Goal: Task Accomplishment & Management: Manage account settings

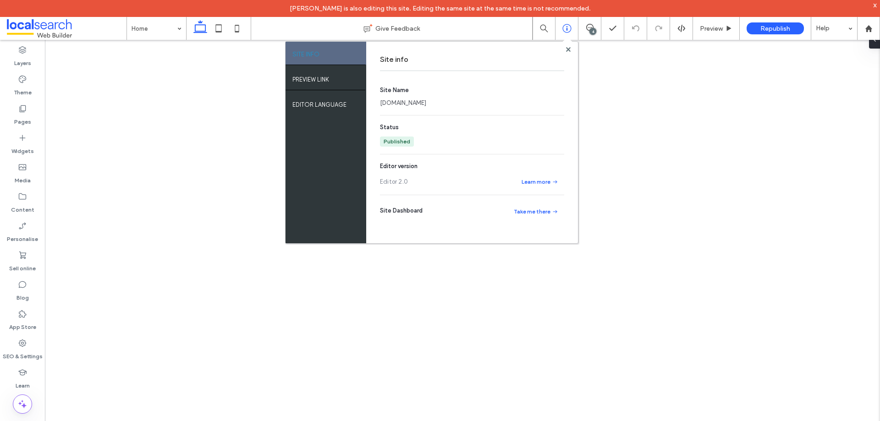
click at [426, 104] on link "halesplumbingroofing.webbuilder.localsearch.com.au" at bounding box center [403, 103] width 46 height 9
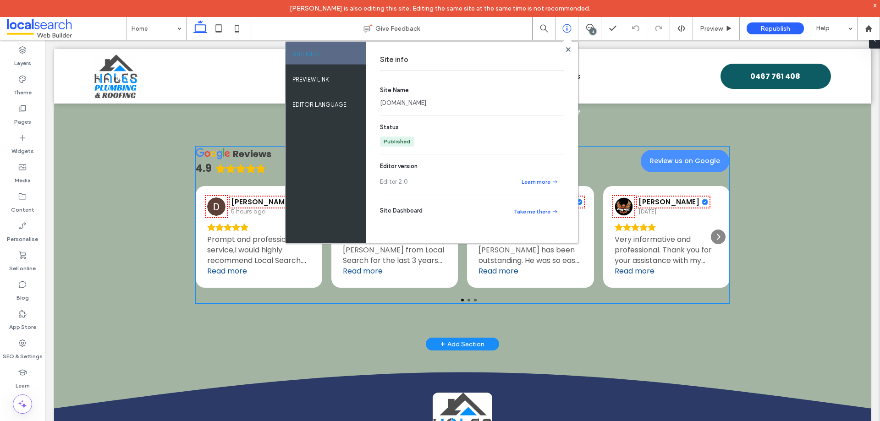
scroll to position [2134, 0]
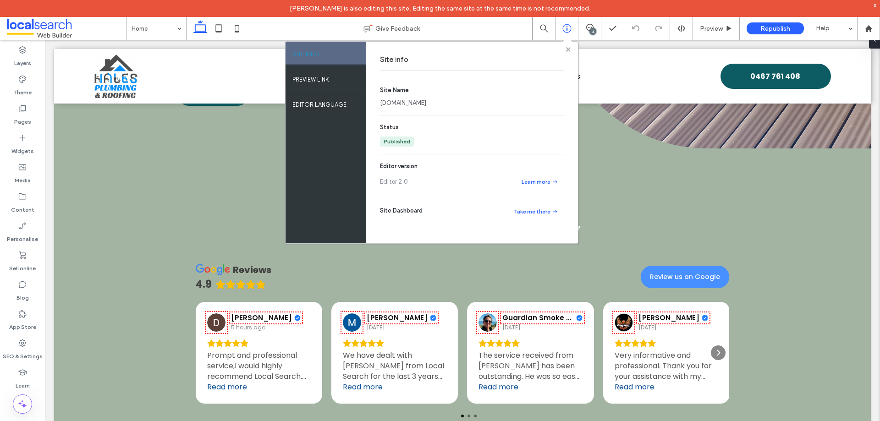
click at [569, 50] on use at bounding box center [568, 49] width 5 height 5
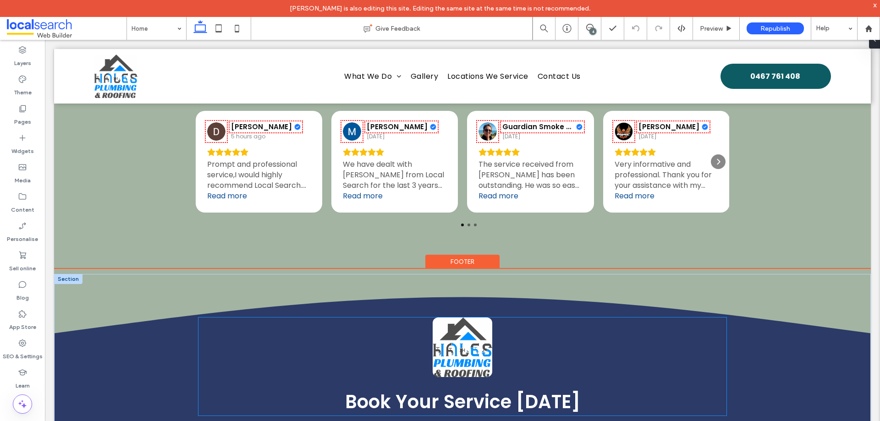
scroll to position [2409, 0]
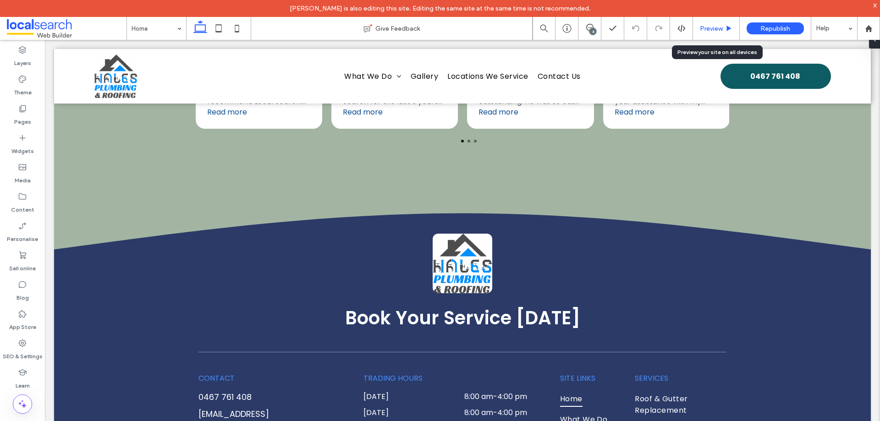
click at [708, 27] on span "Preview" at bounding box center [711, 29] width 23 height 8
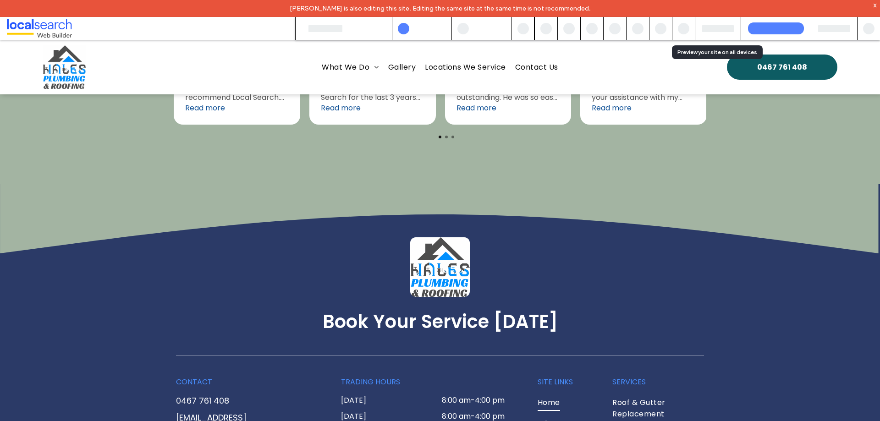
scroll to position [2421, 0]
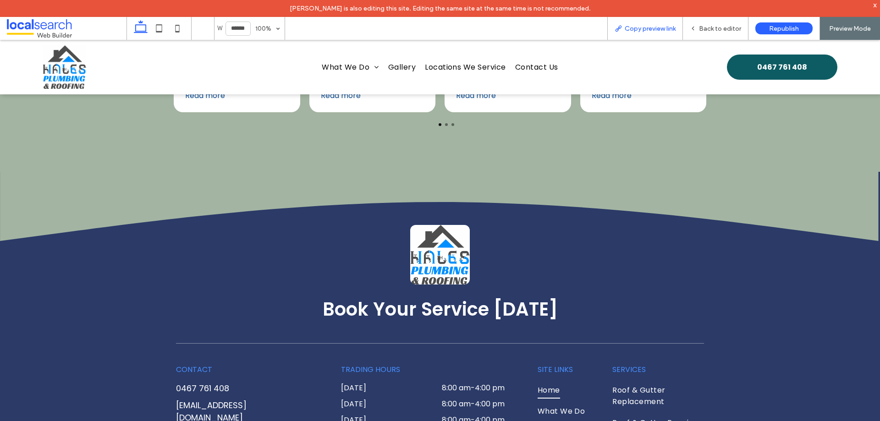
click at [662, 29] on span "Copy preview link" at bounding box center [650, 29] width 51 height 8
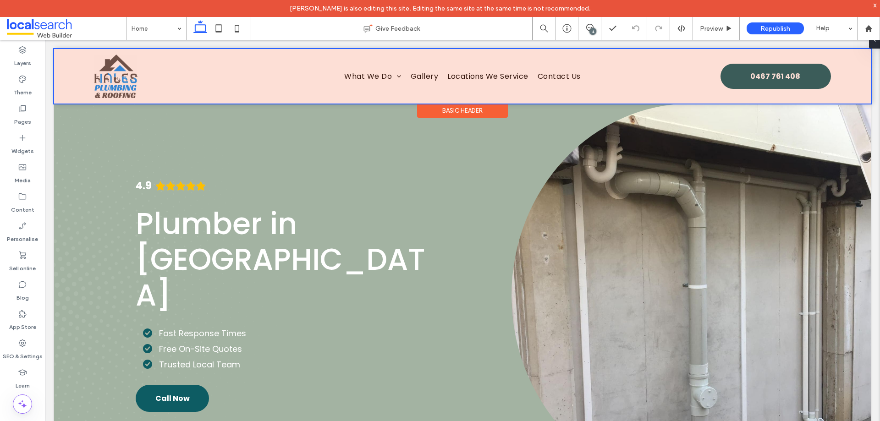
click at [799, 79] on div at bounding box center [462, 76] width 817 height 55
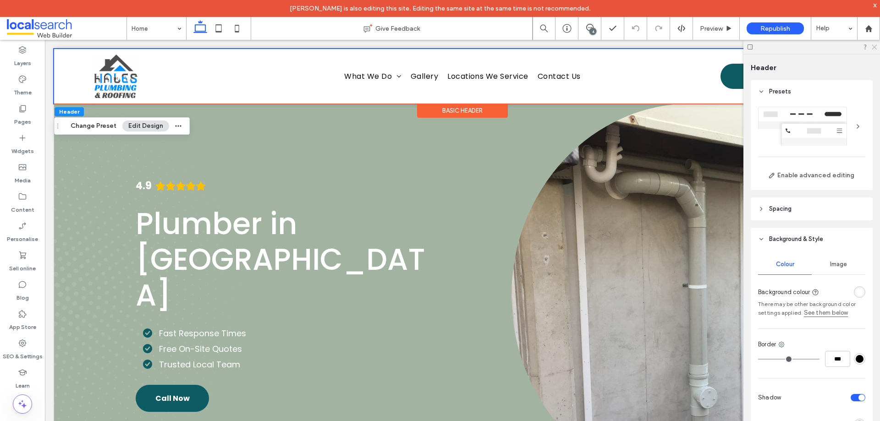
click at [872, 49] on icon at bounding box center [874, 47] width 6 height 6
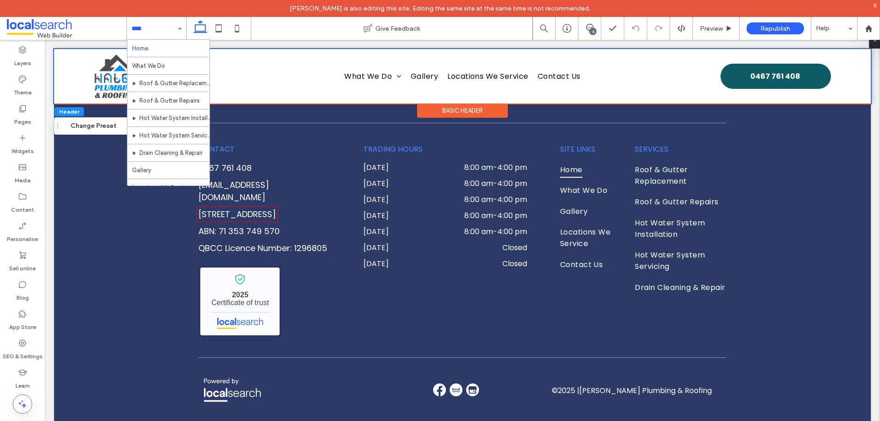
scroll to position [62, 0]
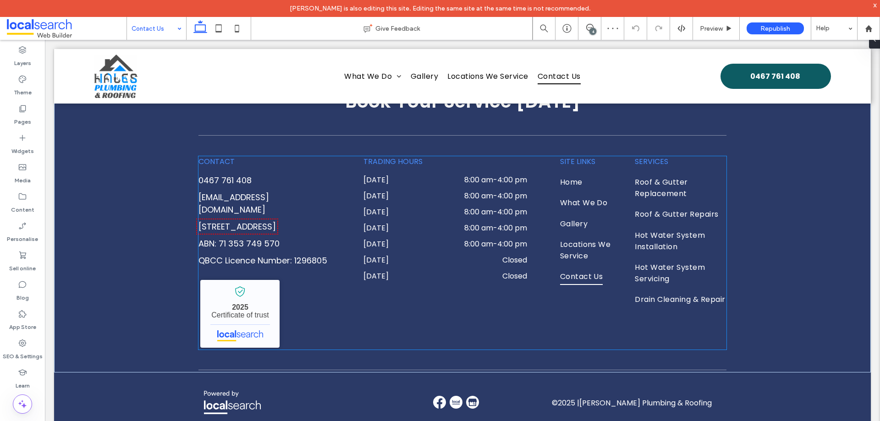
scroll to position [1061, 0]
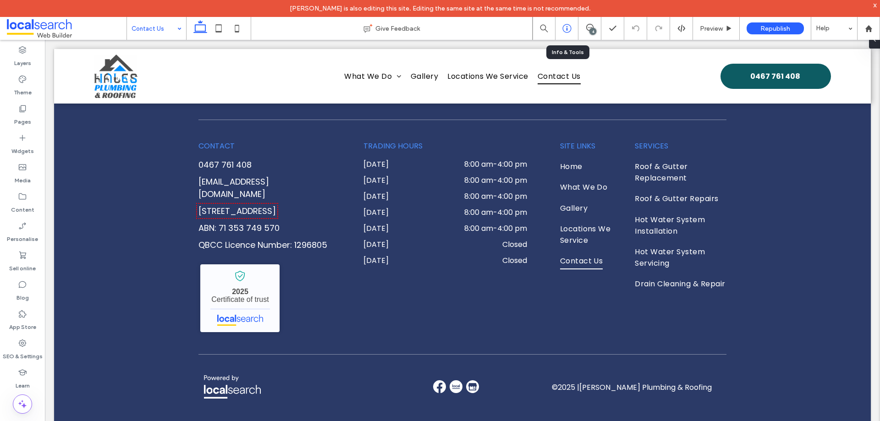
click at [567, 27] on use at bounding box center [566, 28] width 9 height 9
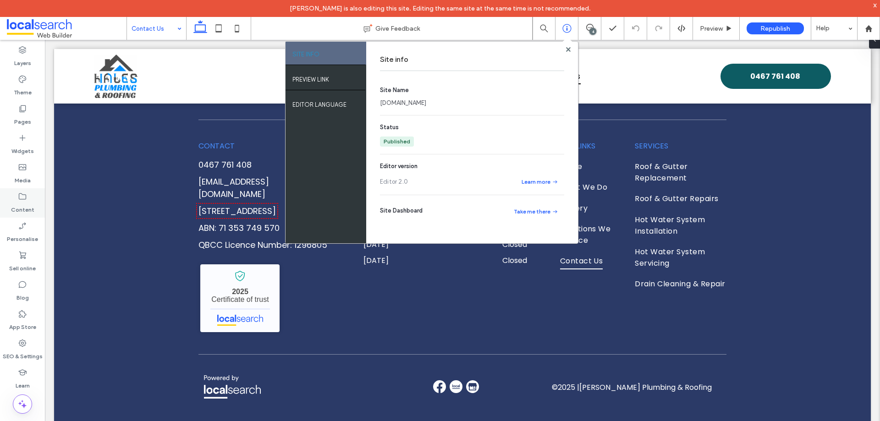
click at [31, 209] on label "Content" at bounding box center [22, 207] width 23 height 13
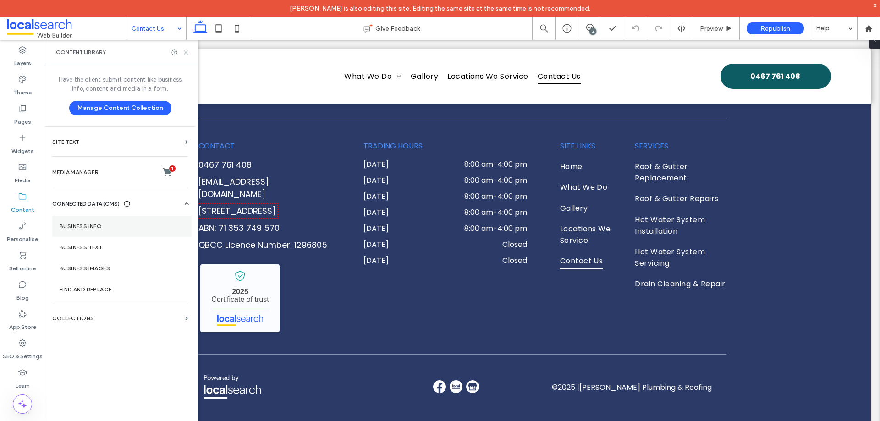
click at [84, 221] on section "Business info" at bounding box center [121, 226] width 139 height 21
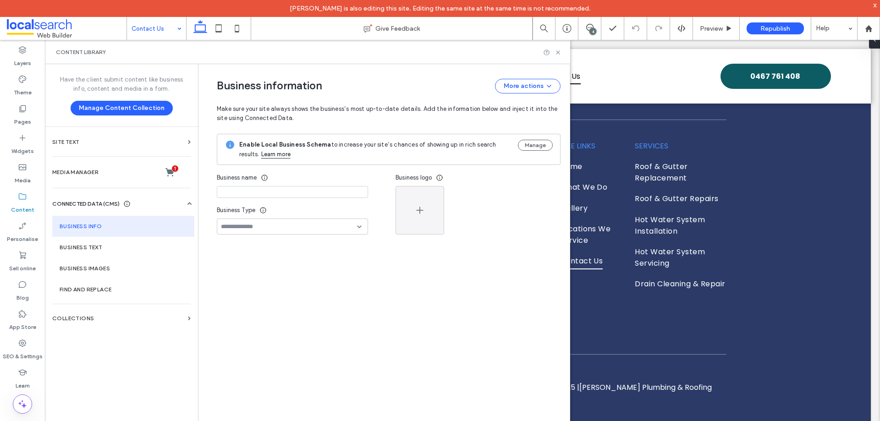
type input "**********"
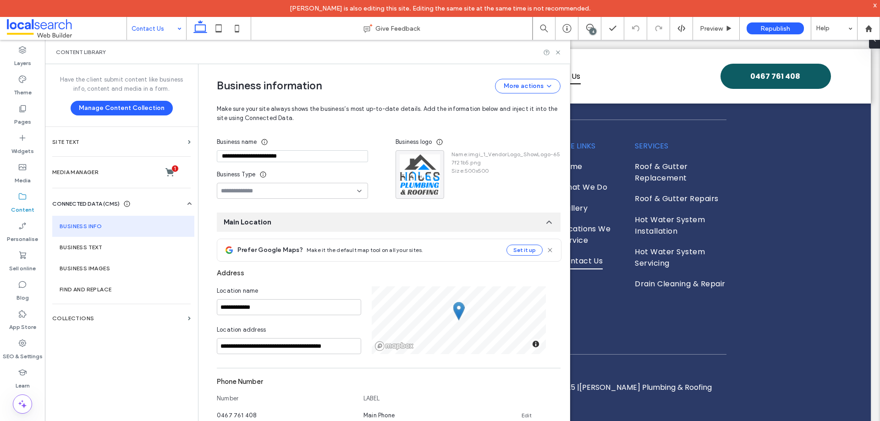
scroll to position [0, 0]
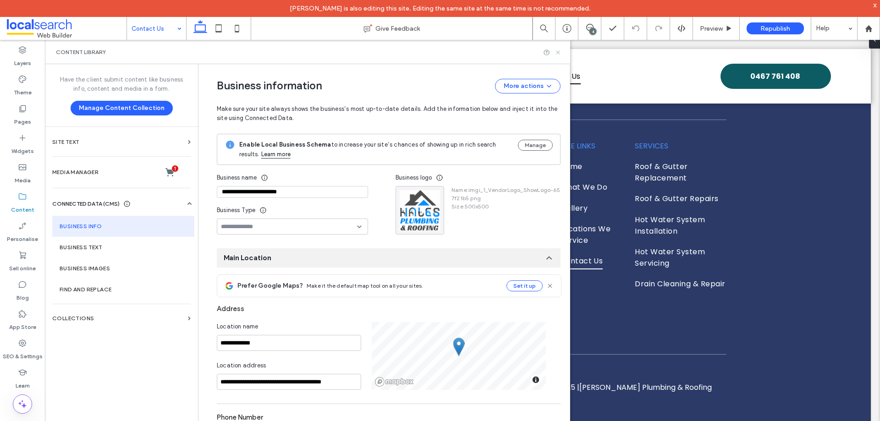
click at [557, 53] on use at bounding box center [558, 52] width 4 height 4
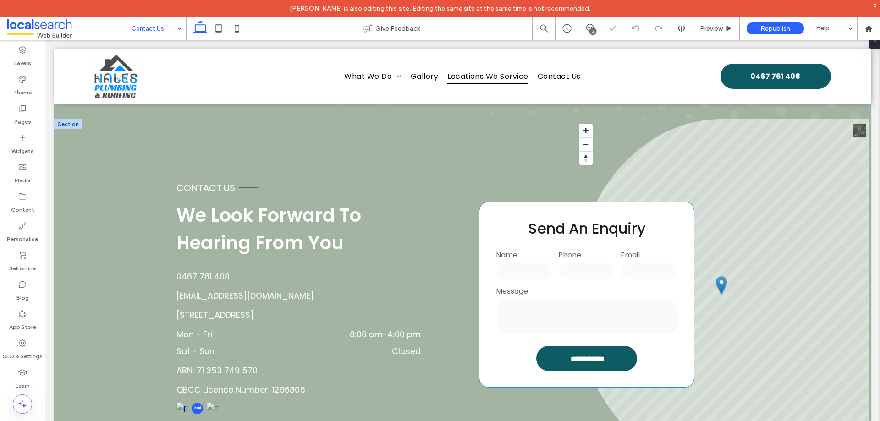
scroll to position [183, 0]
click at [622, 275] on input "text" at bounding box center [649, 271] width 57 height 18
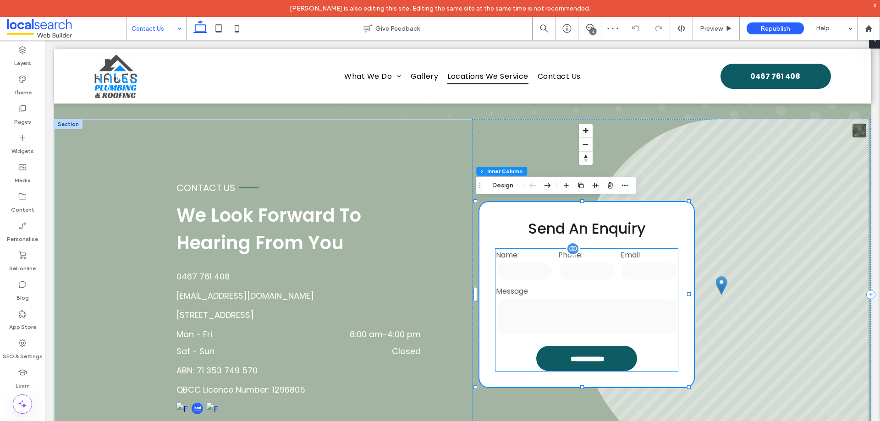
click at [586, 281] on div "Phone:" at bounding box center [587, 266] width 62 height 36
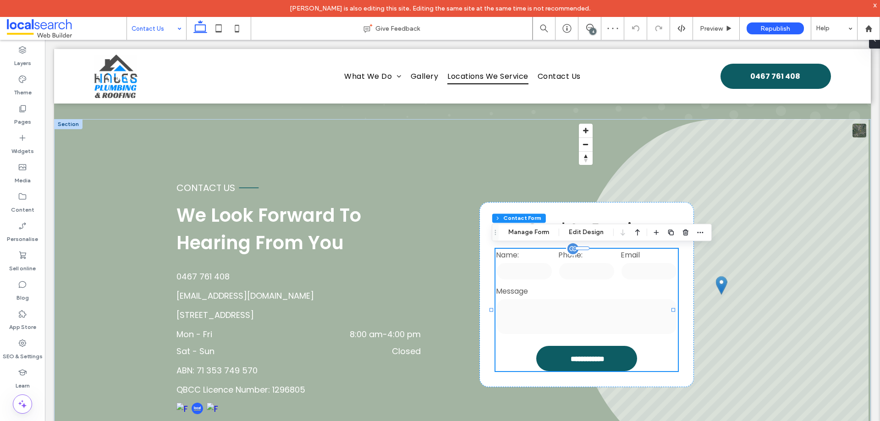
type input "*"
type input "***"
type input "**"
type input "*"
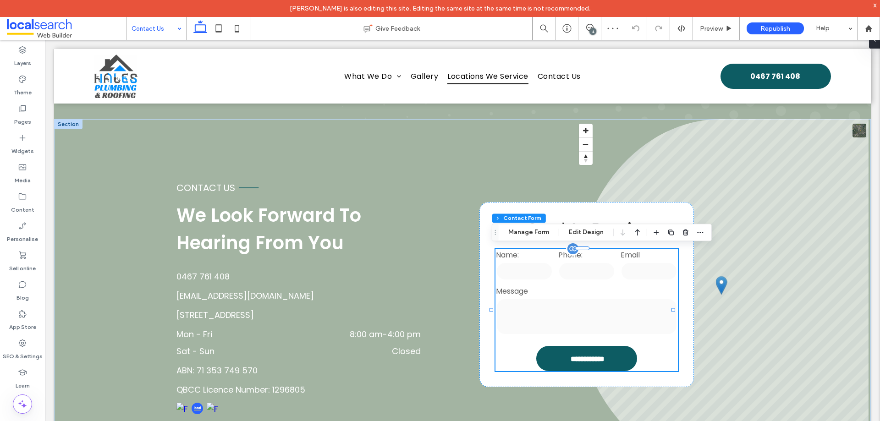
type input "***"
click at [537, 231] on button "Manage Form" at bounding box center [528, 232] width 53 height 11
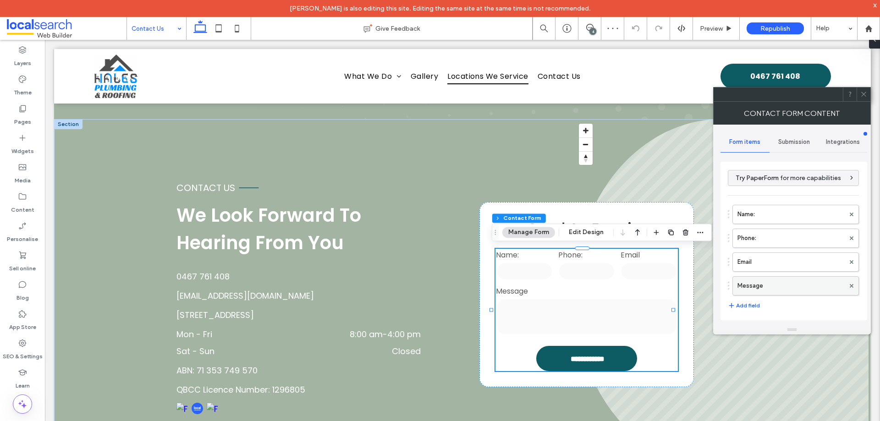
scroll to position [186, 0]
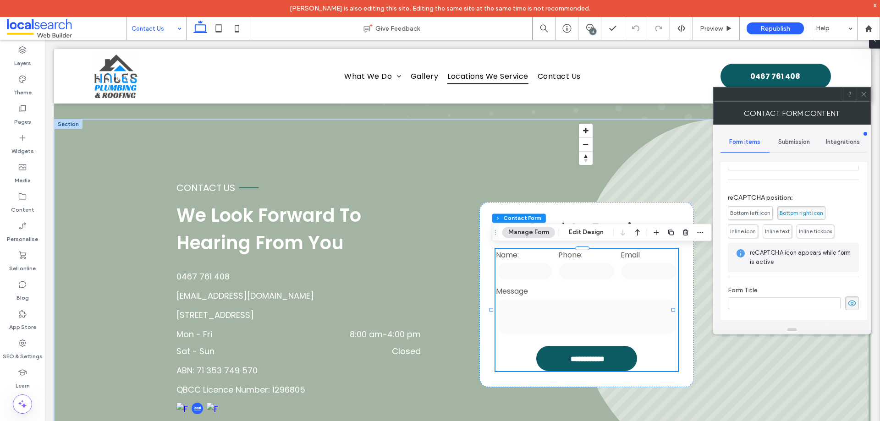
click at [765, 209] on span "Bottom left icon" at bounding box center [750, 213] width 45 height 14
click at [800, 138] on div "Submission" at bounding box center [794, 142] width 49 height 20
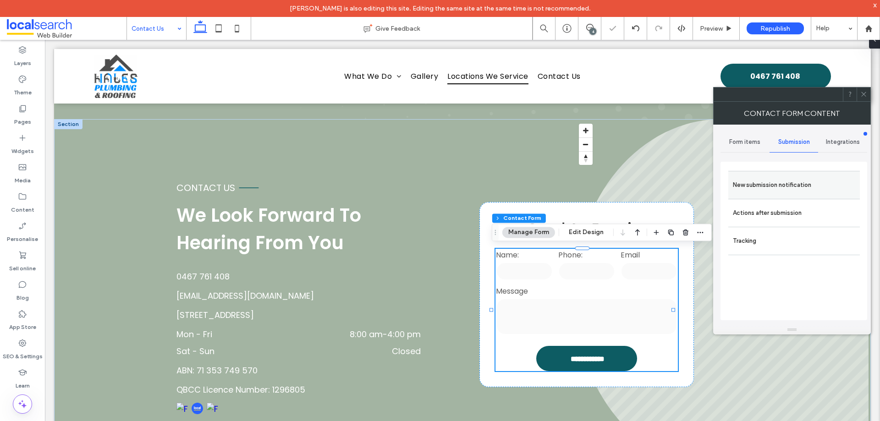
click at [793, 180] on label "New submission notification" at bounding box center [794, 185] width 122 height 18
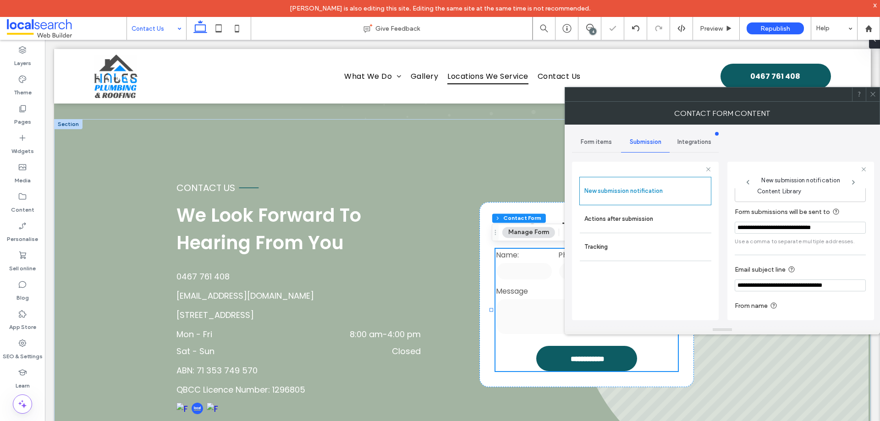
scroll to position [48, 0]
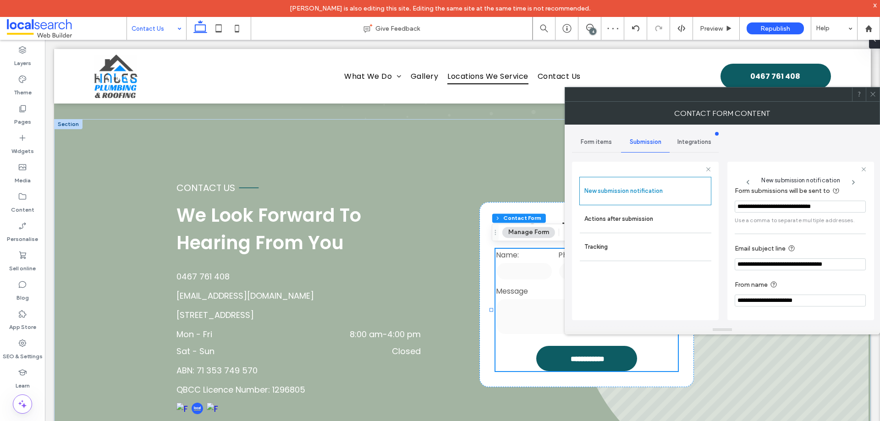
click at [871, 97] on icon at bounding box center [872, 94] width 7 height 7
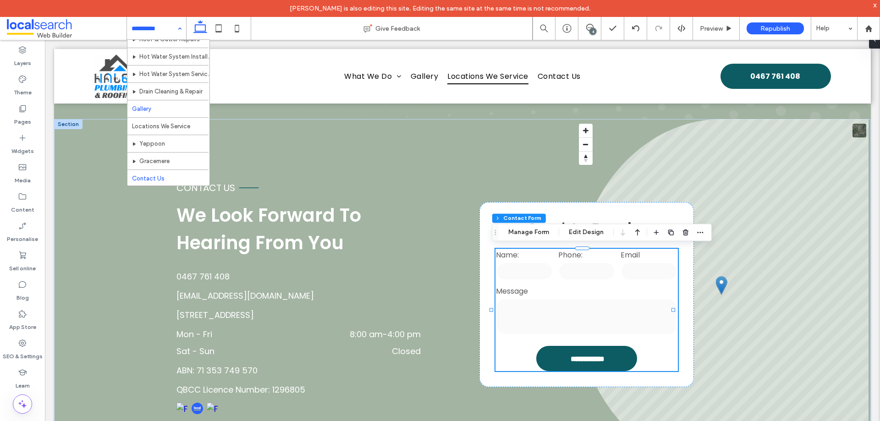
scroll to position [62, 0]
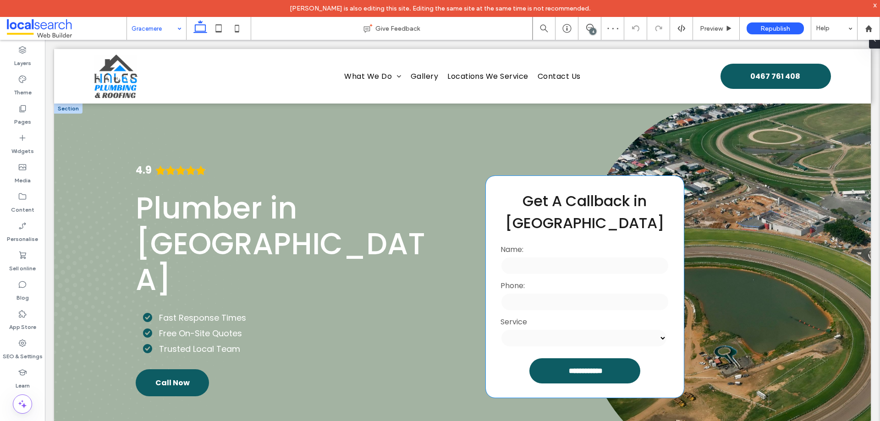
click at [609, 267] on input "text" at bounding box center [585, 266] width 168 height 18
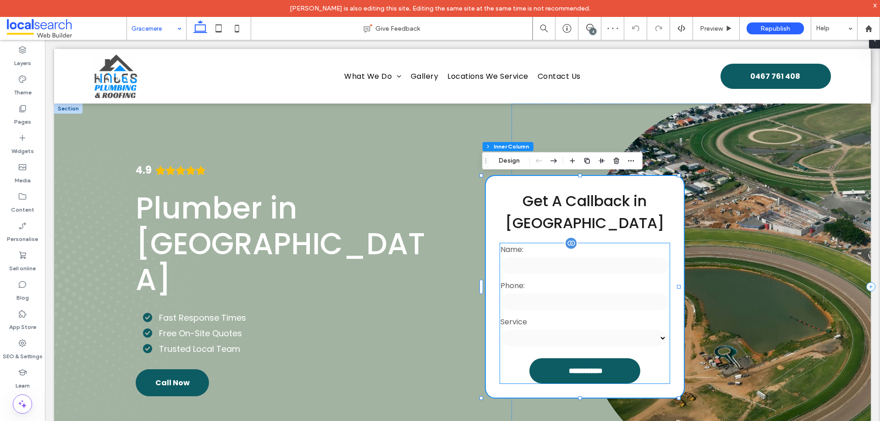
click at [602, 256] on div "Name:" at bounding box center [585, 260] width 174 height 36
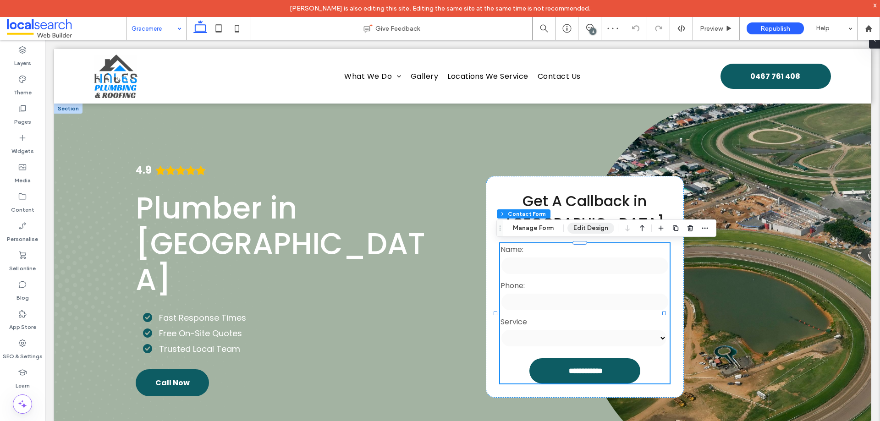
type input "*"
type input "***"
type input "**"
type input "*"
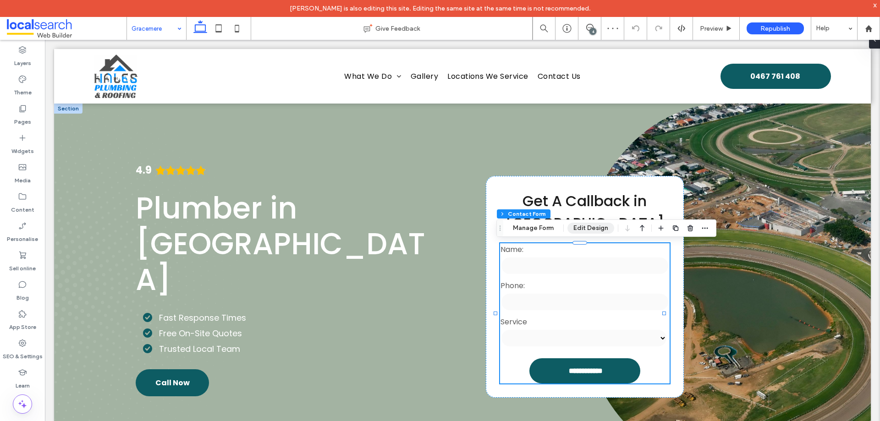
type input "***"
click at [541, 223] on button "Manage Form" at bounding box center [533, 228] width 53 height 11
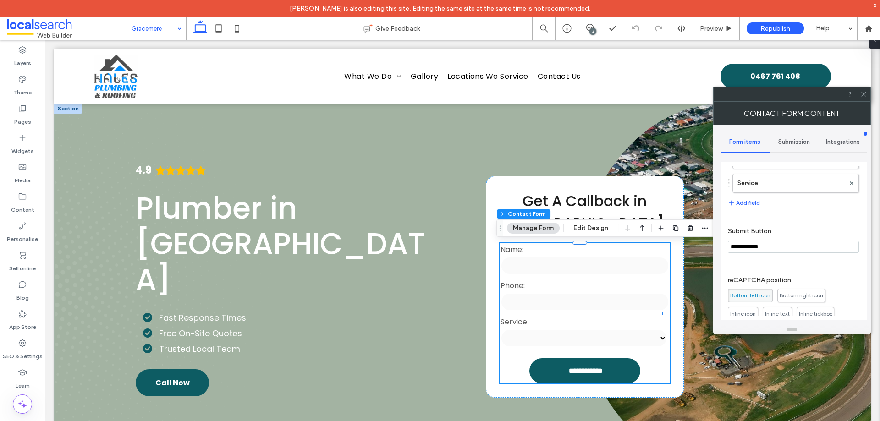
scroll to position [162, 0]
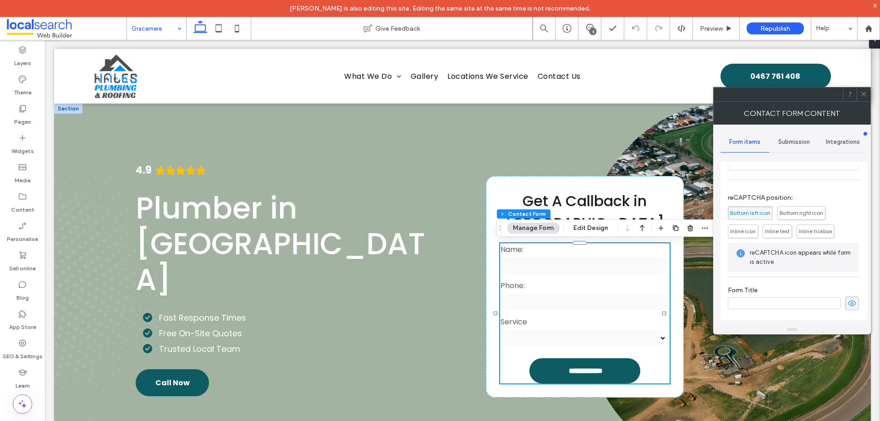
drag, startPoint x: 862, startPoint y: 90, endPoint x: 748, endPoint y: 41, distance: 123.8
click at [862, 90] on span at bounding box center [863, 95] width 7 height 14
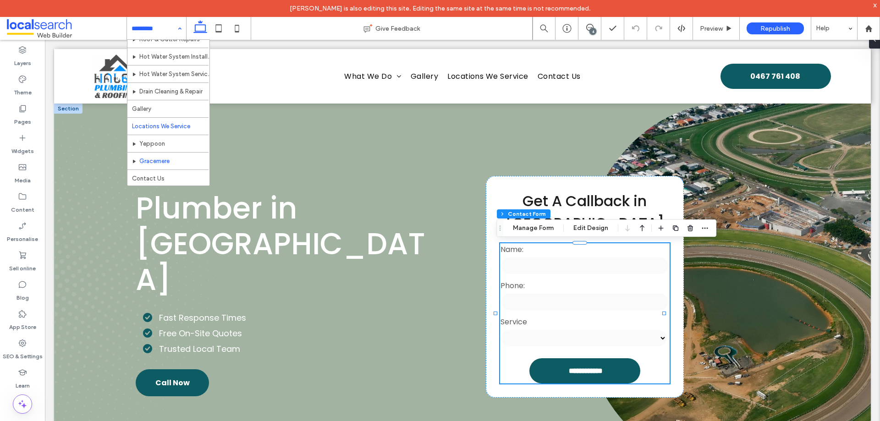
scroll to position [62, 0]
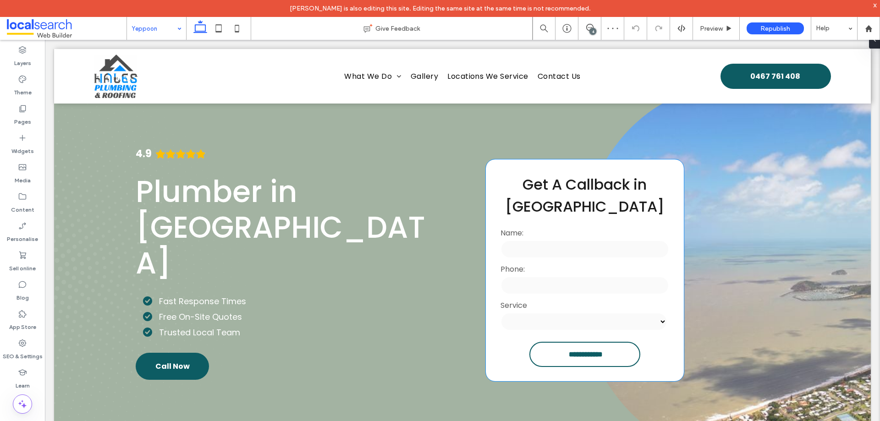
scroll to position [46, 0]
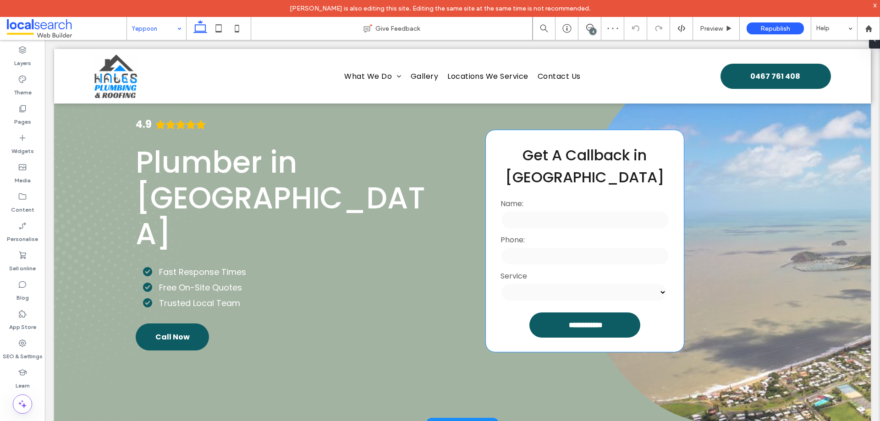
click at [604, 217] on input "text" at bounding box center [585, 220] width 168 height 18
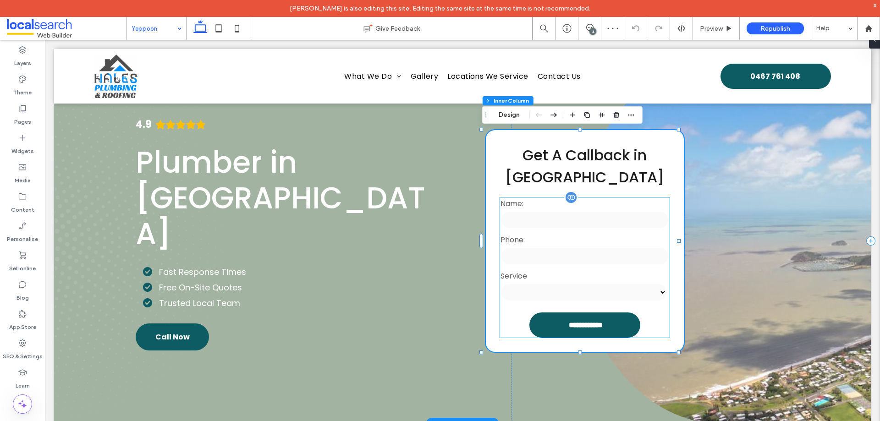
click at [602, 201] on label "Name:" at bounding box center [585, 203] width 168 height 11
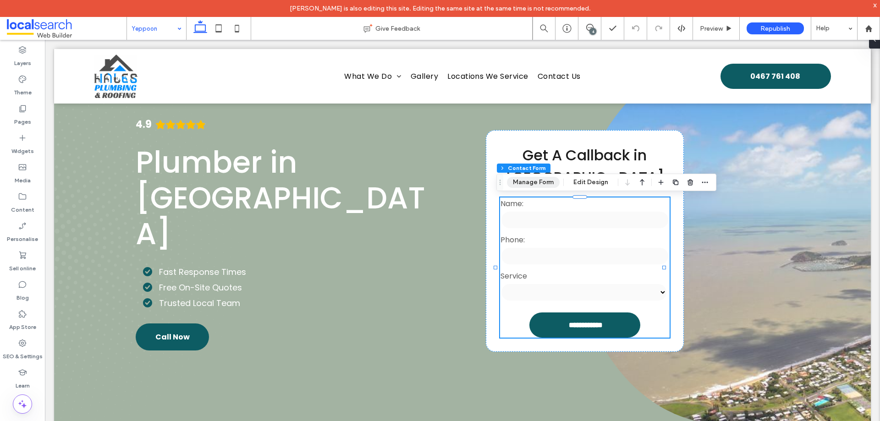
click at [532, 181] on button "Manage Form" at bounding box center [533, 182] width 53 height 11
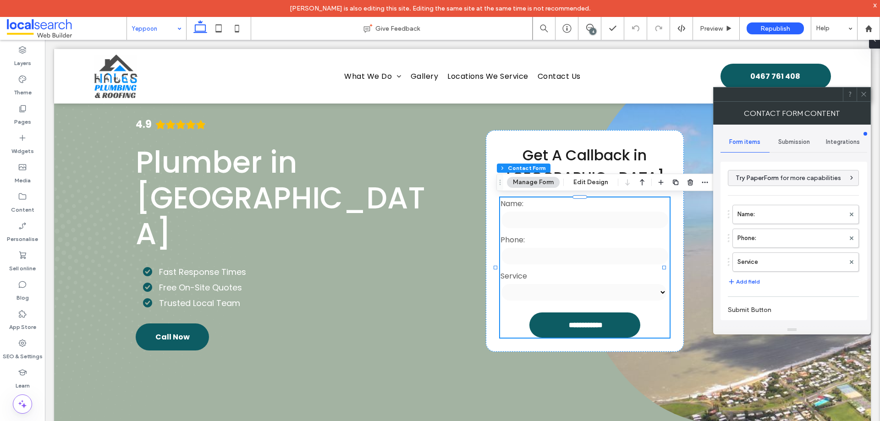
scroll to position [162, 0]
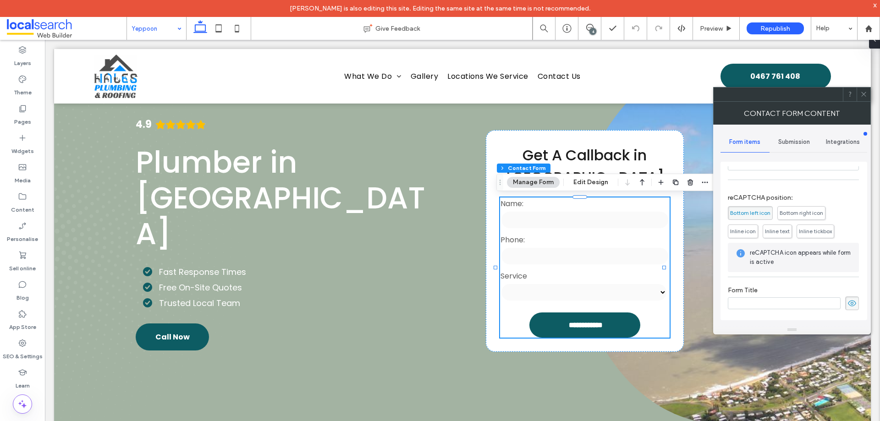
click at [752, 210] on span "Bottom left icon" at bounding box center [750, 212] width 40 height 7
click at [864, 94] on icon at bounding box center [863, 94] width 7 height 7
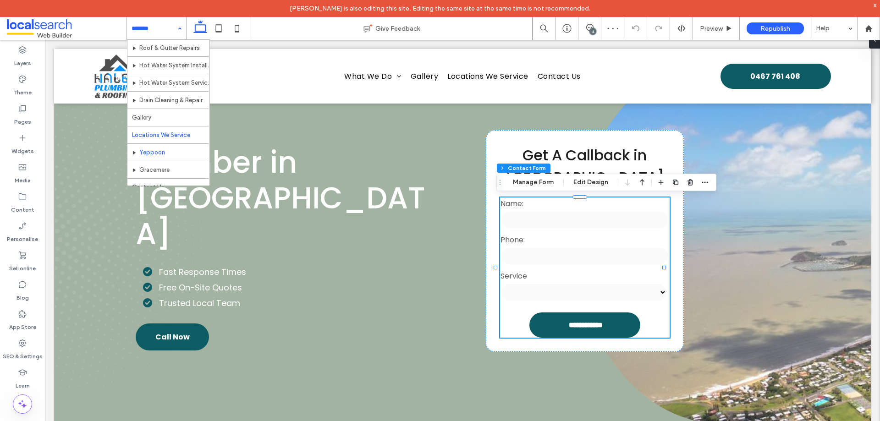
scroll to position [62, 0]
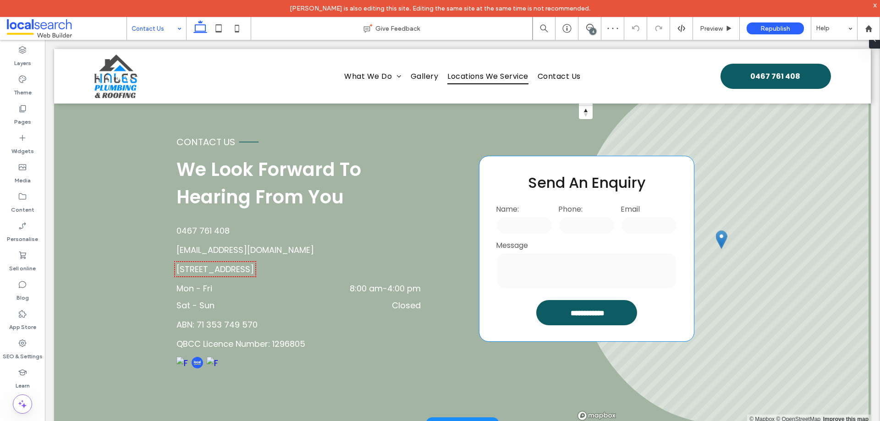
scroll to position [229, 0]
click at [633, 242] on label "Message" at bounding box center [587, 245] width 182 height 11
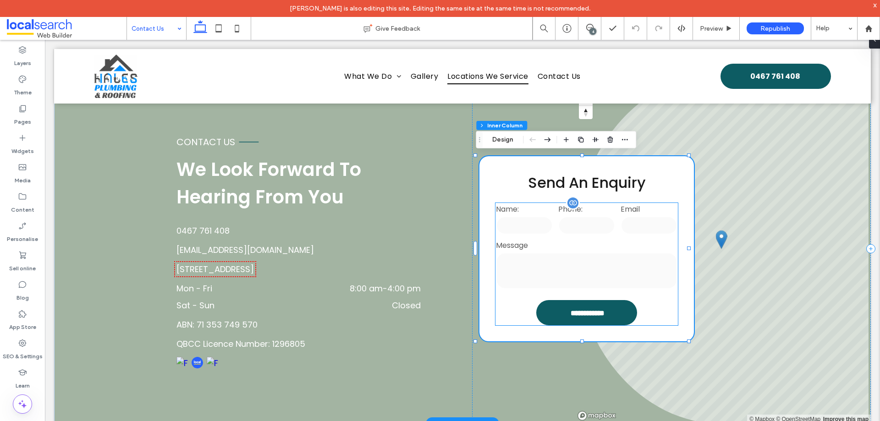
click at [605, 234] on div "Phone:" at bounding box center [587, 220] width 62 height 36
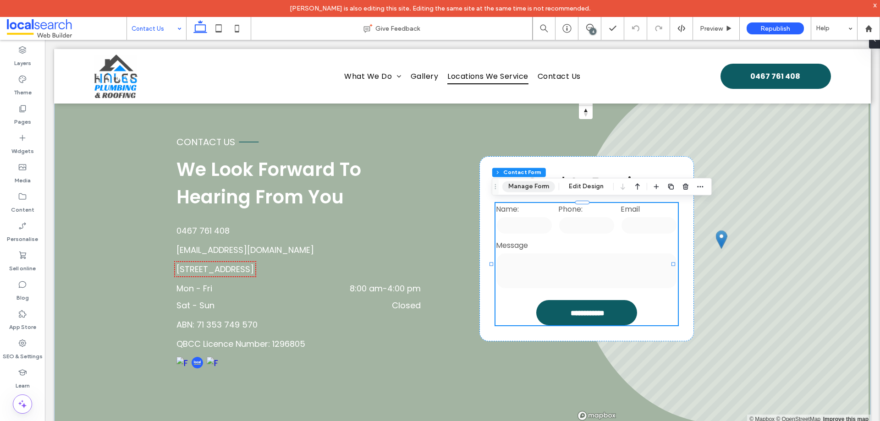
click at [538, 189] on button "Manage Form" at bounding box center [528, 186] width 53 height 11
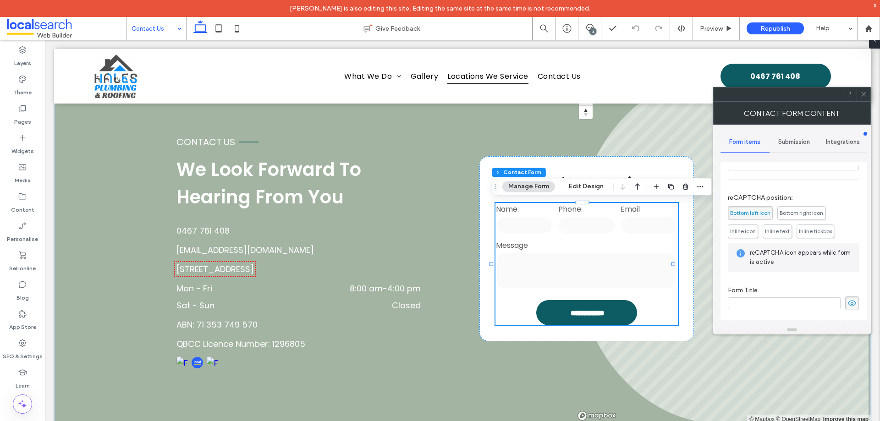
scroll to position [186, 0]
click at [865, 97] on icon at bounding box center [863, 94] width 7 height 7
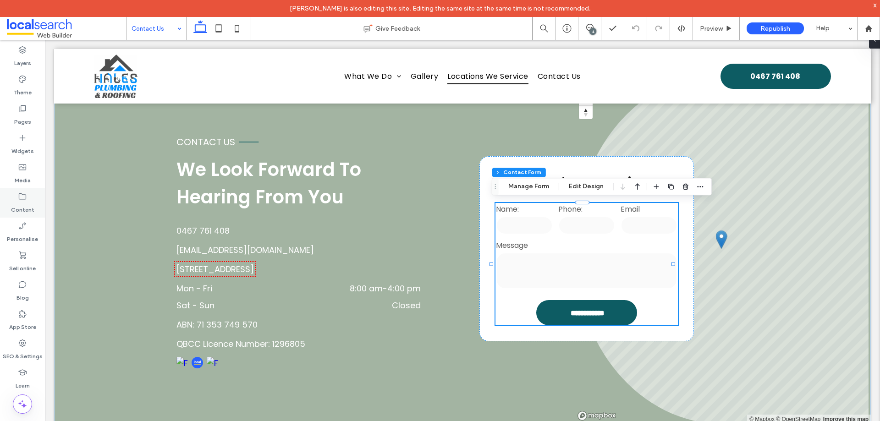
click at [33, 196] on div "Content" at bounding box center [22, 202] width 45 height 29
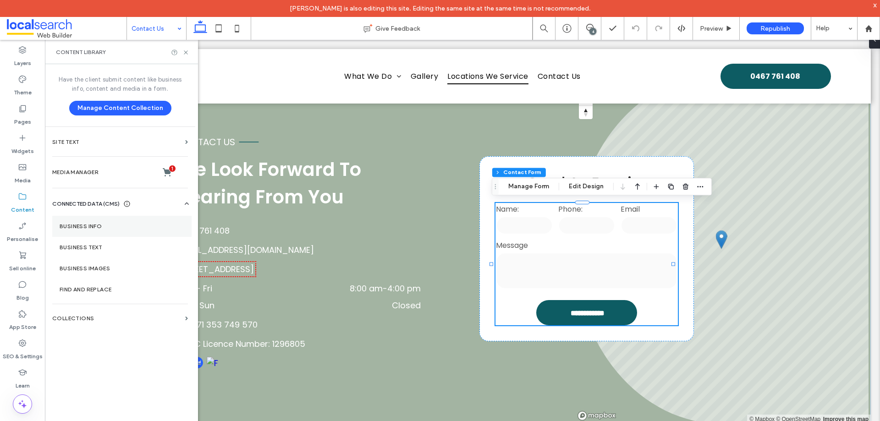
click at [122, 226] on label "Business info" at bounding box center [122, 226] width 125 height 6
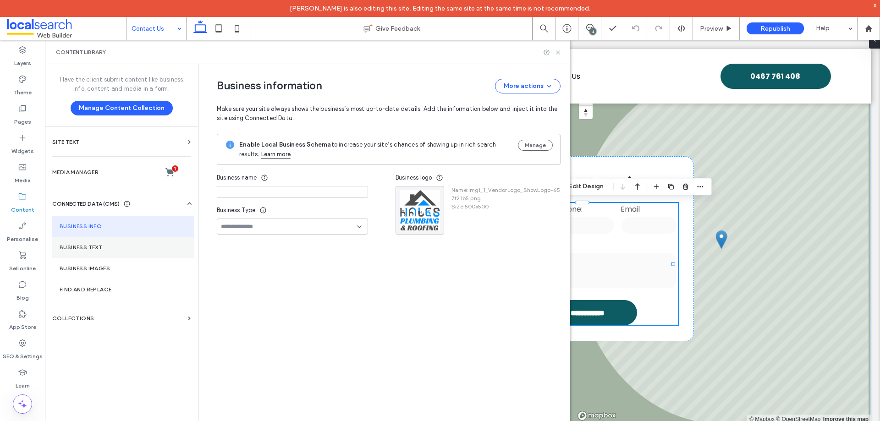
type input "**********"
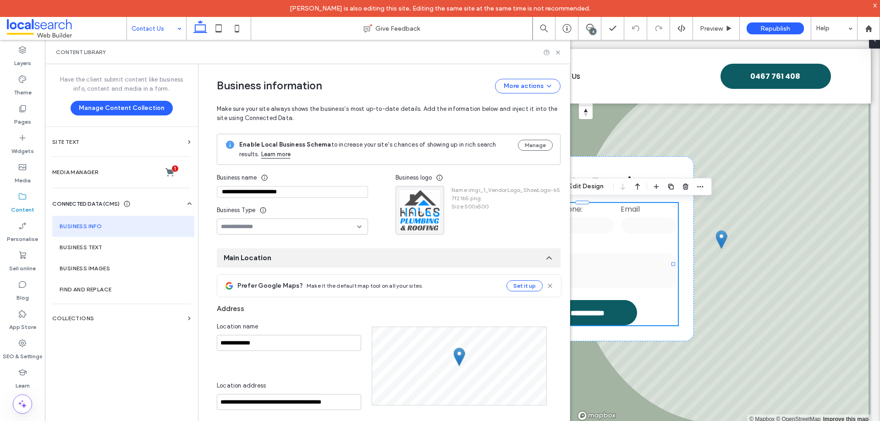
scroll to position [92, 0]
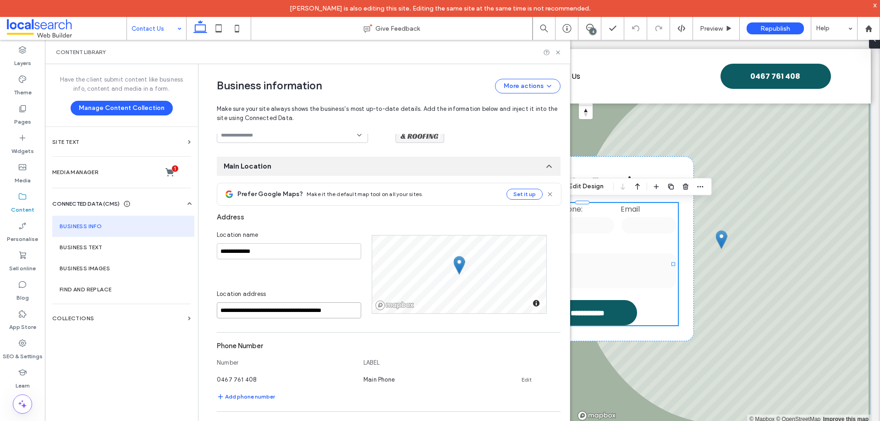
click at [332, 314] on input "**********" at bounding box center [289, 311] width 144 height 16
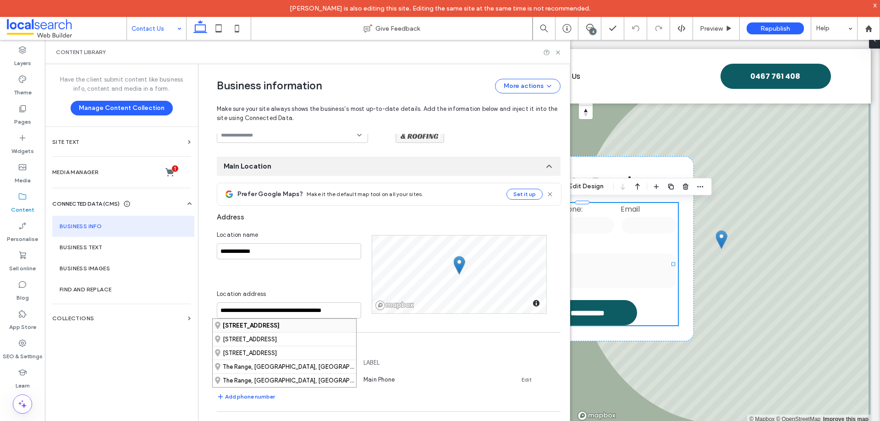
click at [280, 327] on strong "2 West Street, The Range Queensland 4700, AU" at bounding box center [251, 325] width 57 height 7
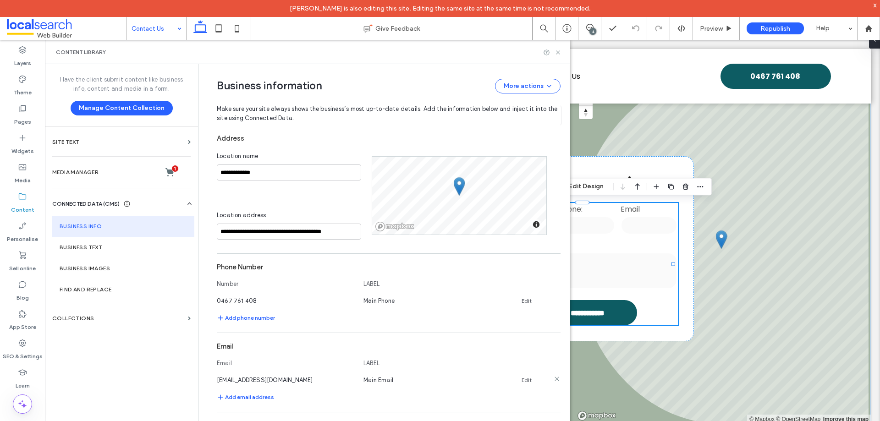
scroll to position [229, 0]
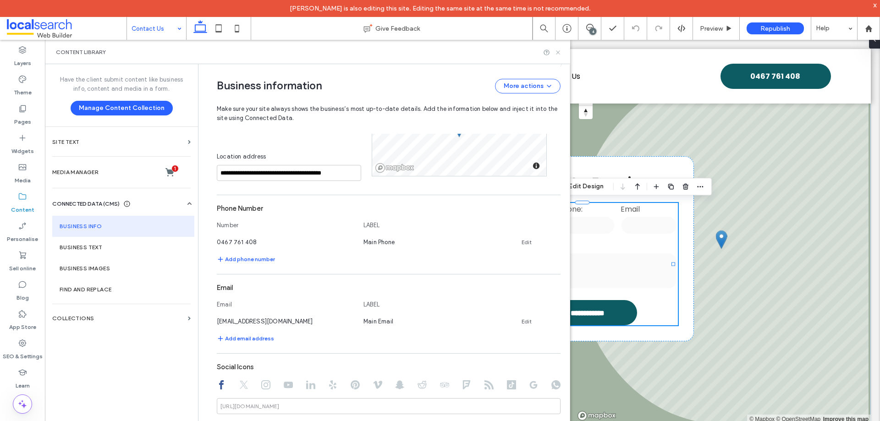
click at [557, 52] on icon at bounding box center [558, 52] width 7 height 7
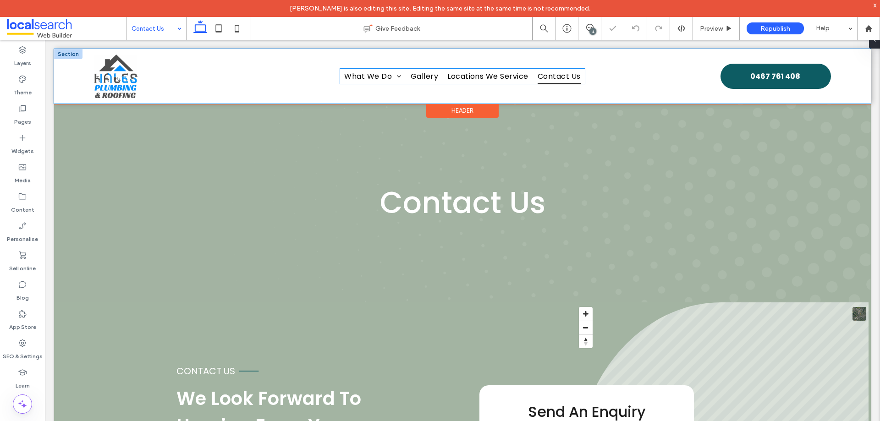
scroll to position [0, 0]
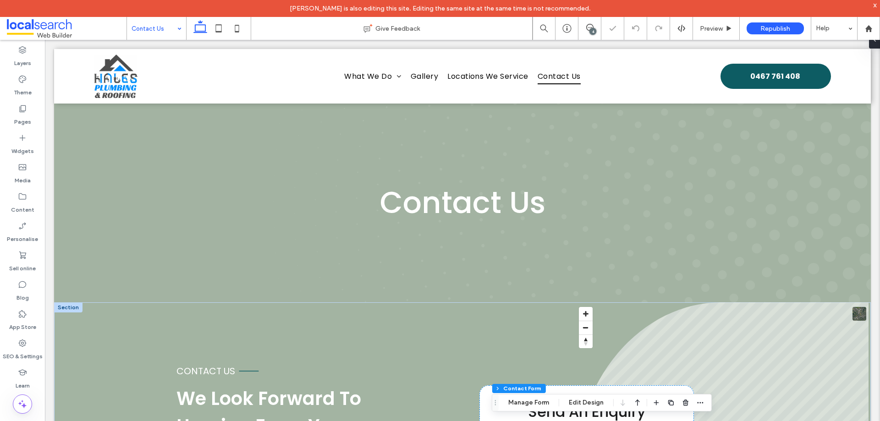
type input "*"
type input "***"
type input "**"
type input "*"
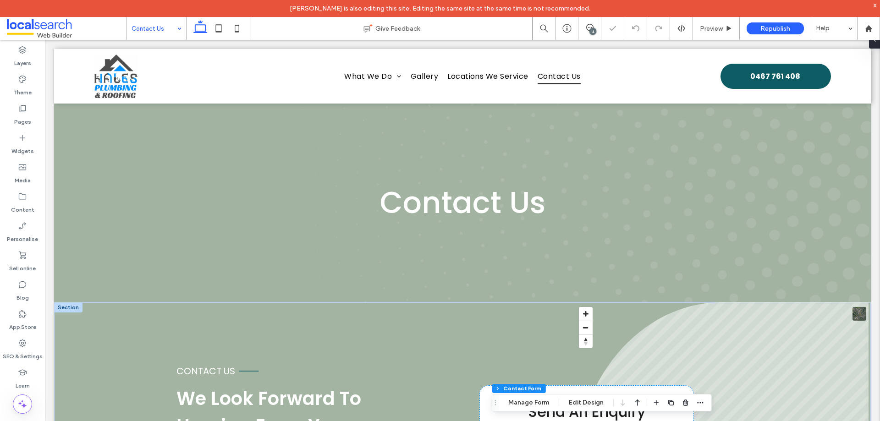
type input "***"
click at [715, 31] on span "Preview" at bounding box center [711, 29] width 23 height 8
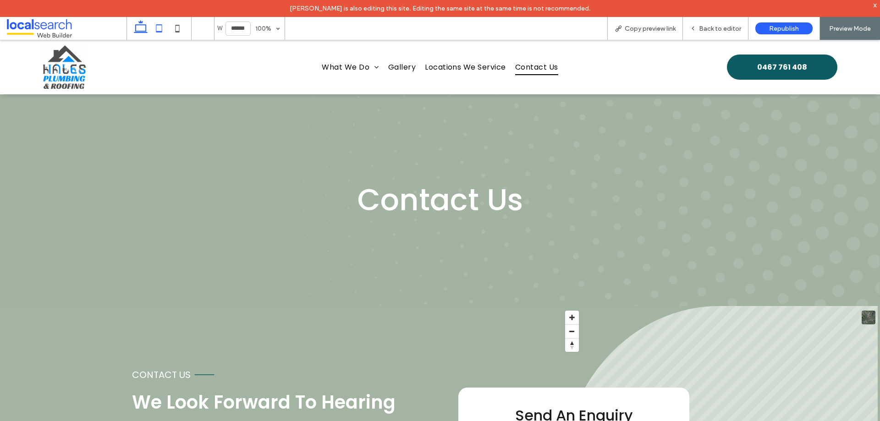
click at [158, 29] on icon at bounding box center [159, 28] width 18 height 18
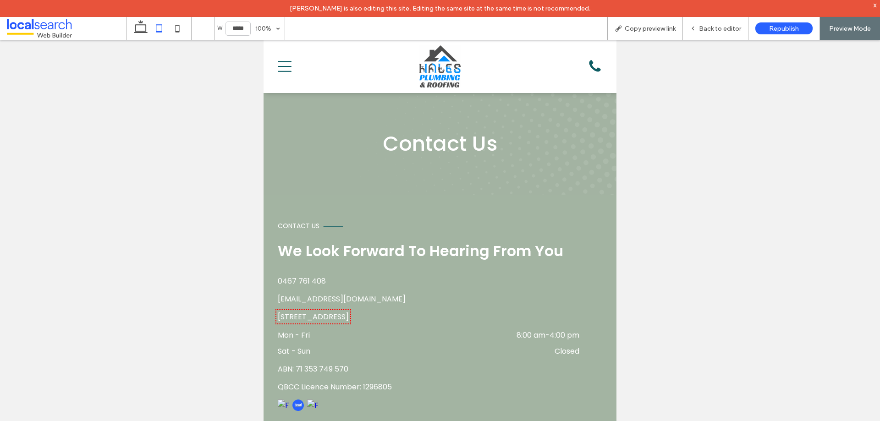
type input "*****"
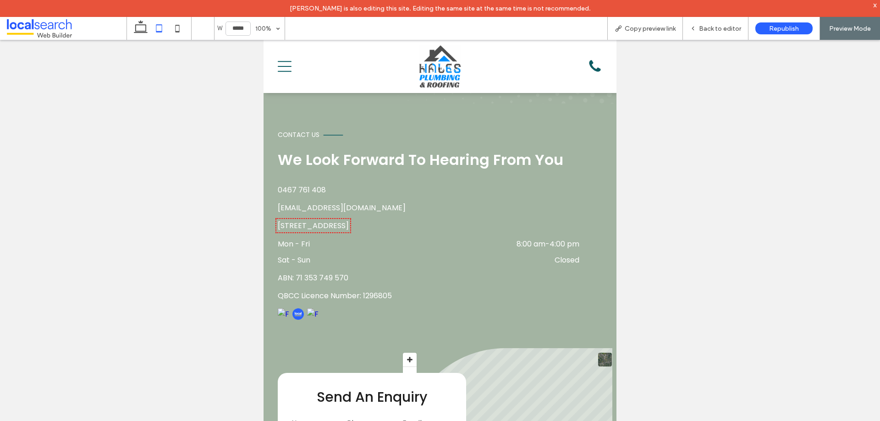
click at [282, 66] on icon "Menu Icon" at bounding box center [285, 67] width 14 height 14
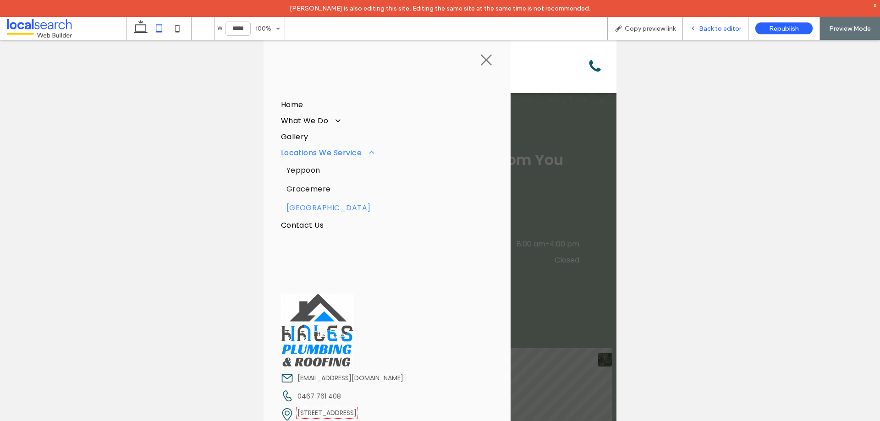
click at [720, 27] on span "Back to editor" at bounding box center [720, 29] width 42 height 8
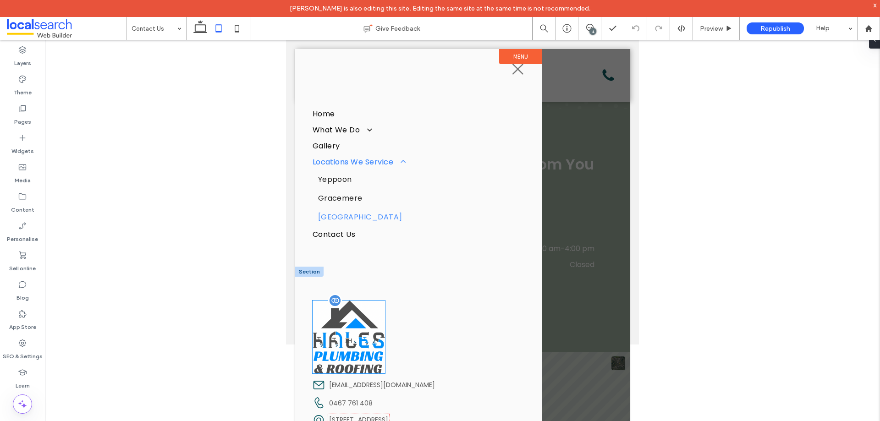
click at [358, 327] on img at bounding box center [349, 337] width 73 height 73
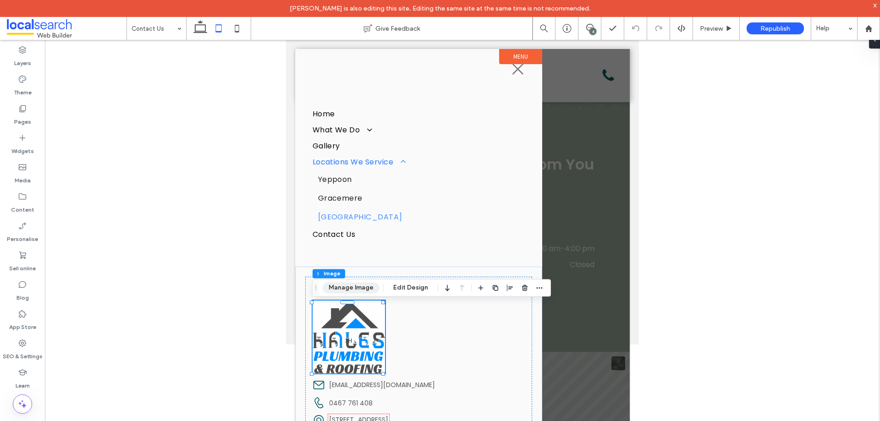
click at [358, 286] on button "Manage Image" at bounding box center [351, 287] width 57 height 11
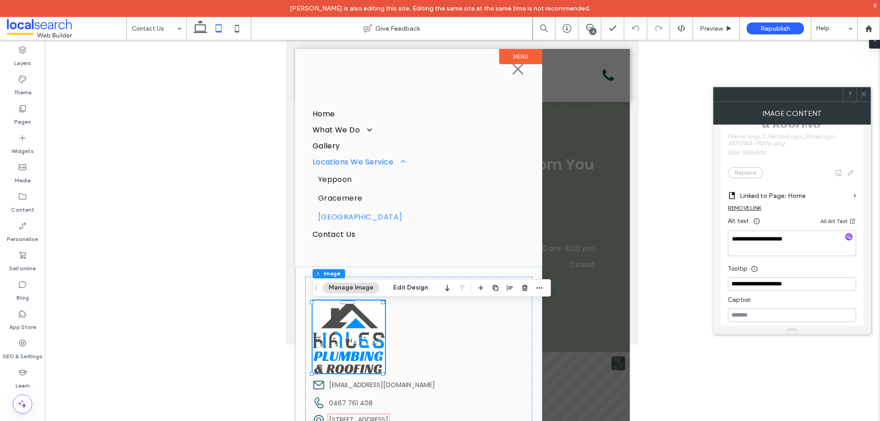
scroll to position [229, 0]
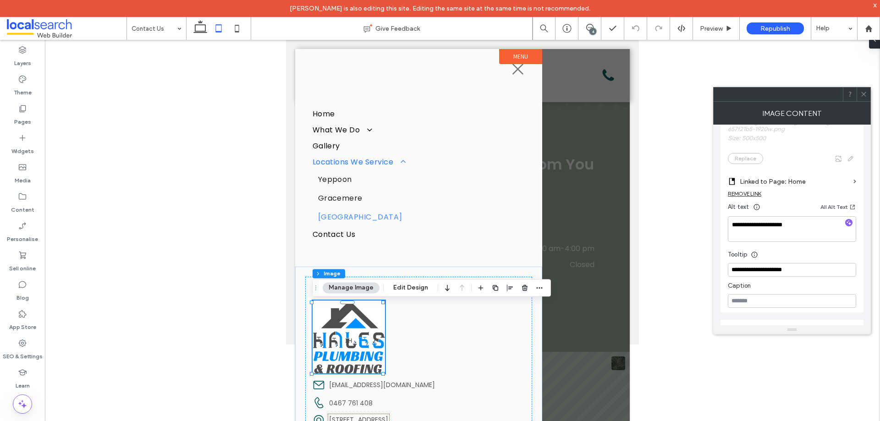
click at [864, 94] on icon at bounding box center [863, 94] width 7 height 7
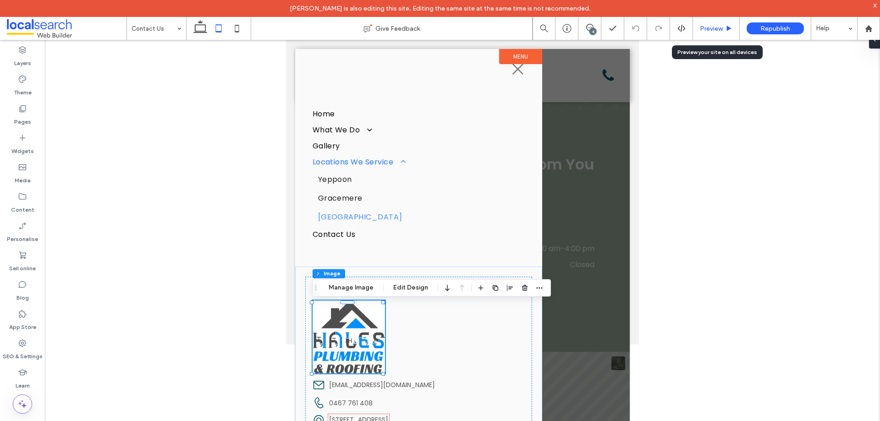
click at [711, 30] on span "Preview" at bounding box center [711, 29] width 23 height 8
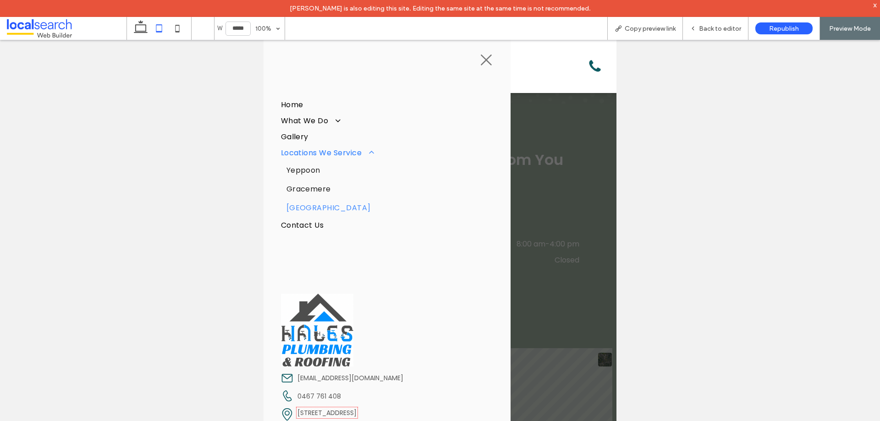
click at [482, 56] on icon at bounding box center [486, 60] width 11 height 11
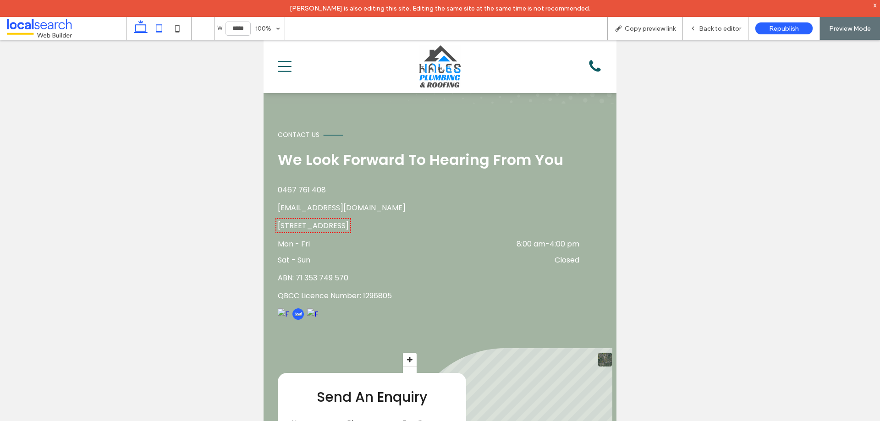
click at [147, 32] on icon at bounding box center [141, 28] width 18 height 18
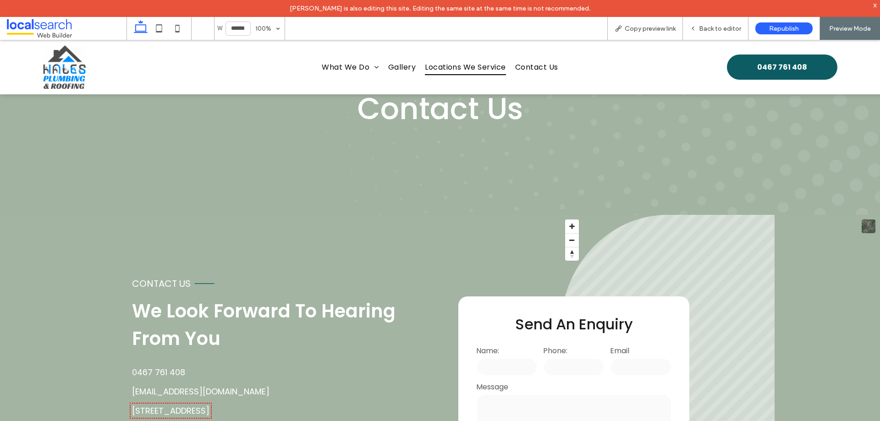
type input "******"
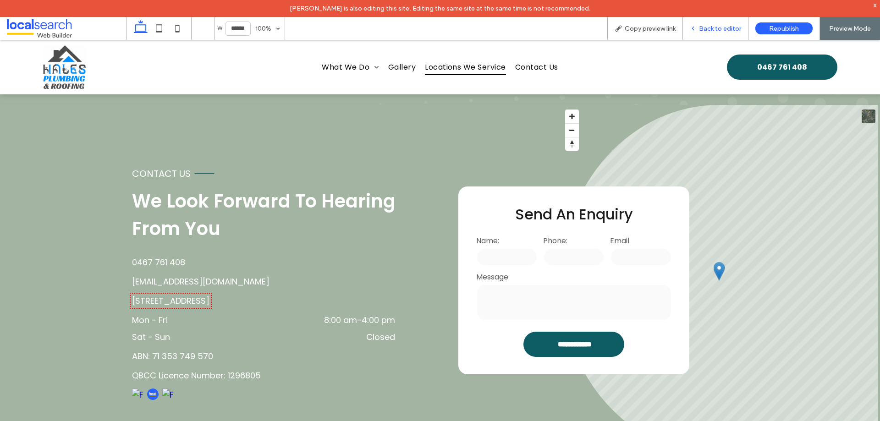
click at [729, 31] on span "Back to editor" at bounding box center [720, 29] width 42 height 8
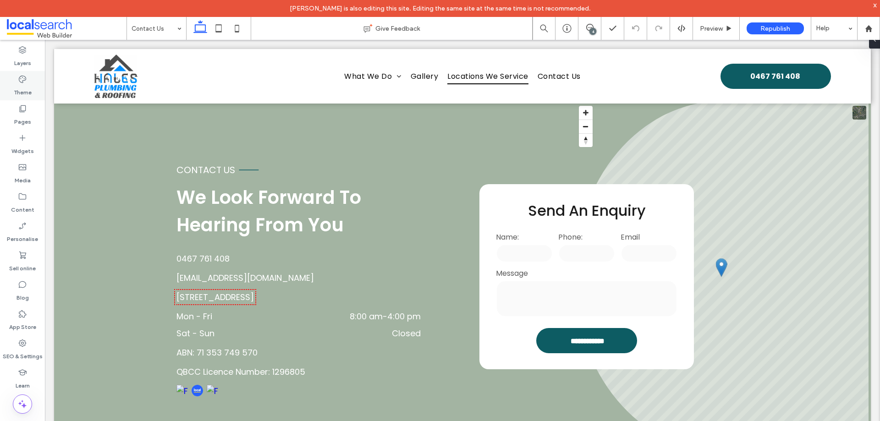
click at [20, 85] on label "Theme" at bounding box center [23, 90] width 18 height 13
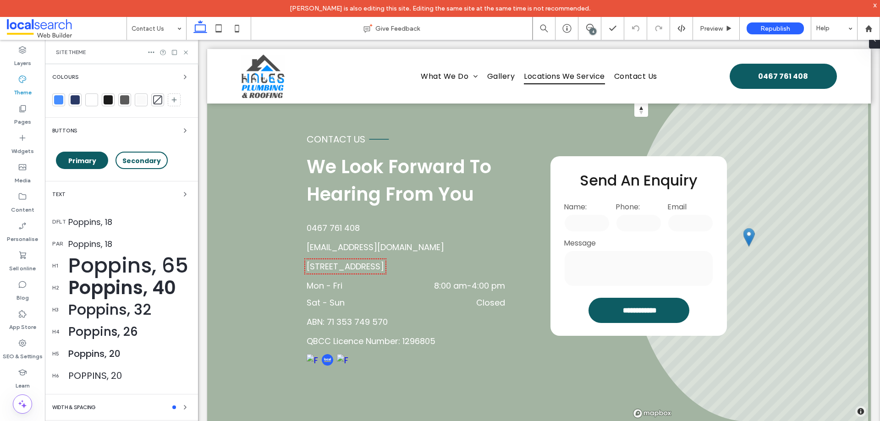
click at [94, 194] on div "Text" at bounding box center [121, 194] width 138 height 11
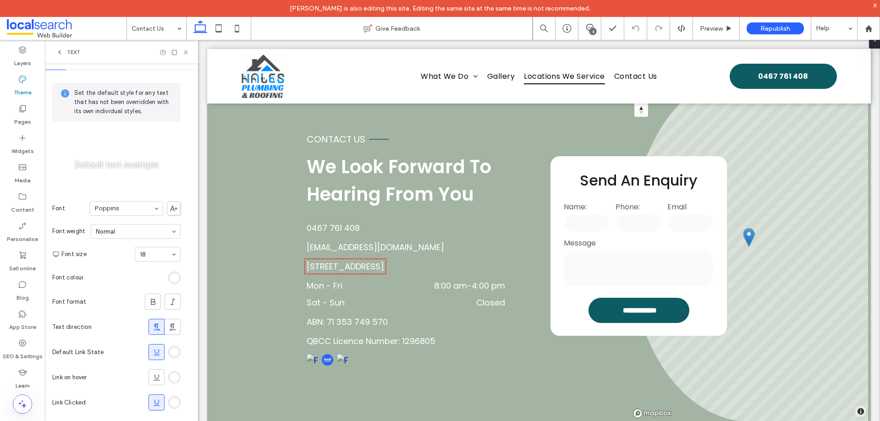
scroll to position [34, 0]
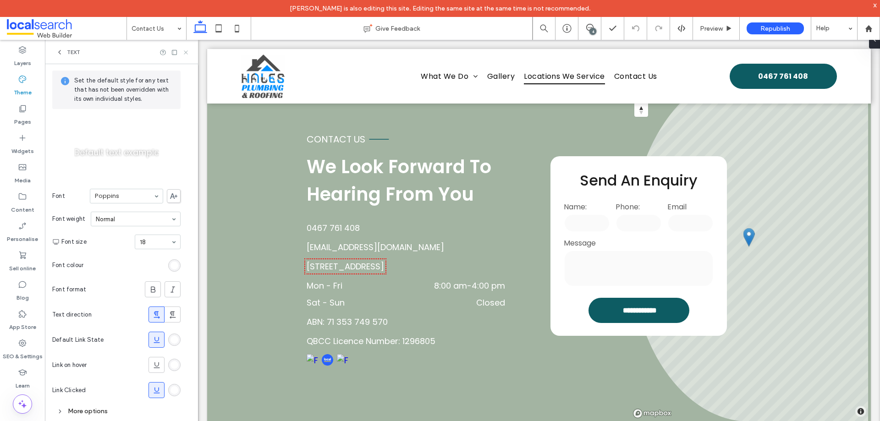
click at [187, 53] on use at bounding box center [186, 52] width 4 height 4
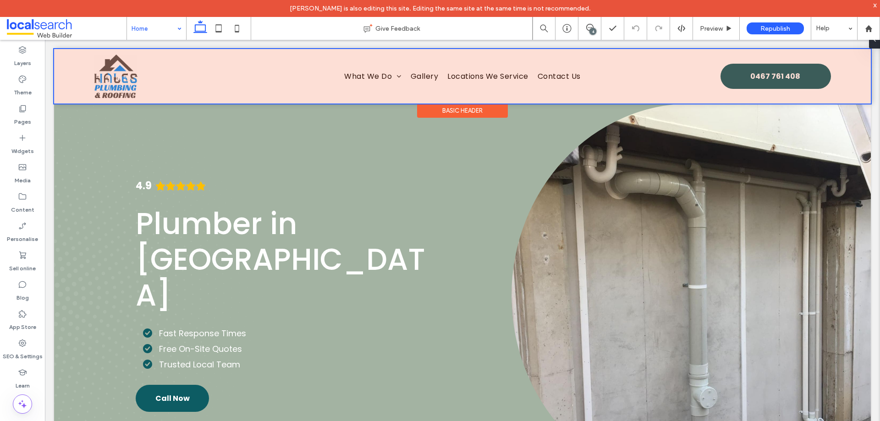
click at [124, 75] on div at bounding box center [462, 76] width 817 height 55
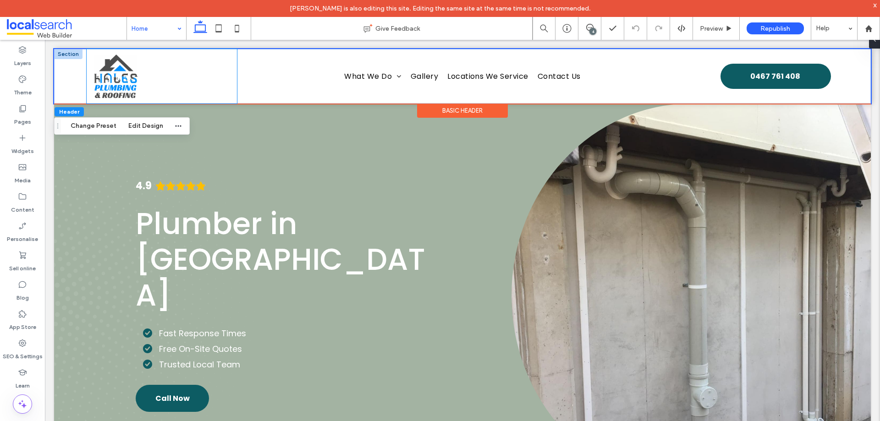
click at [121, 72] on img at bounding box center [116, 77] width 44 height 44
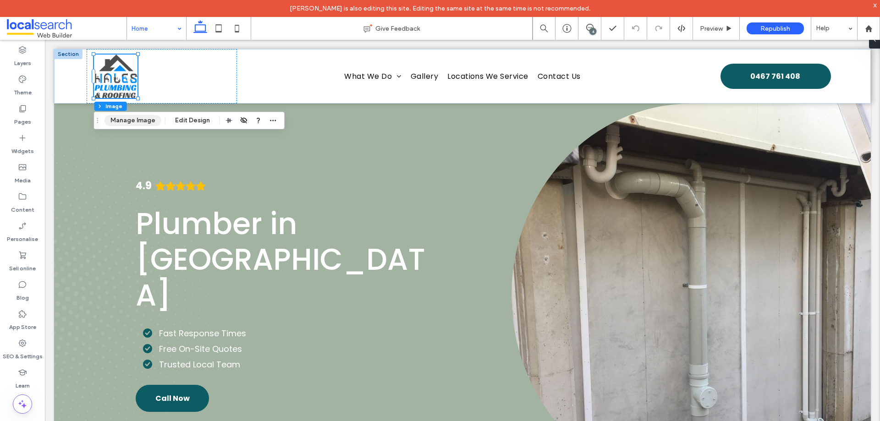
click at [124, 118] on button "Manage Image" at bounding box center [133, 120] width 57 height 11
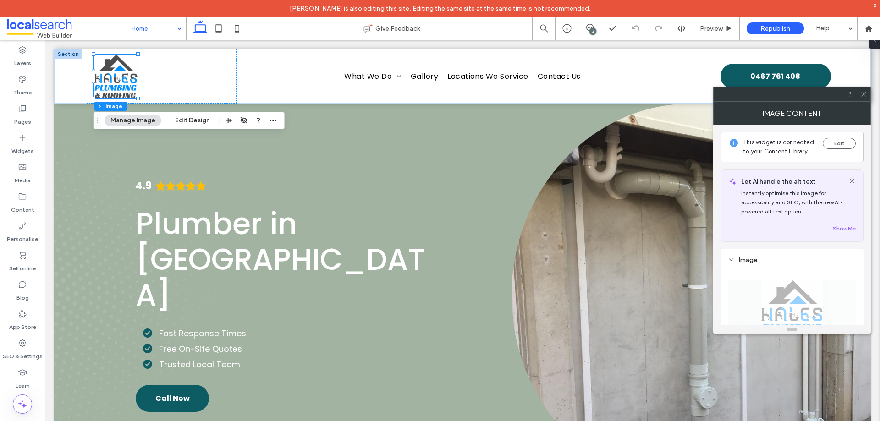
scroll to position [229, 0]
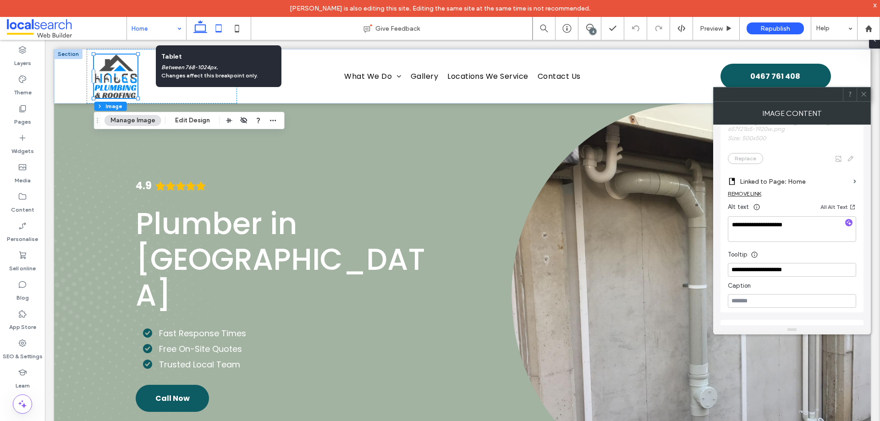
click at [220, 29] on icon at bounding box center [218, 28] width 18 height 18
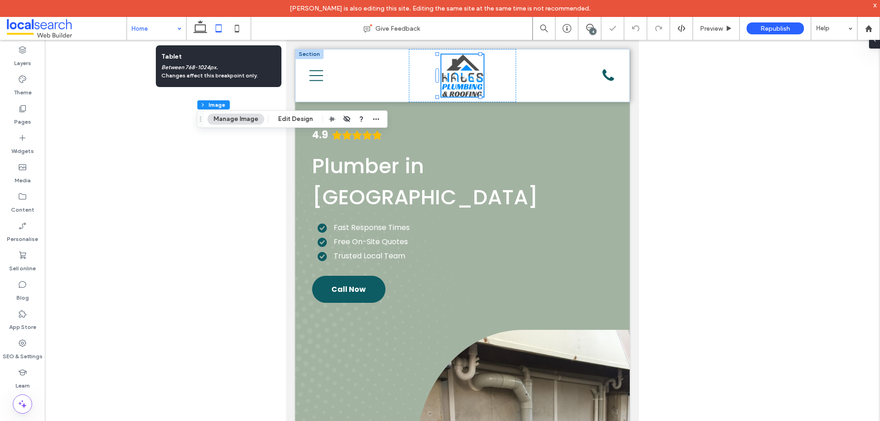
type input "**"
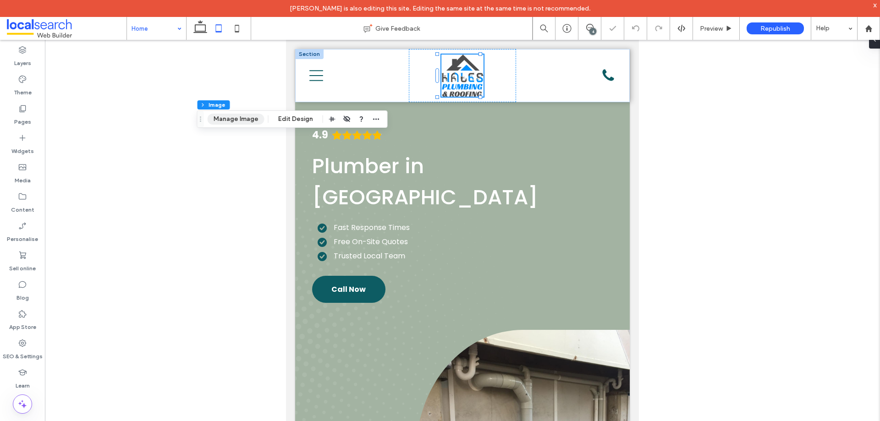
click at [253, 118] on button "Manage Image" at bounding box center [235, 119] width 57 height 11
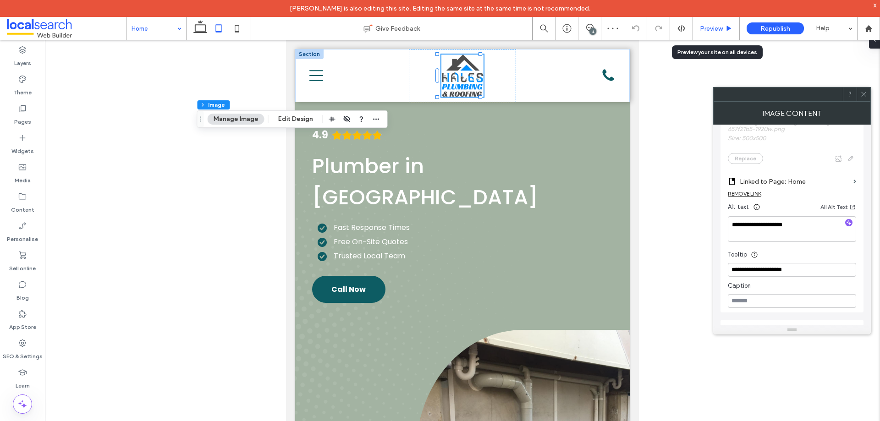
drag, startPoint x: 712, startPoint y: 27, endPoint x: 50, endPoint y: 45, distance: 663.0
click at [712, 27] on span "Preview" at bounding box center [711, 29] width 23 height 8
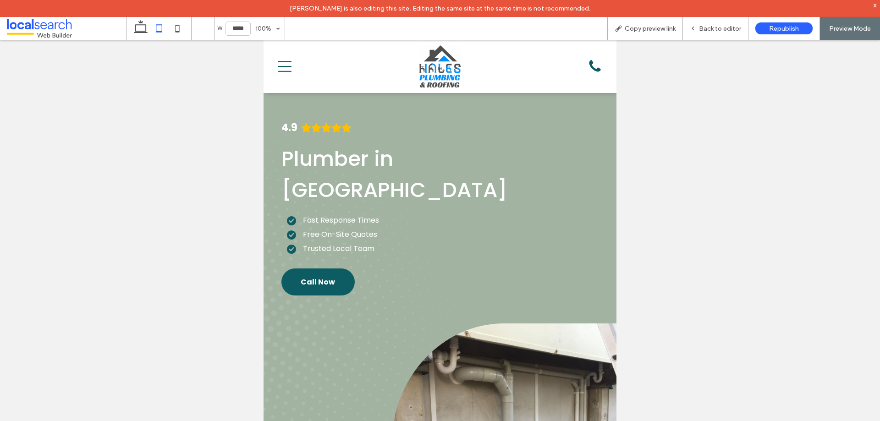
click at [291, 70] on icon "Menu Icon" at bounding box center [285, 67] width 14 height 14
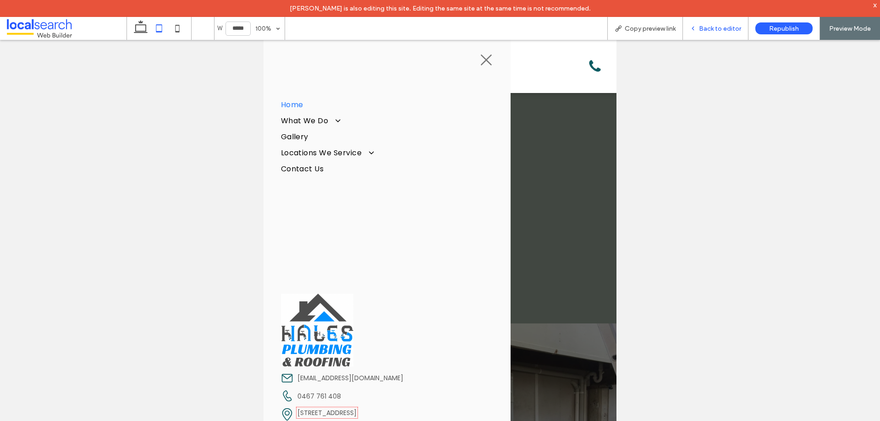
click at [722, 29] on span "Back to editor" at bounding box center [720, 29] width 42 height 8
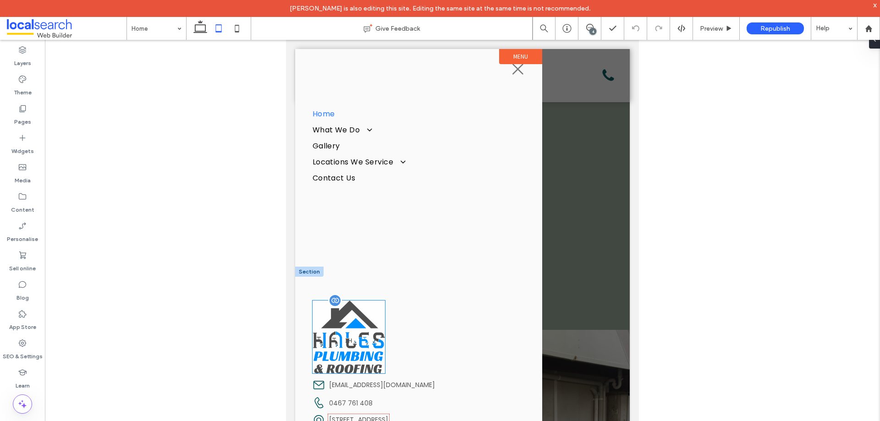
click at [364, 332] on img at bounding box center [349, 337] width 73 height 73
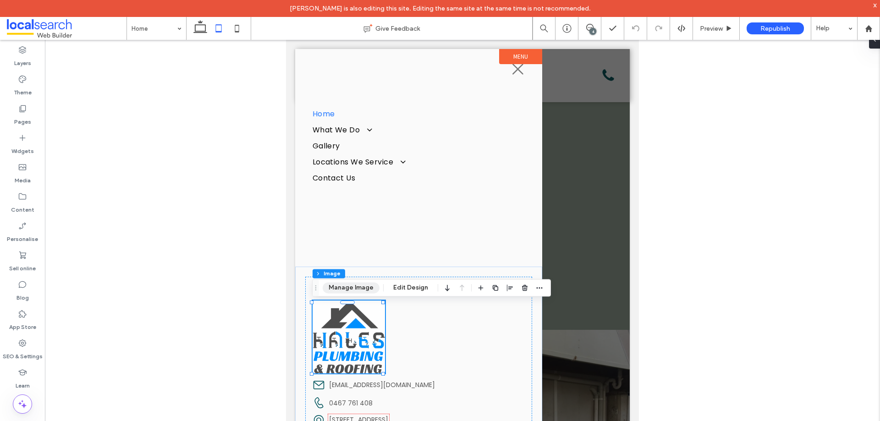
drag, startPoint x: 366, startPoint y: 287, endPoint x: 404, endPoint y: 291, distance: 38.2
click at [366, 286] on button "Manage Image" at bounding box center [351, 287] width 57 height 11
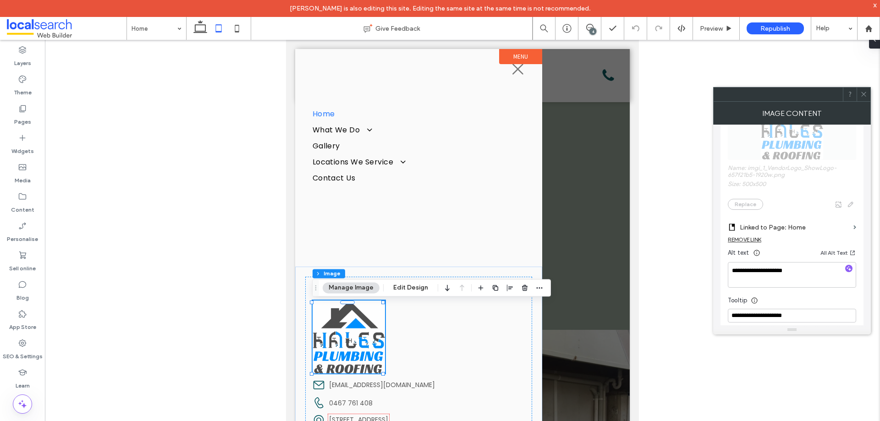
scroll to position [229, 0]
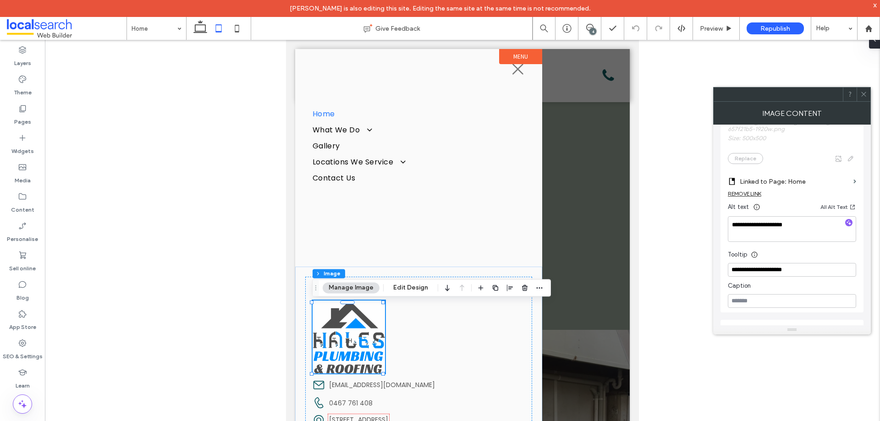
click at [867, 98] on span at bounding box center [863, 95] width 7 height 14
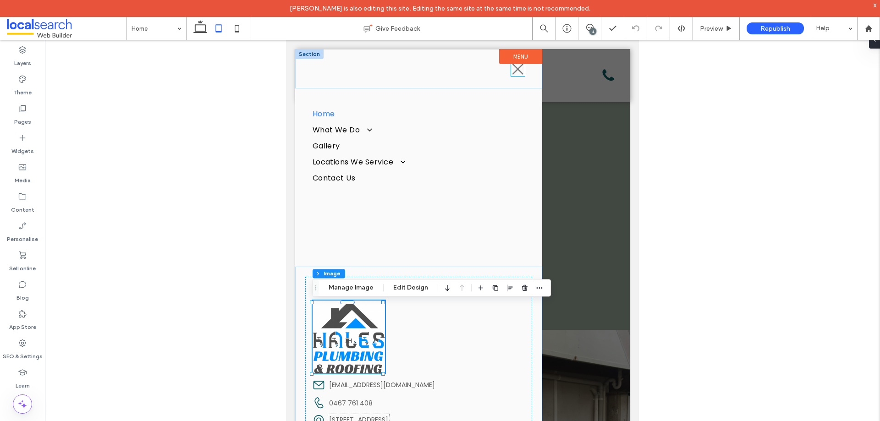
click at [511, 74] on icon "Close Icon" at bounding box center [518, 69] width 14 height 14
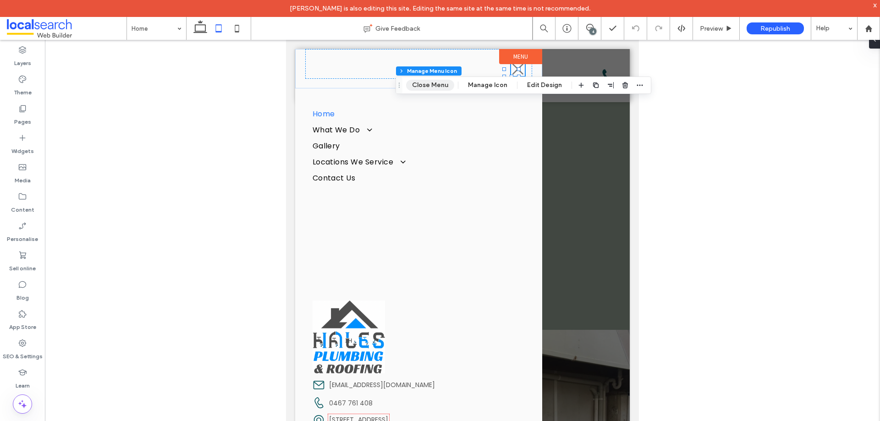
click at [438, 85] on button "Close Menu" at bounding box center [430, 85] width 48 height 11
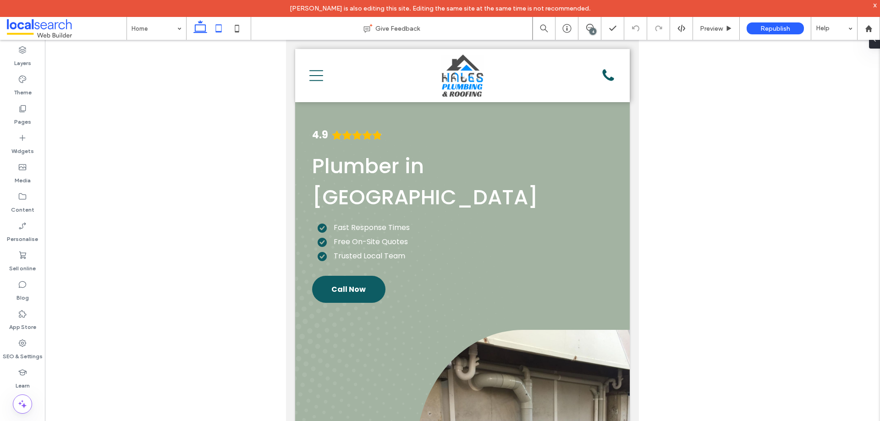
click at [196, 34] on icon at bounding box center [200, 28] width 18 height 18
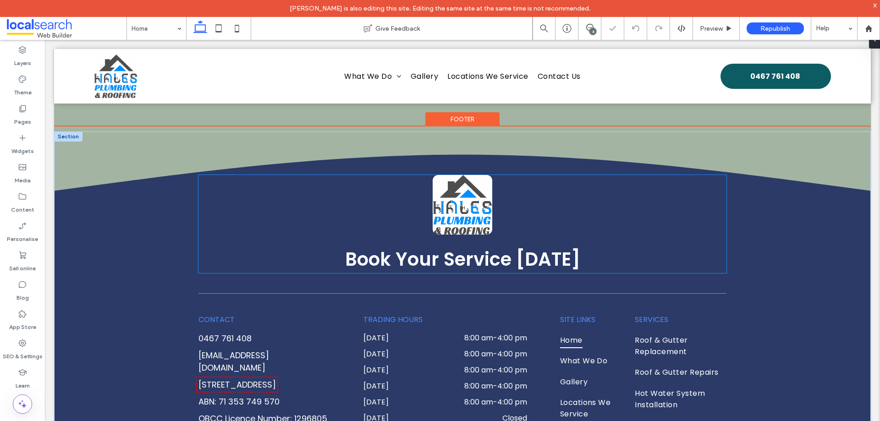
scroll to position [2473, 0]
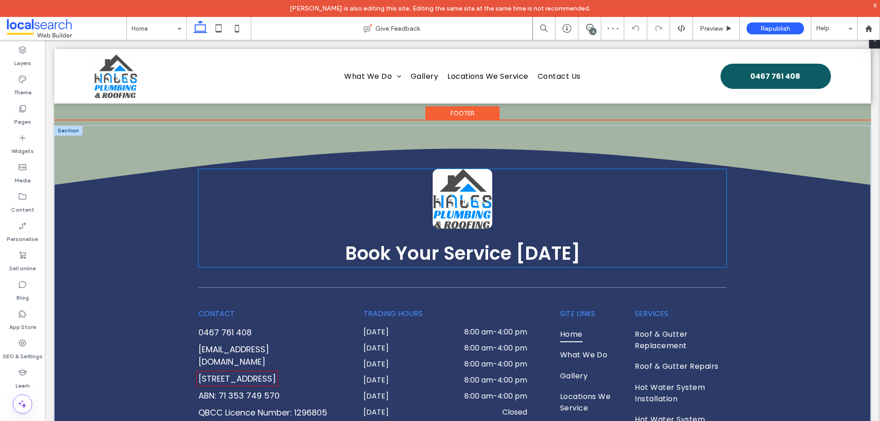
click at [464, 187] on img at bounding box center [463, 199] width 60 height 60
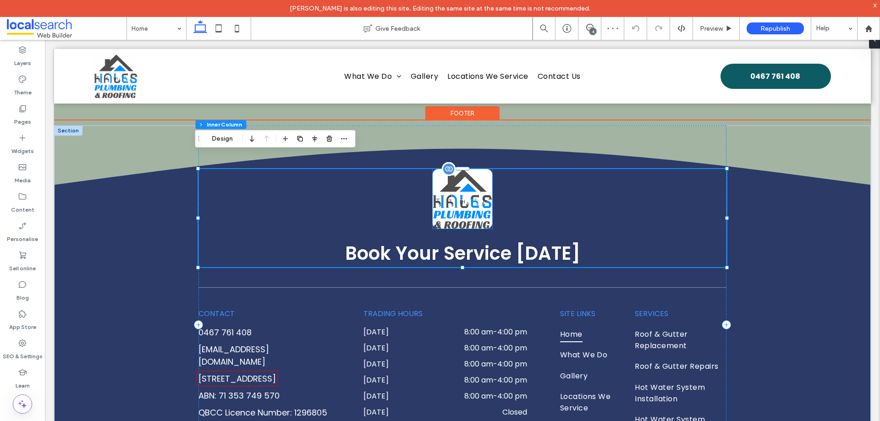
click at [466, 184] on img at bounding box center [463, 199] width 60 height 60
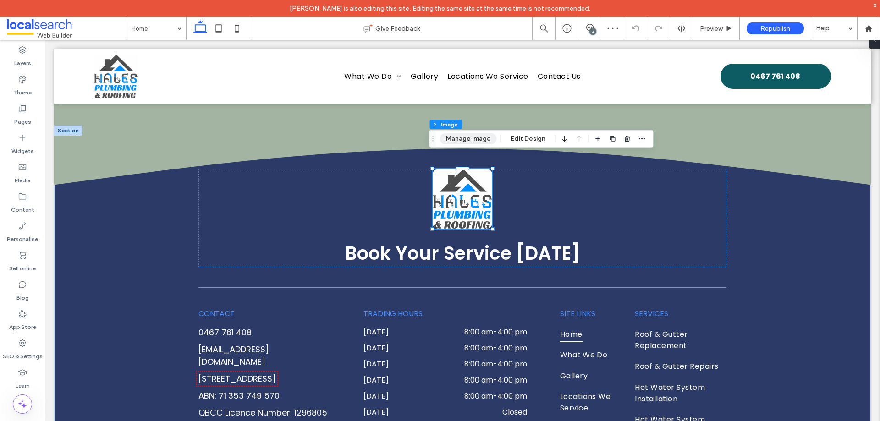
click at [457, 140] on button "Manage Image" at bounding box center [468, 138] width 57 height 11
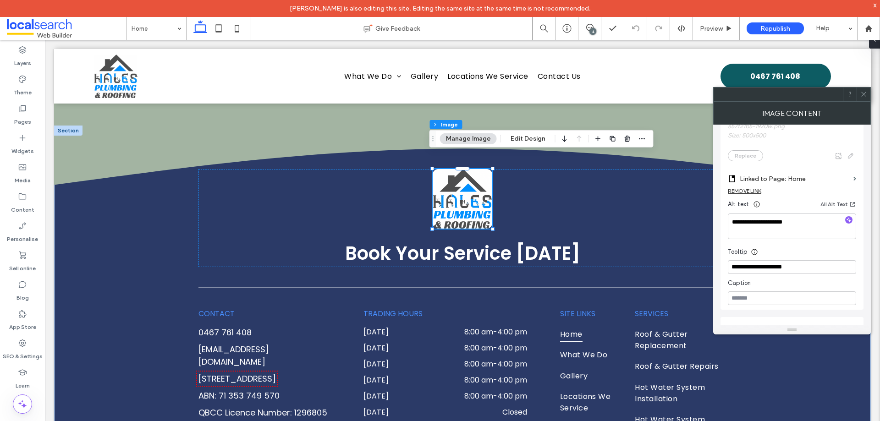
scroll to position [229, 0]
click at [866, 92] on icon at bounding box center [863, 94] width 7 height 7
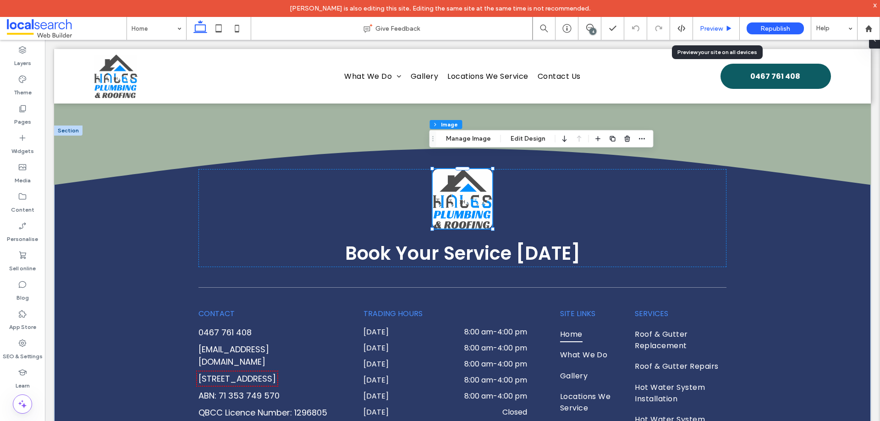
drag, startPoint x: 713, startPoint y: 30, endPoint x: 650, endPoint y: 12, distance: 65.3
click at [713, 30] on span "Preview" at bounding box center [711, 29] width 23 height 8
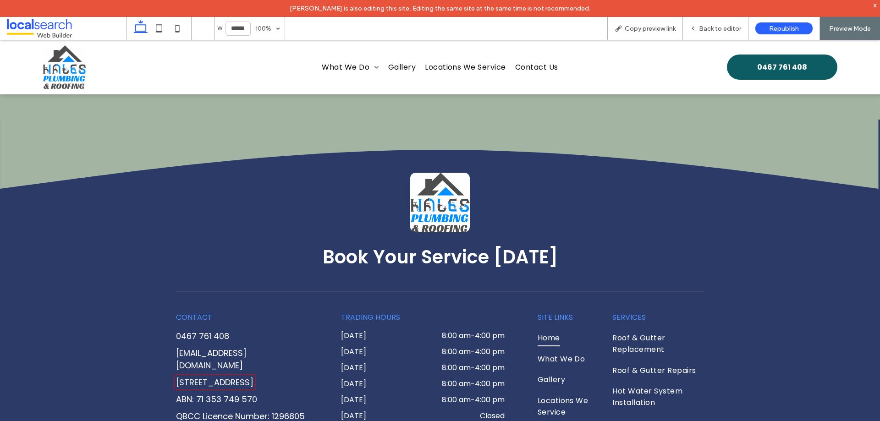
scroll to position [2486, 0]
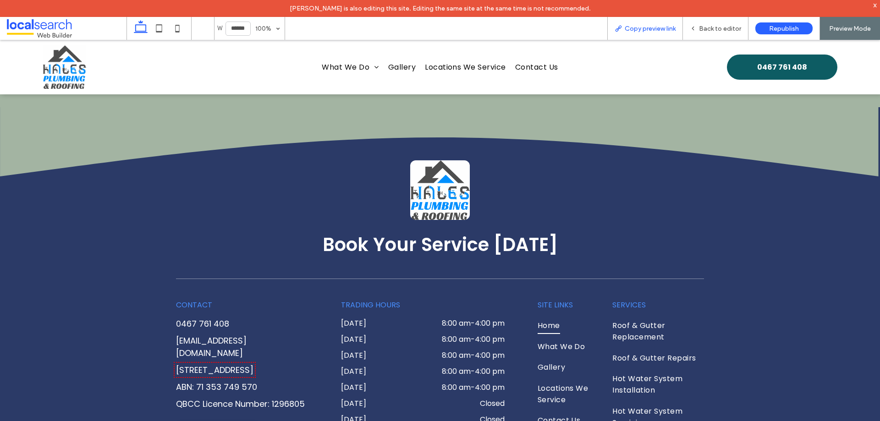
click at [649, 27] on span "Copy preview link" at bounding box center [650, 29] width 51 height 8
click at [715, 29] on span "Back to editor" at bounding box center [720, 29] width 42 height 8
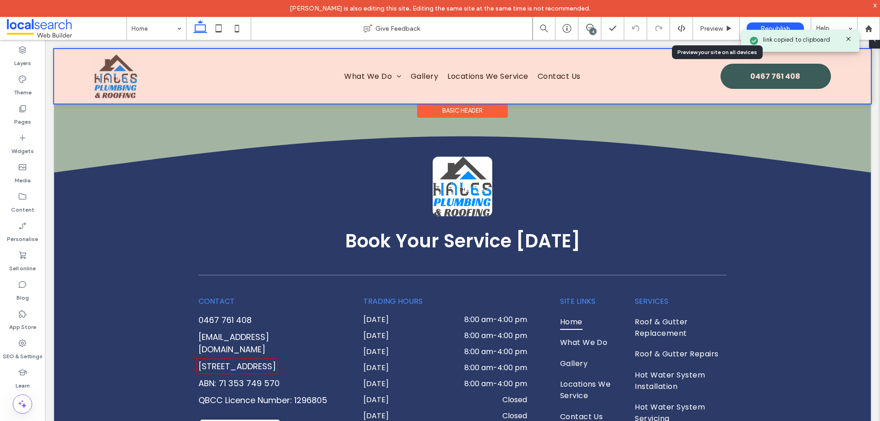
scroll to position [2473, 0]
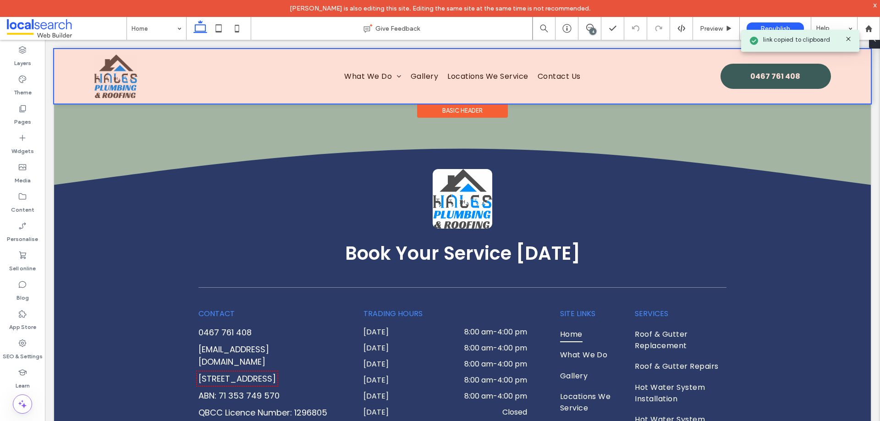
click at [764, 80] on div at bounding box center [462, 76] width 817 height 55
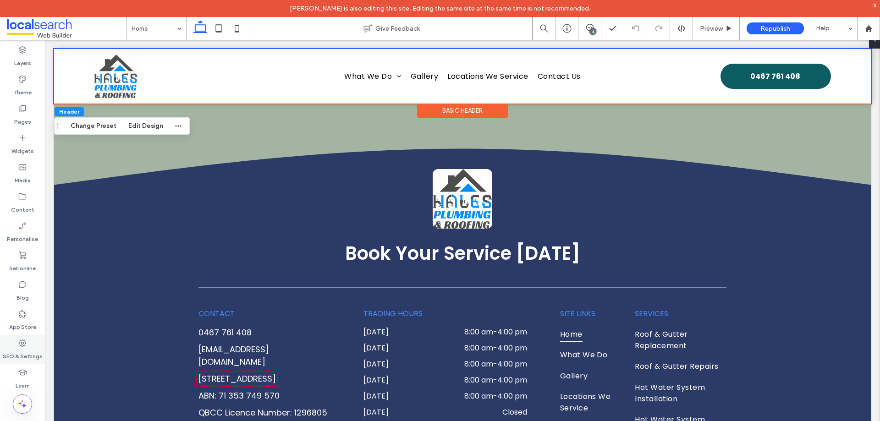
click at [24, 350] on label "SEO & Settings" at bounding box center [23, 354] width 40 height 13
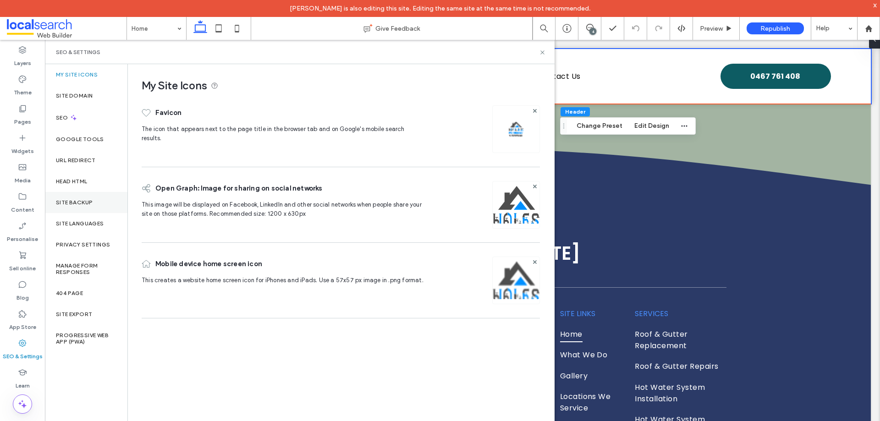
click at [89, 203] on label "Site backup" at bounding box center [74, 202] width 37 height 6
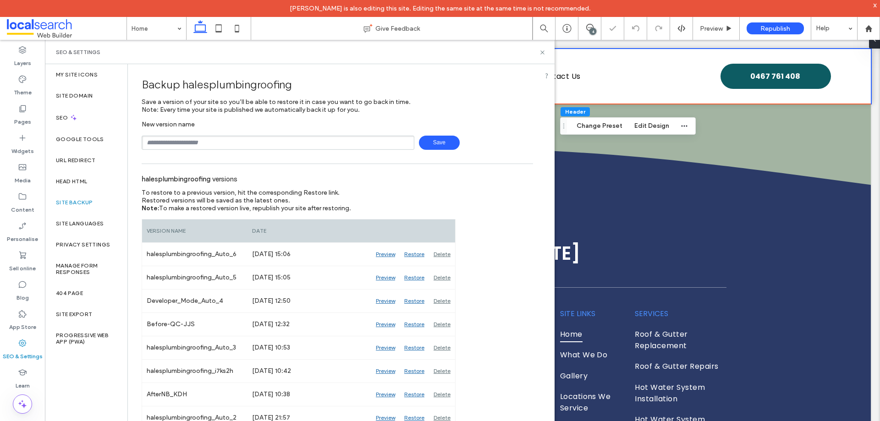
click at [212, 142] on input "text" at bounding box center [278, 143] width 273 height 14
type input "**********"
click at [434, 142] on span "Save" at bounding box center [439, 143] width 41 height 14
click at [524, 83] on div "Backup halesplumbingroofing" at bounding box center [337, 84] width 391 height 27
click at [545, 50] on icon at bounding box center [542, 52] width 7 height 7
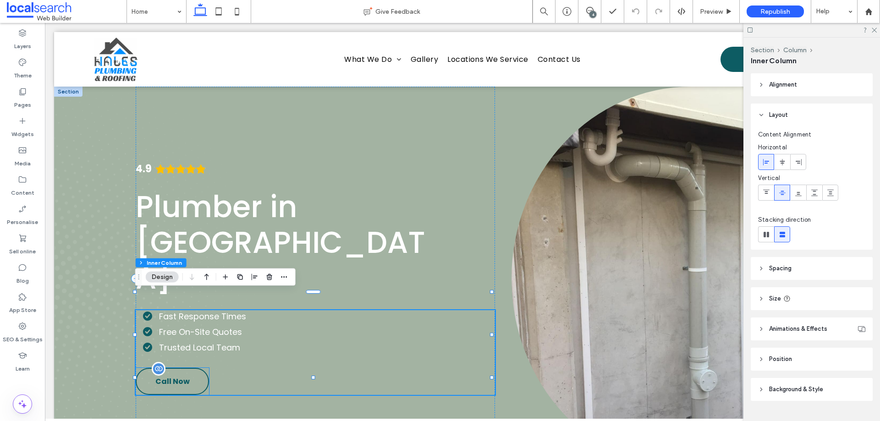
click at [194, 368] on link "Call Now" at bounding box center [172, 381] width 73 height 27
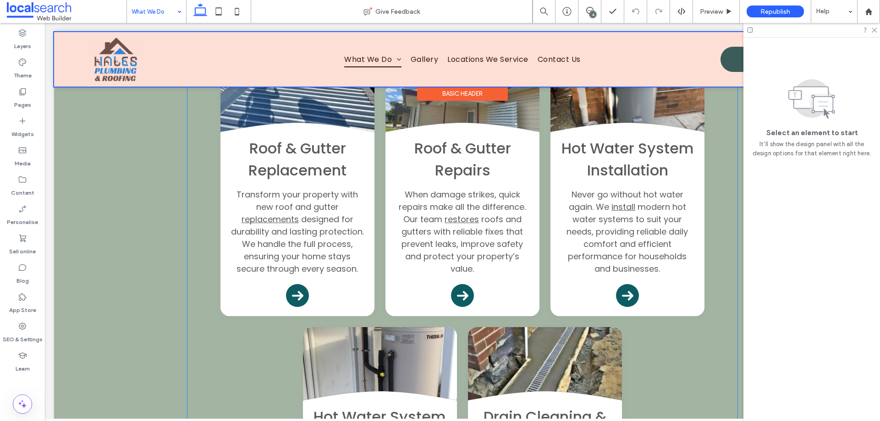
scroll to position [367, 0]
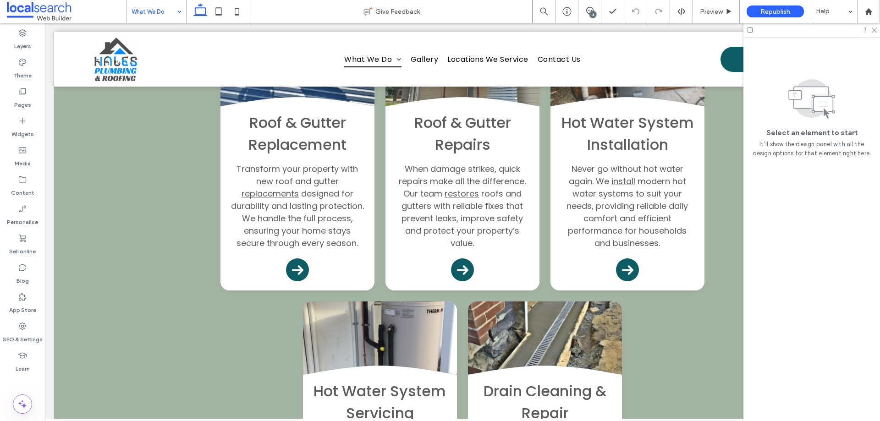
click at [158, 19] on input at bounding box center [154, 11] width 45 height 23
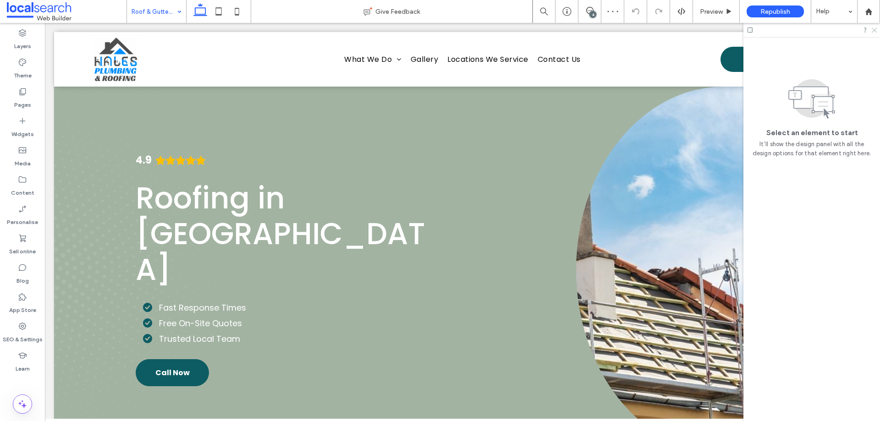
click at [875, 29] on icon at bounding box center [874, 30] width 6 height 6
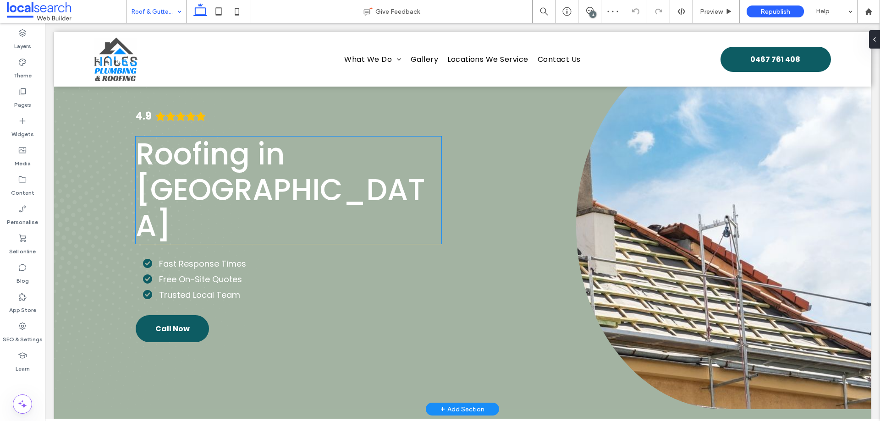
scroll to position [92, 0]
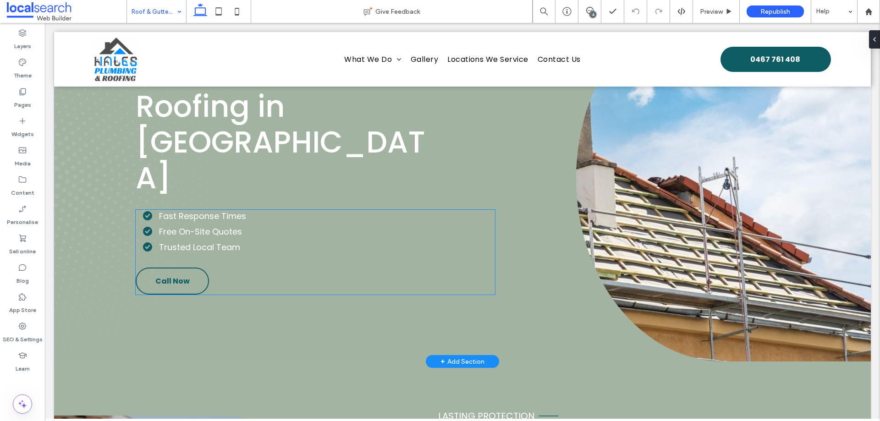
click at [175, 275] on span "Call Now" at bounding box center [172, 280] width 34 height 11
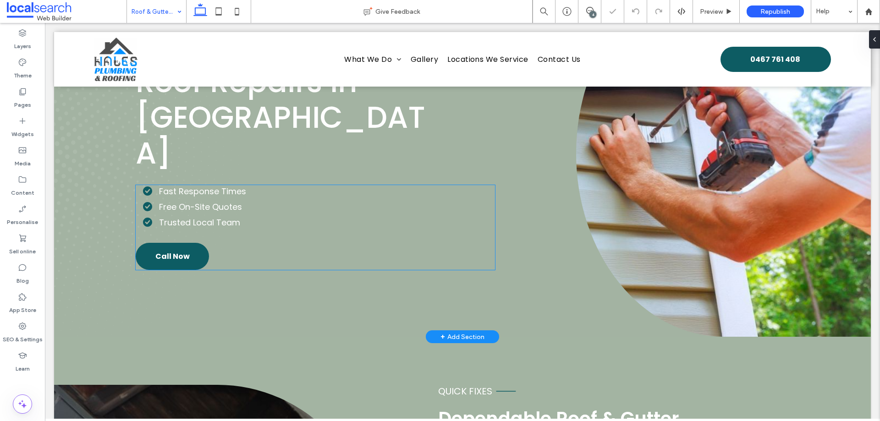
scroll to position [138, 0]
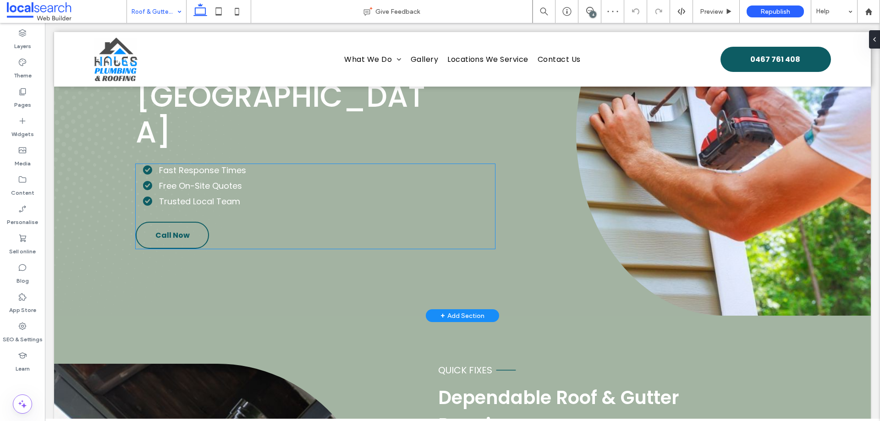
click at [192, 222] on link "Call Now" at bounding box center [172, 235] width 73 height 27
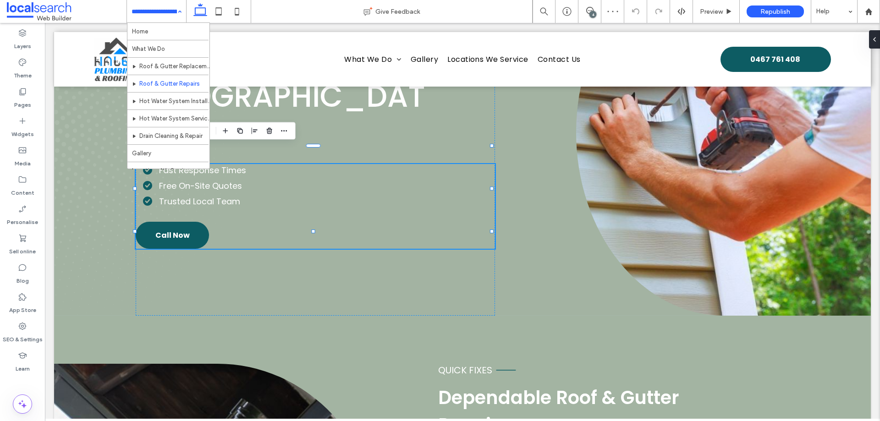
click at [171, 8] on input at bounding box center [154, 11] width 45 height 23
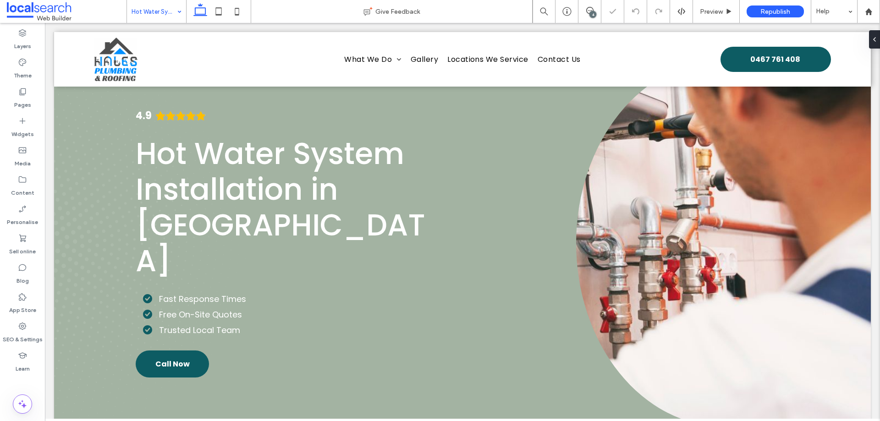
scroll to position [92, 0]
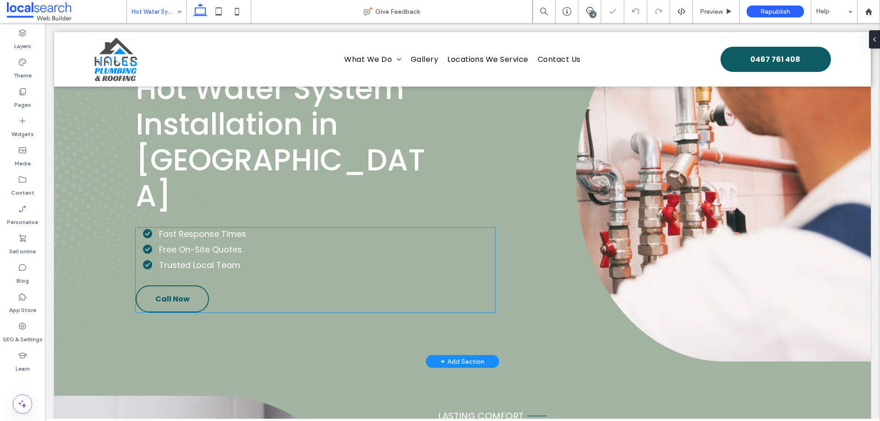
click at [195, 286] on link "Call Now" at bounding box center [172, 299] width 73 height 27
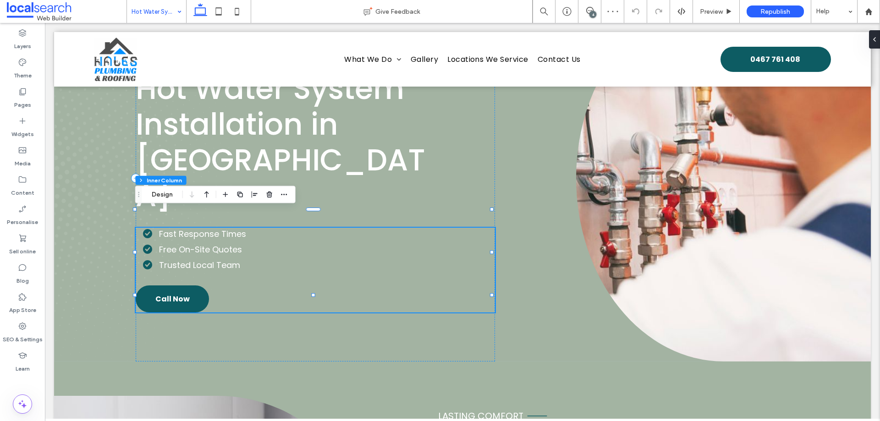
click at [166, 14] on input at bounding box center [154, 11] width 45 height 23
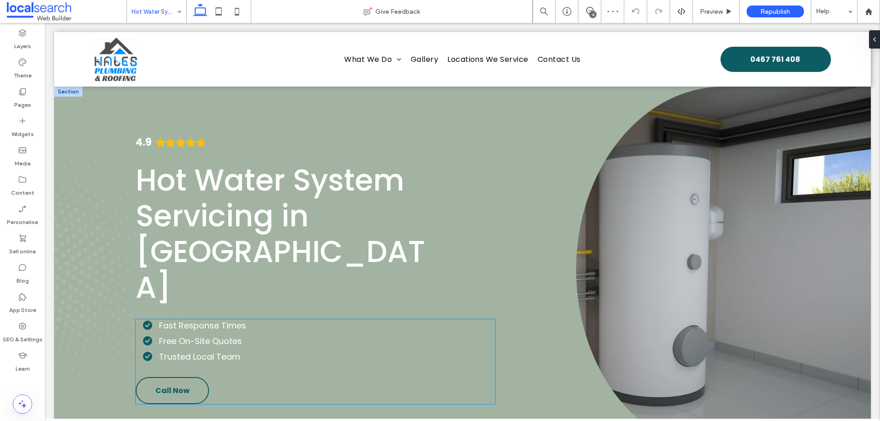
click at [191, 377] on link "Call Now" at bounding box center [172, 390] width 73 height 27
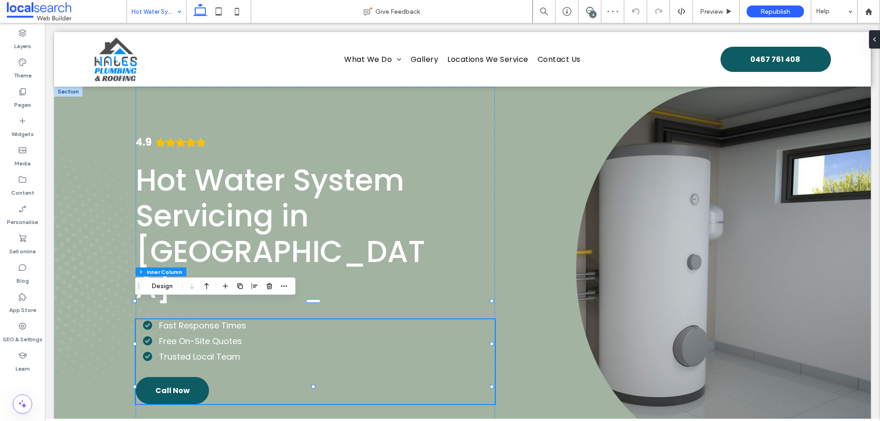
click at [160, 12] on input at bounding box center [154, 11] width 45 height 23
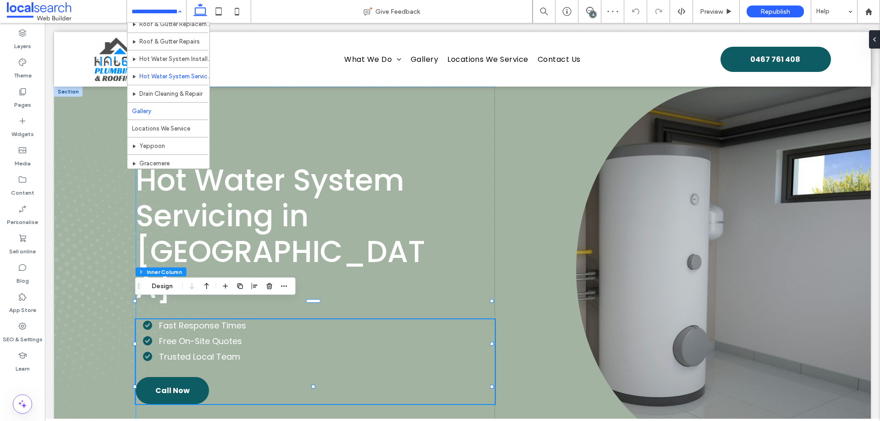
scroll to position [62, 0]
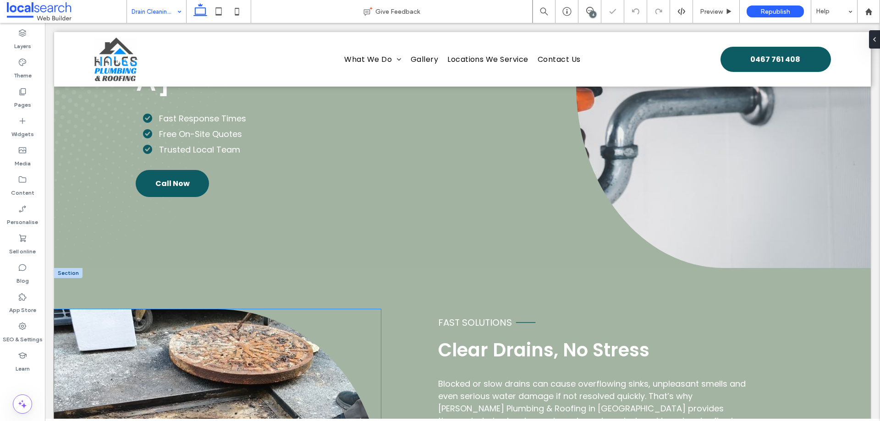
scroll to position [92, 0]
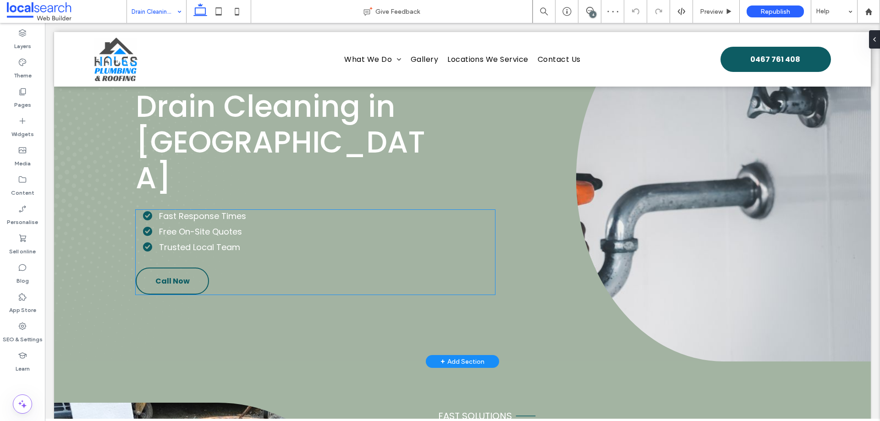
click at [192, 268] on link "Call Now" at bounding box center [172, 281] width 73 height 27
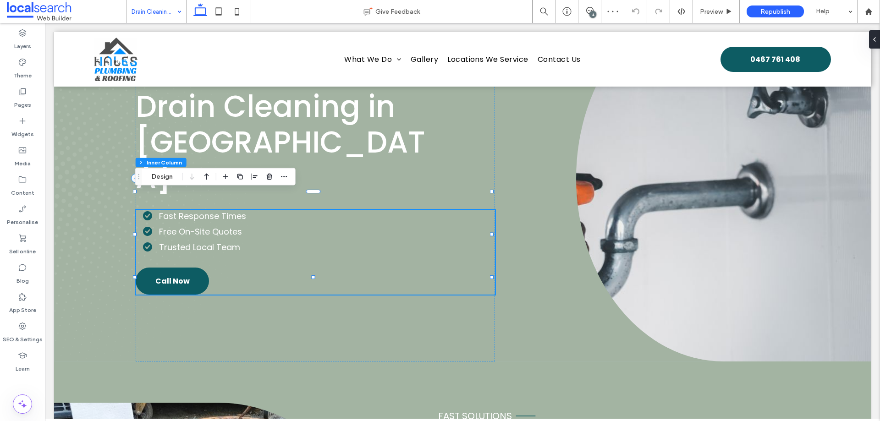
click at [157, 9] on input at bounding box center [154, 11] width 45 height 23
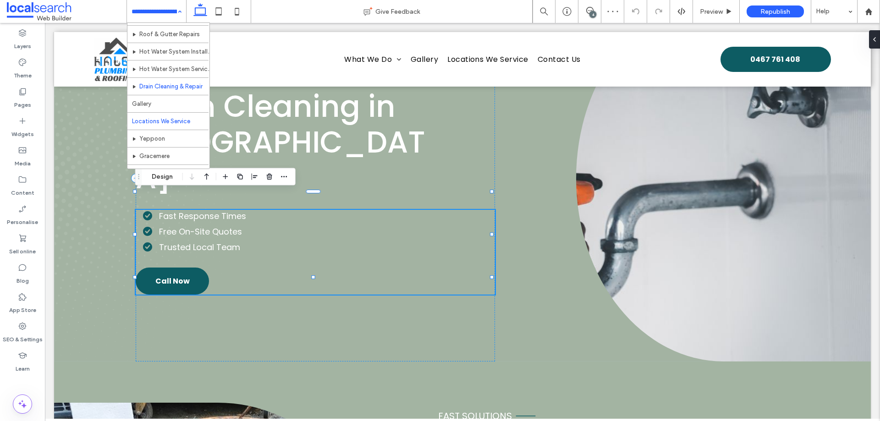
scroll to position [62, 0]
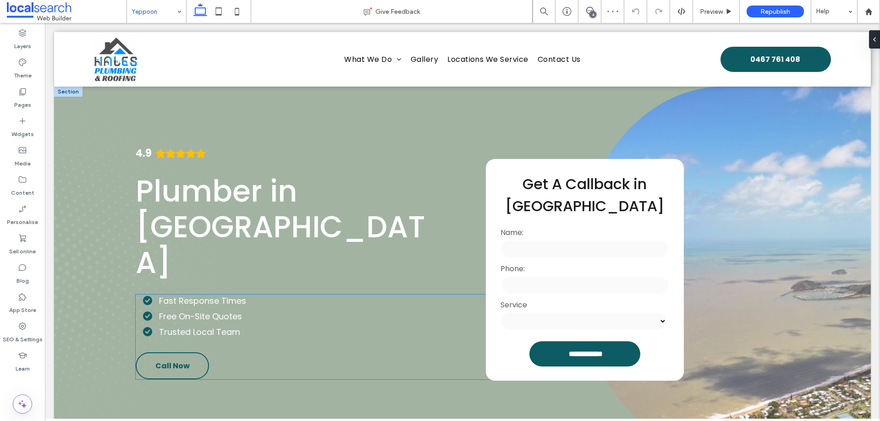
click at [193, 352] on link "Call Now" at bounding box center [172, 365] width 73 height 27
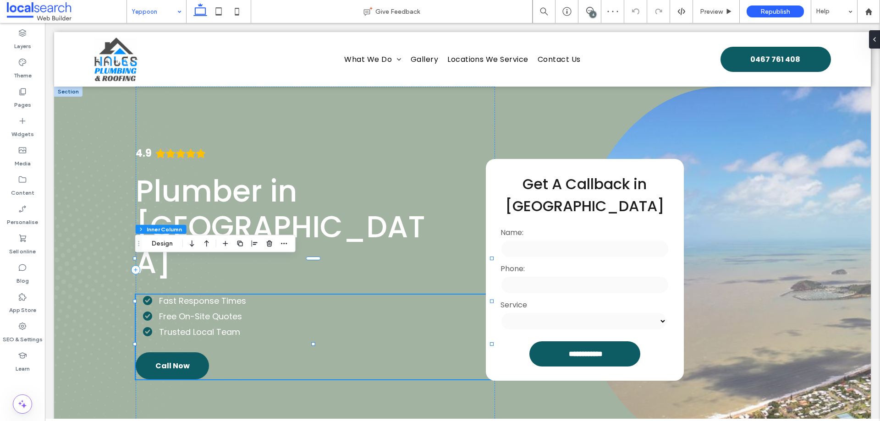
click at [171, 6] on input at bounding box center [154, 11] width 45 height 23
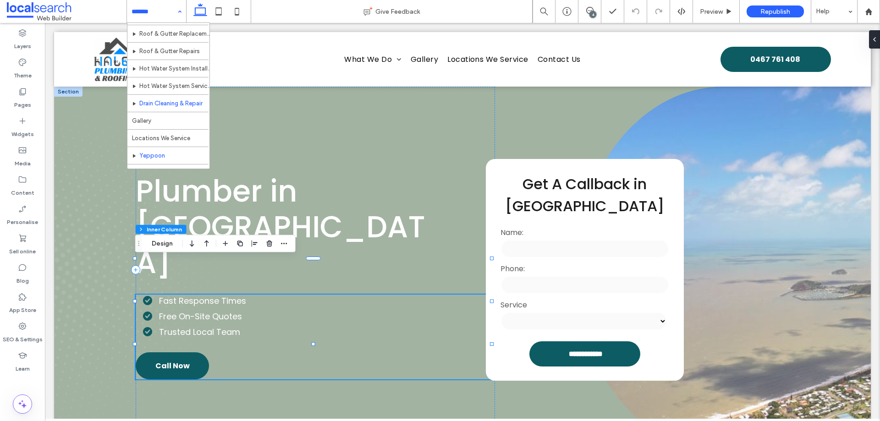
scroll to position [62, 0]
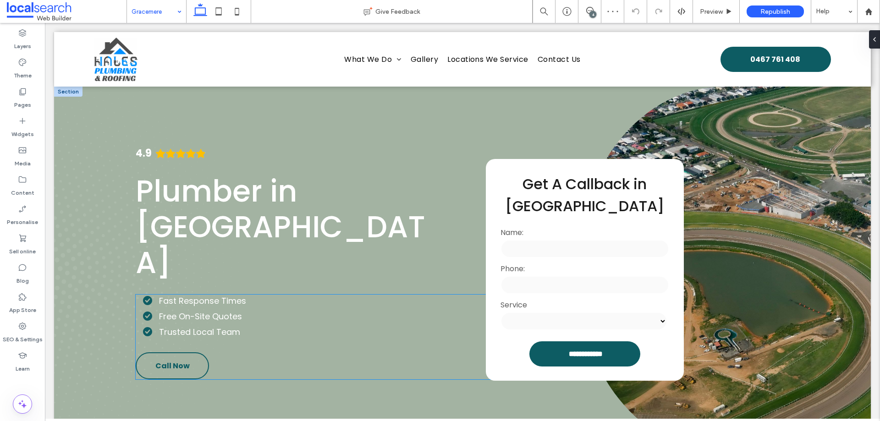
click at [189, 352] on link "Call Now" at bounding box center [172, 365] width 73 height 27
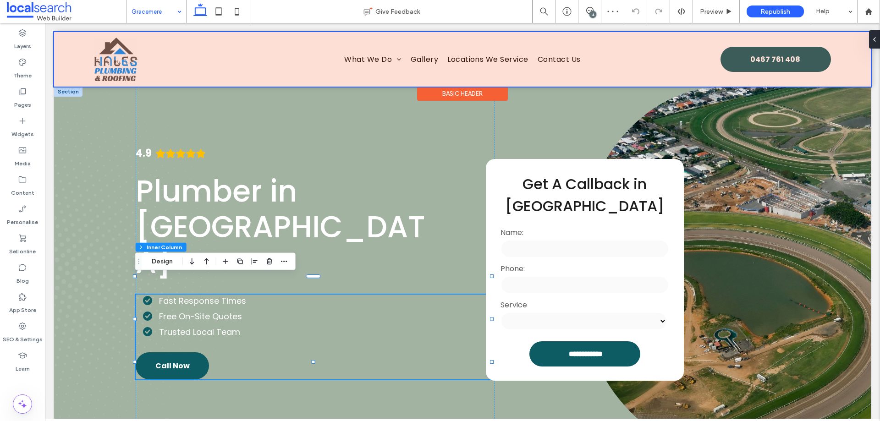
click at [757, 61] on div at bounding box center [462, 59] width 817 height 55
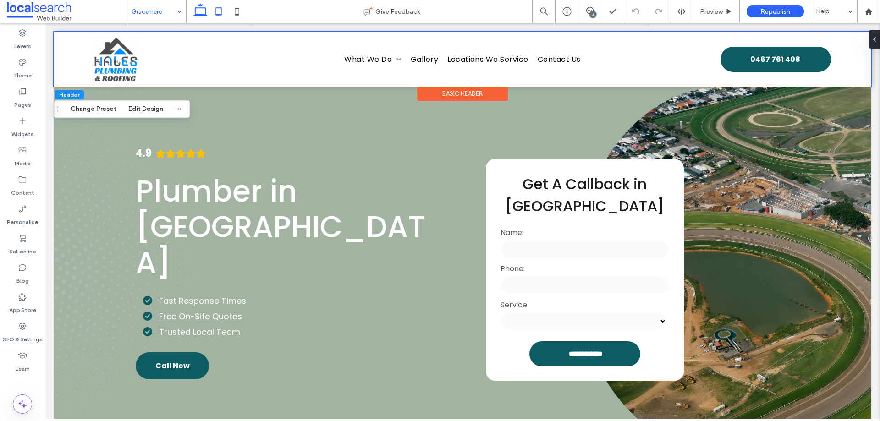
click at [219, 8] on use at bounding box center [219, 11] width 6 height 8
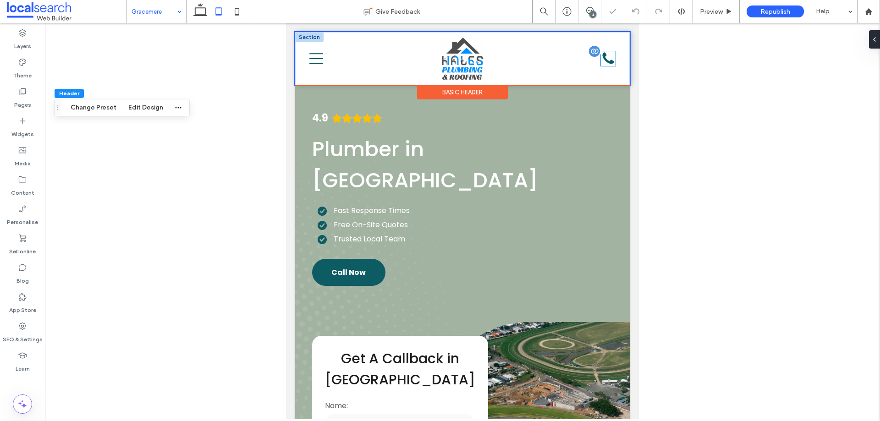
click at [603, 59] on div "Phone Icon" at bounding box center [608, 58] width 15 height 15
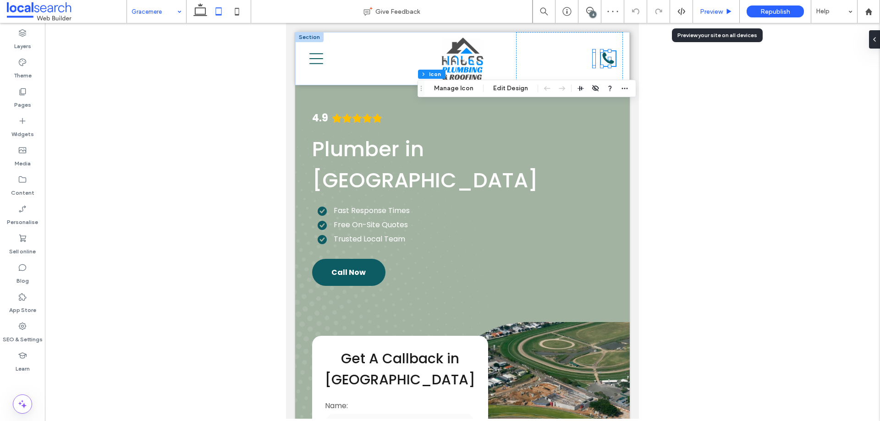
click at [708, 14] on span "Preview" at bounding box center [711, 12] width 23 height 8
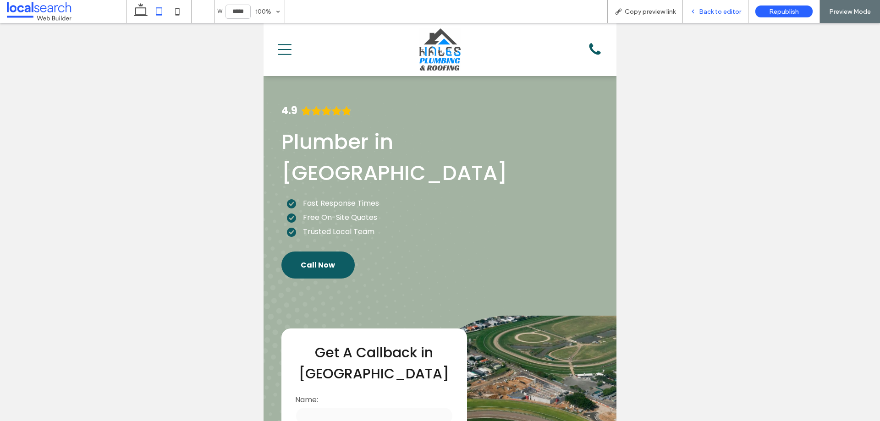
click at [724, 8] on span "Back to editor" at bounding box center [720, 12] width 42 height 8
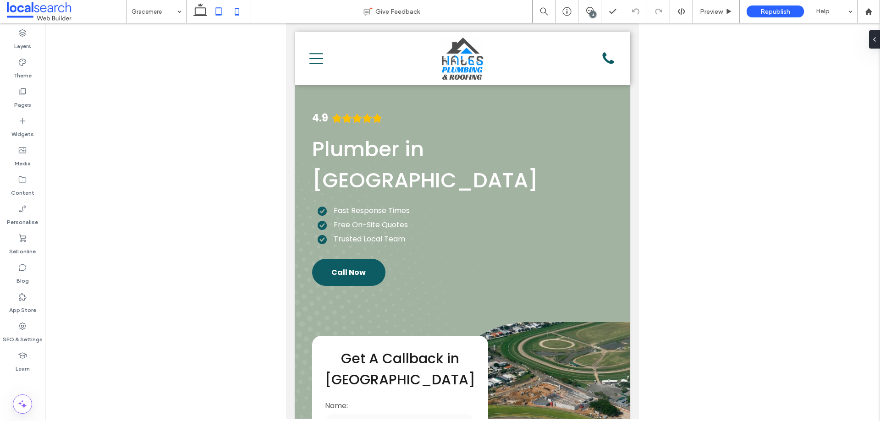
click at [245, 11] on icon at bounding box center [237, 11] width 18 height 18
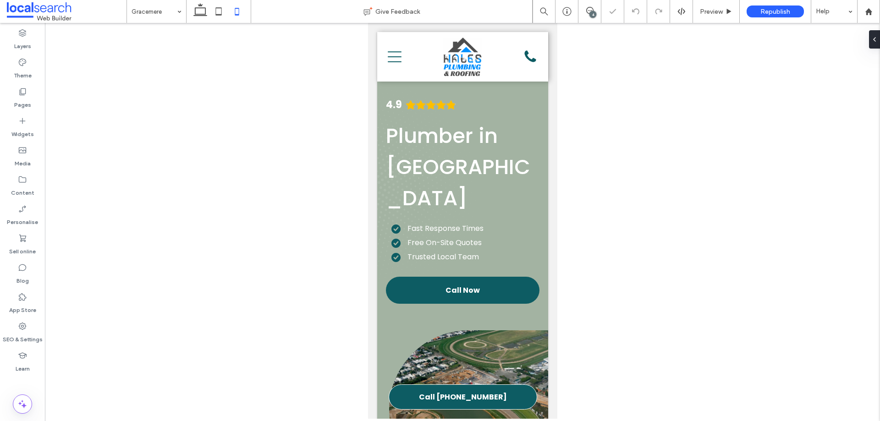
scroll to position [0, 76]
click at [196, 10] on icon at bounding box center [200, 11] width 18 height 18
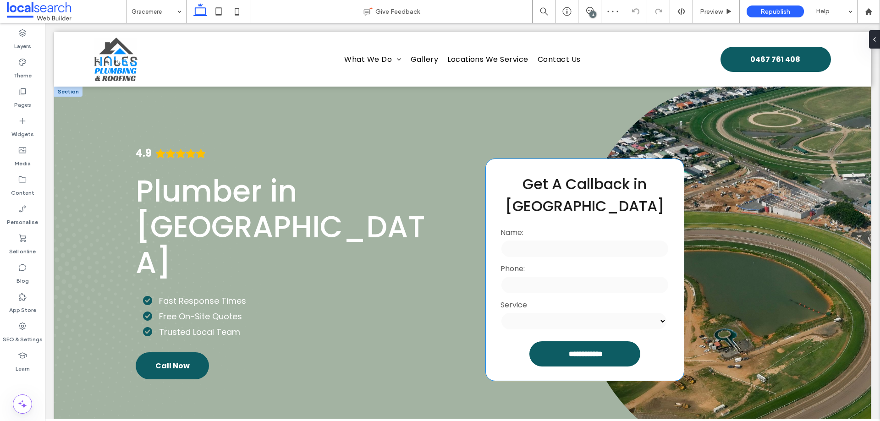
click at [605, 252] on input "text" at bounding box center [585, 249] width 168 height 18
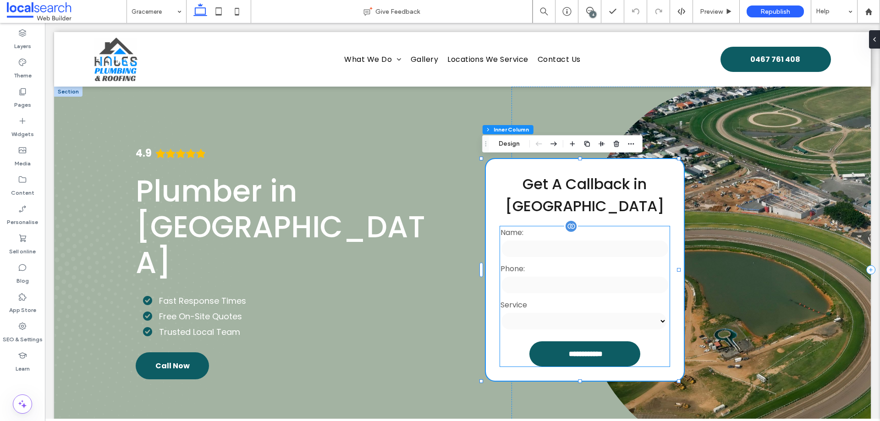
click at [618, 237] on label "Name:" at bounding box center [585, 232] width 168 height 11
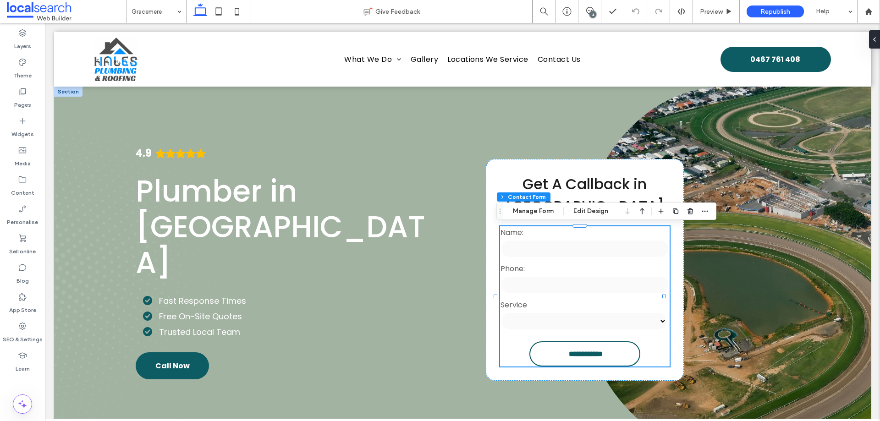
type input "*"
type input "***"
type input "**"
type input "*"
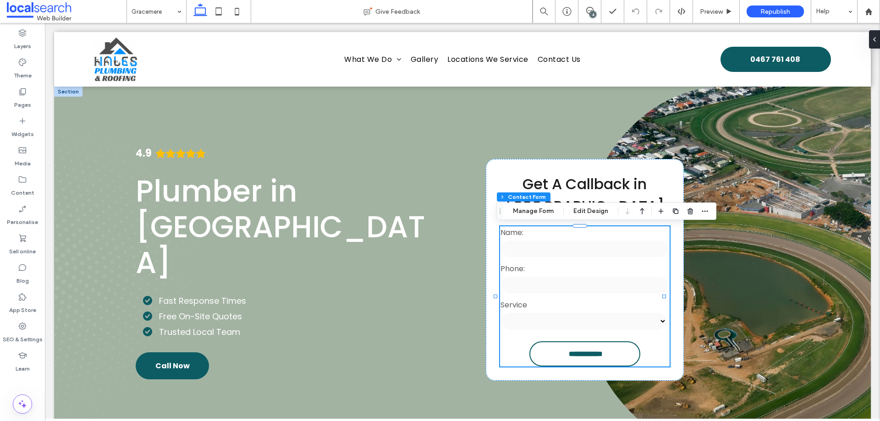
type input "***"
click at [707, 209] on icon "button" at bounding box center [704, 211] width 7 height 7
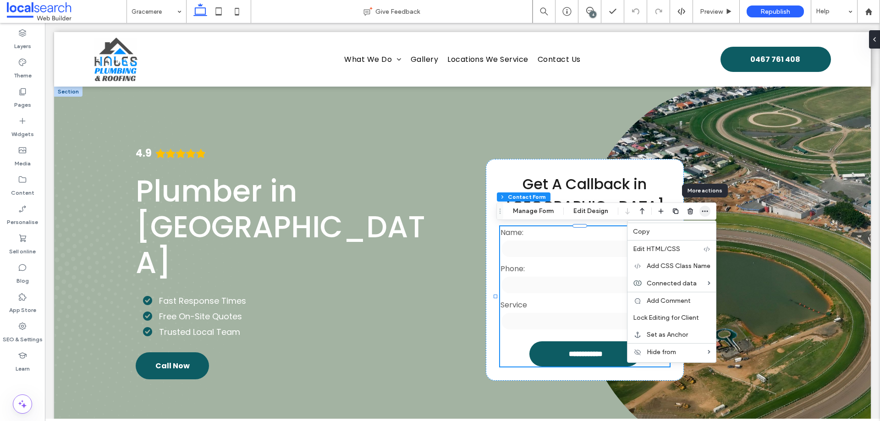
click at [707, 209] on icon "button" at bounding box center [704, 211] width 7 height 7
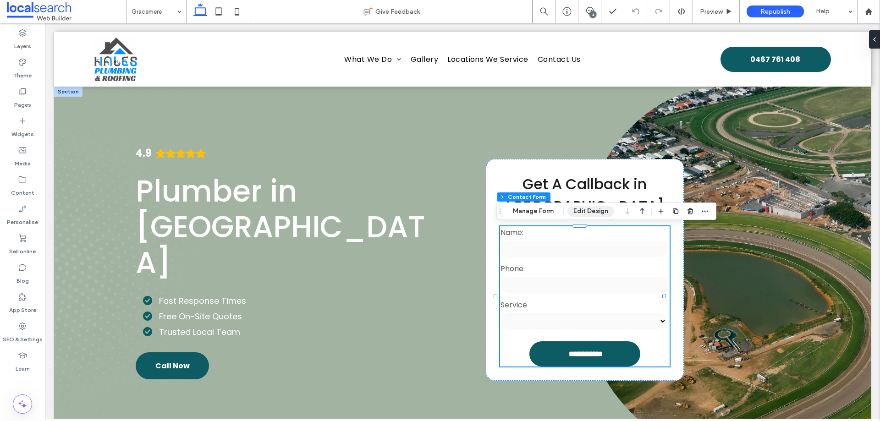
click at [591, 211] on button "Edit Design" at bounding box center [590, 211] width 47 height 11
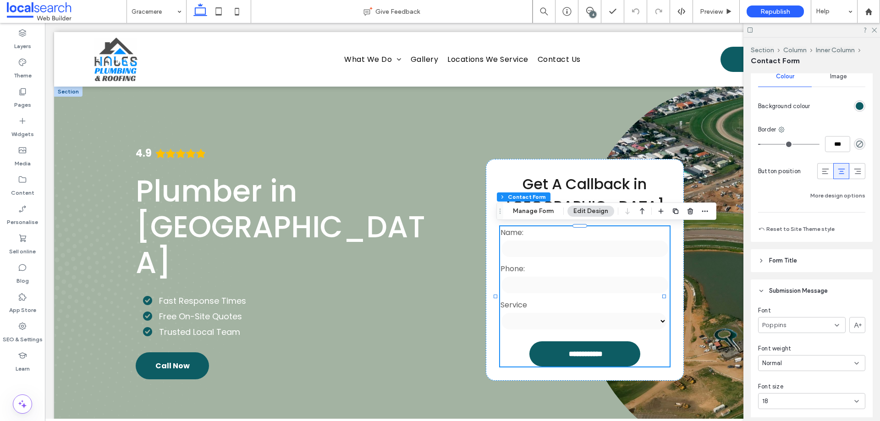
scroll to position [931, 0]
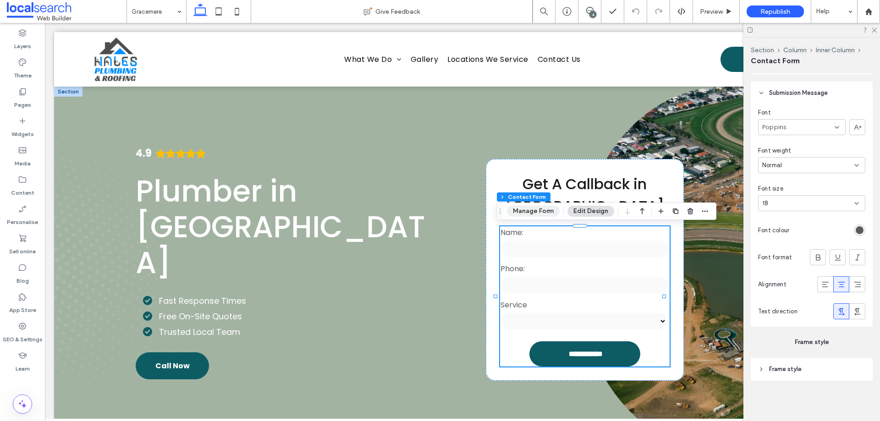
click at [538, 207] on button "Manage Form" at bounding box center [533, 211] width 53 height 11
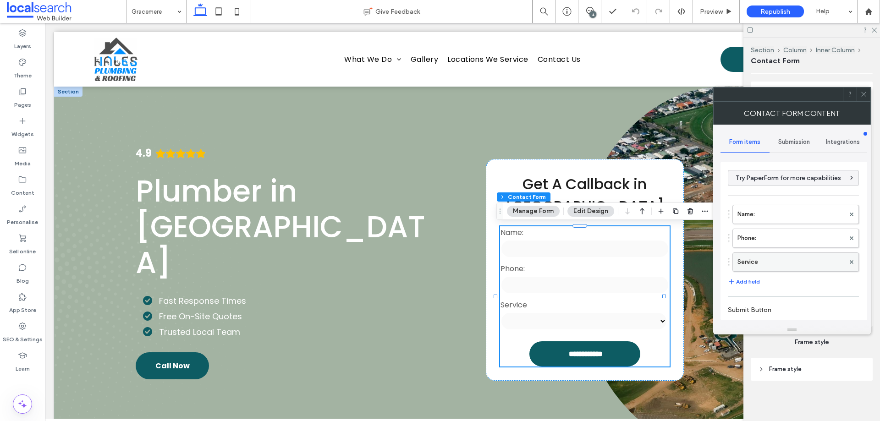
click at [764, 264] on label "Service" at bounding box center [790, 262] width 107 height 18
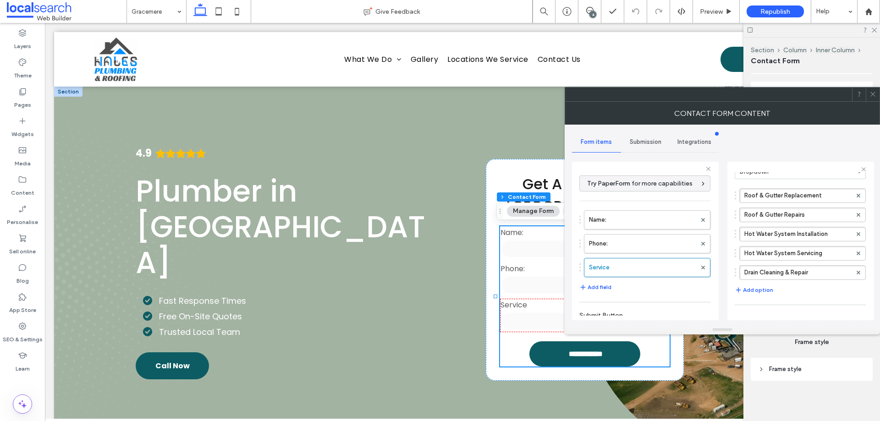
scroll to position [92, 0]
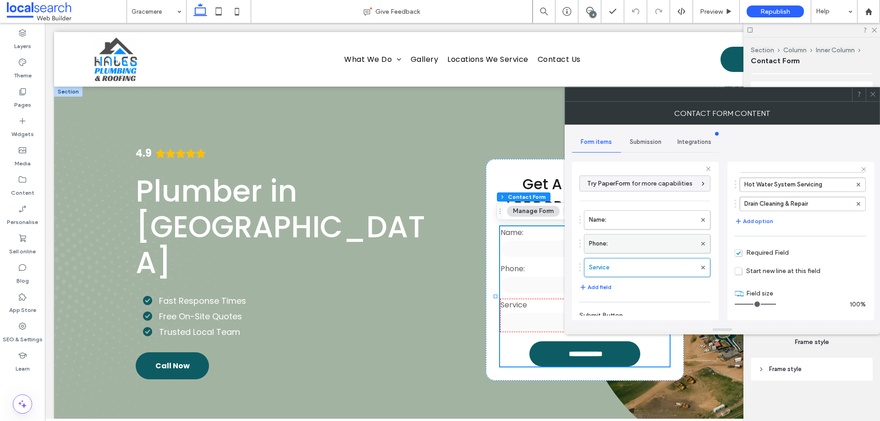
click at [638, 245] on label "Phone:" at bounding box center [642, 244] width 107 height 18
click at [644, 220] on label "Name:" at bounding box center [642, 220] width 107 height 18
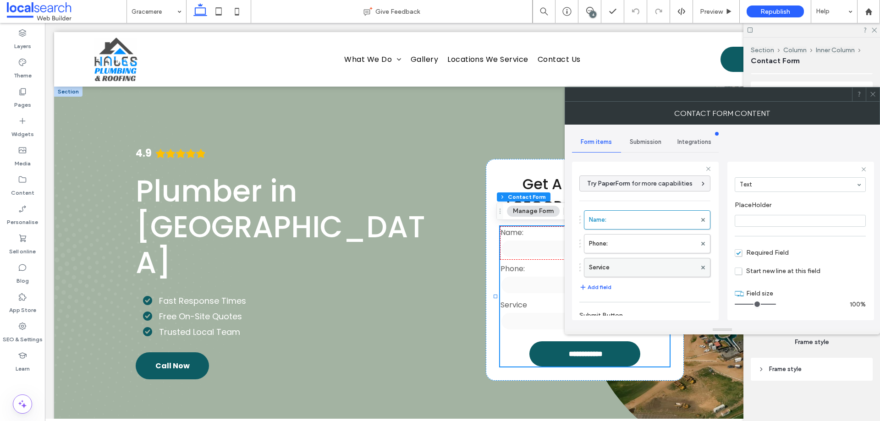
click at [654, 268] on label "Service" at bounding box center [642, 268] width 107 height 18
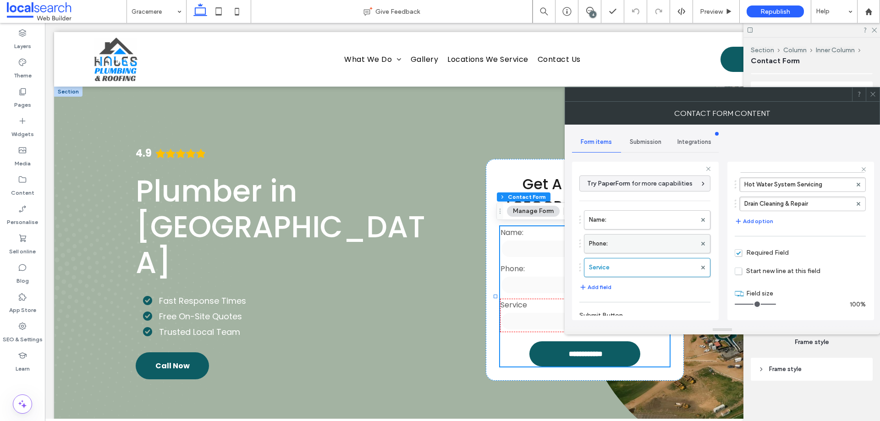
click at [653, 242] on label "Phone:" at bounding box center [642, 244] width 107 height 18
click at [659, 217] on label "Name:" at bounding box center [642, 220] width 107 height 18
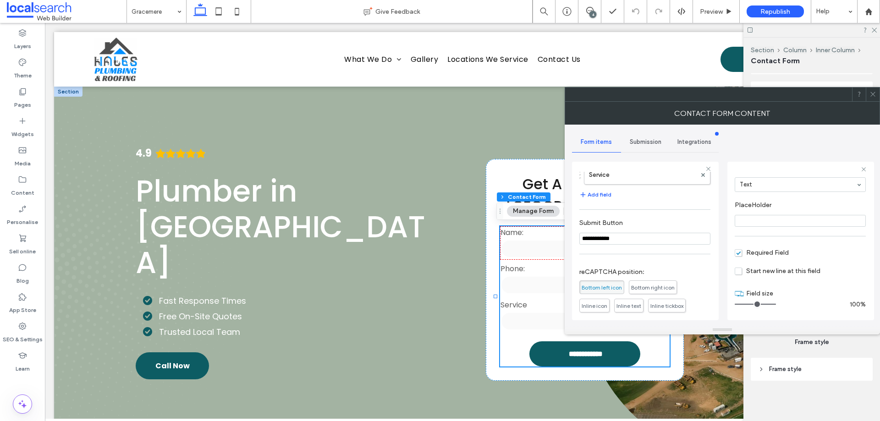
scroll to position [167, 0]
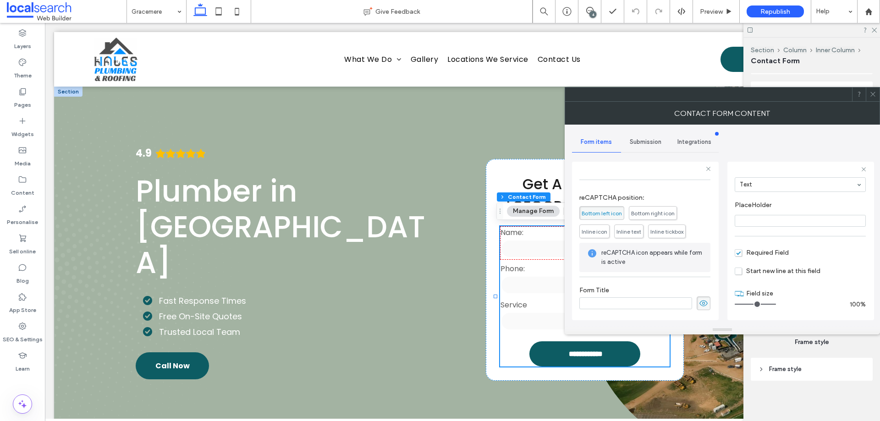
click at [653, 144] on span "Submission" at bounding box center [646, 141] width 32 height 7
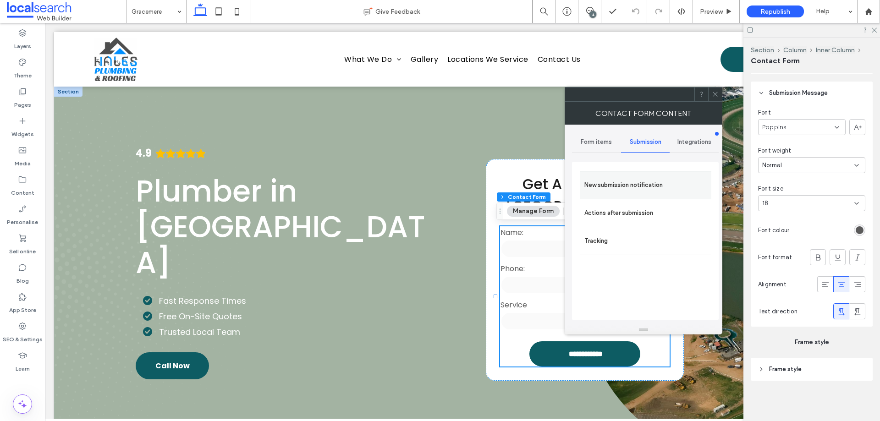
click at [666, 189] on label "New submission notification" at bounding box center [645, 185] width 122 height 18
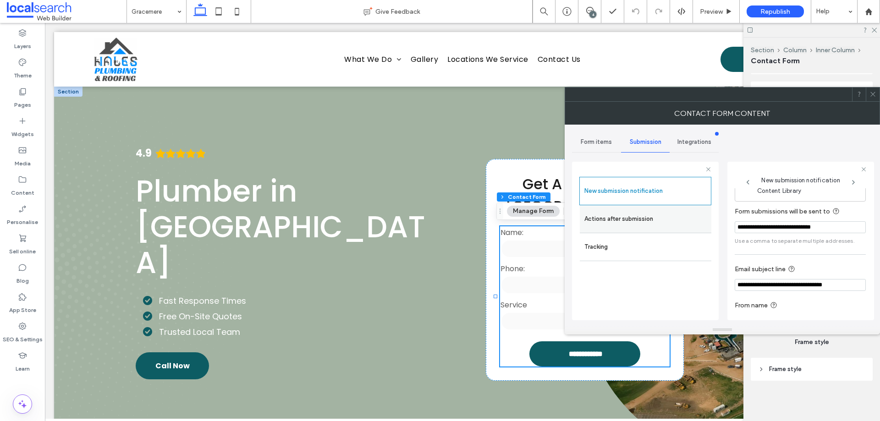
scroll to position [48, 0]
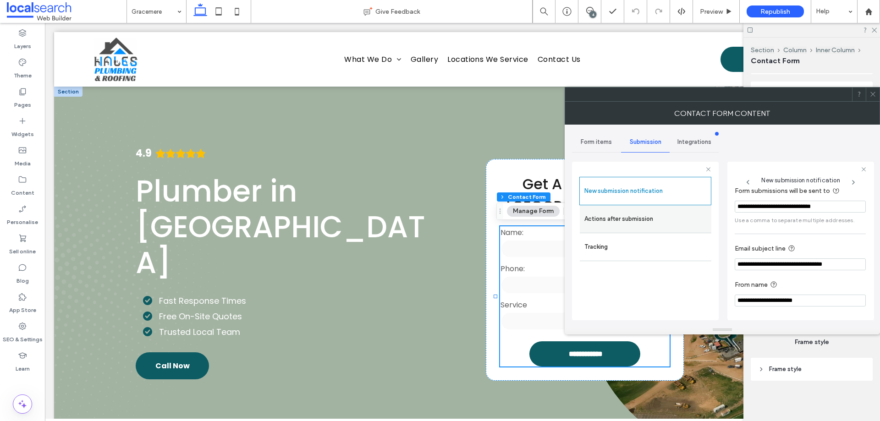
click at [662, 220] on label "Actions after submission" at bounding box center [645, 219] width 122 height 18
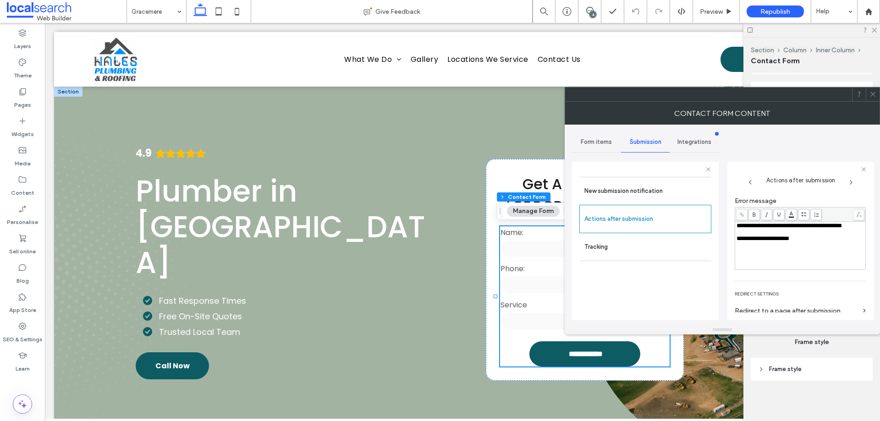
scroll to position [158, 0]
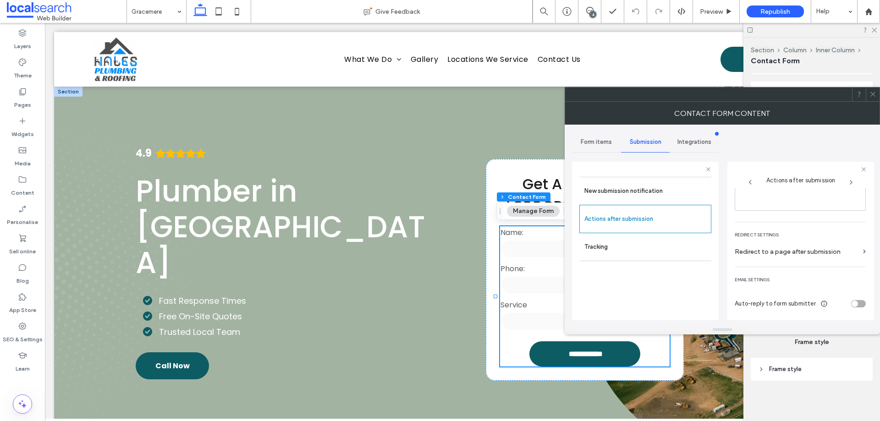
click at [872, 94] on icon at bounding box center [872, 94] width 7 height 7
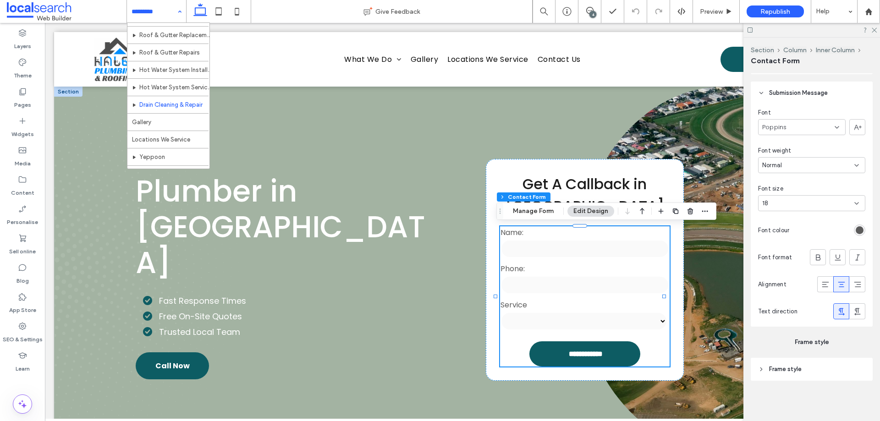
scroll to position [62, 0]
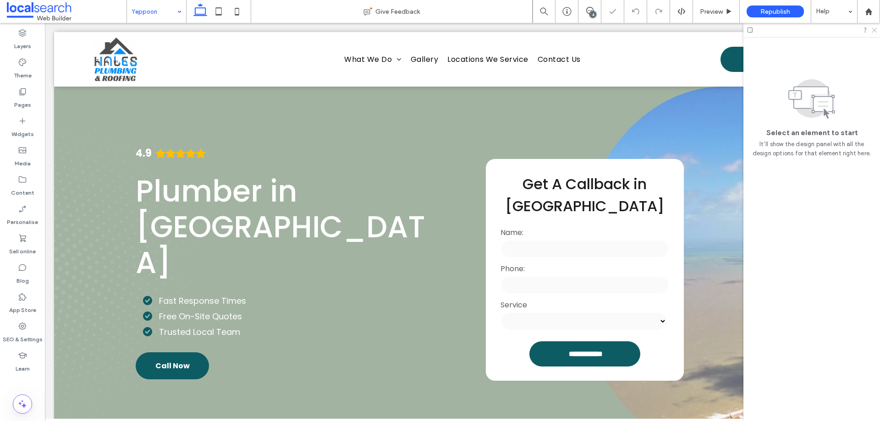
click at [874, 31] on use at bounding box center [874, 30] width 5 height 5
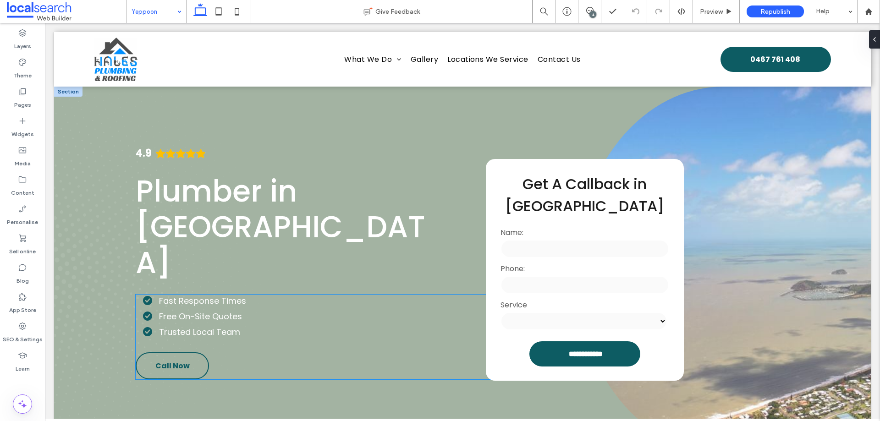
click at [184, 360] on span "Call Now" at bounding box center [172, 365] width 34 height 11
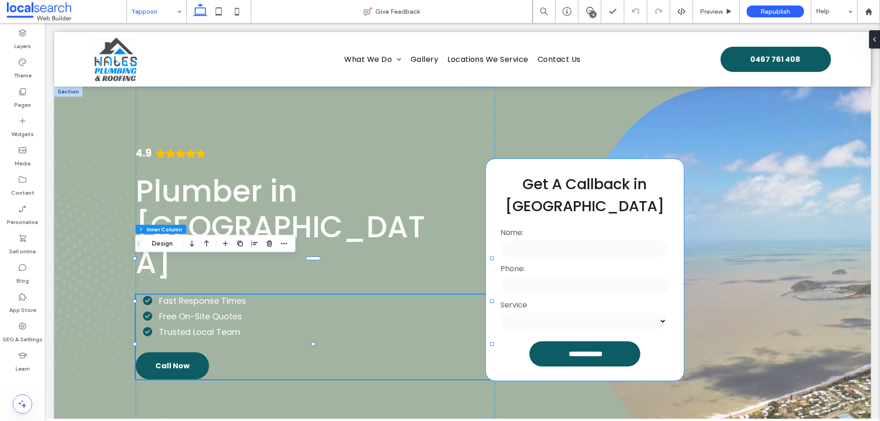
click at [635, 255] on input "text" at bounding box center [585, 249] width 168 height 18
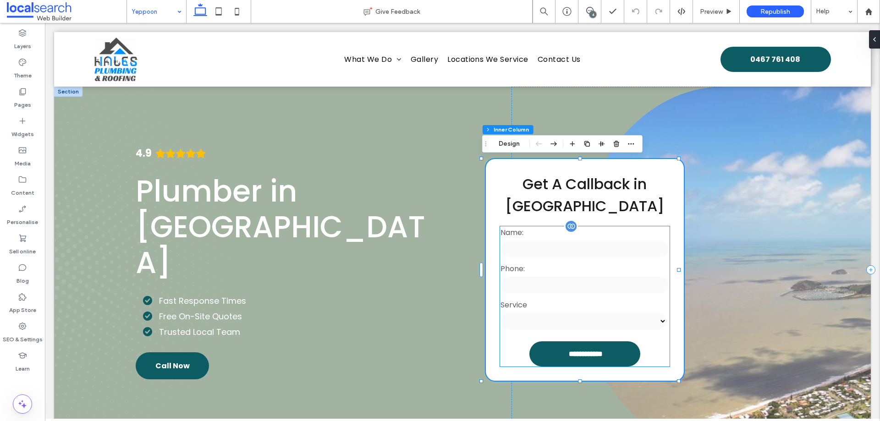
click at [649, 259] on div "Name:" at bounding box center [585, 243] width 174 height 36
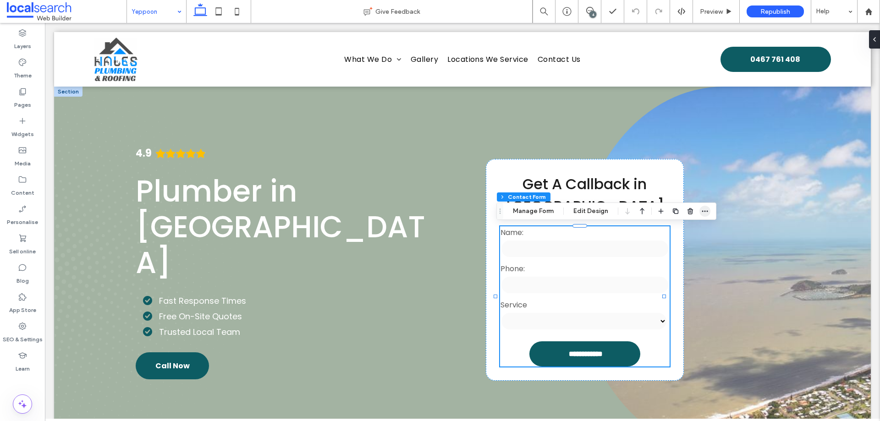
click at [706, 207] on span "button" at bounding box center [704, 211] width 11 height 11
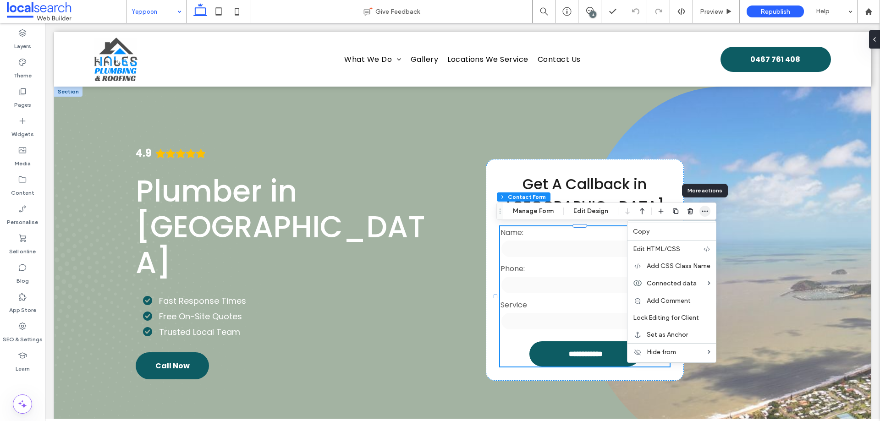
click at [706, 209] on icon "button" at bounding box center [704, 211] width 7 height 7
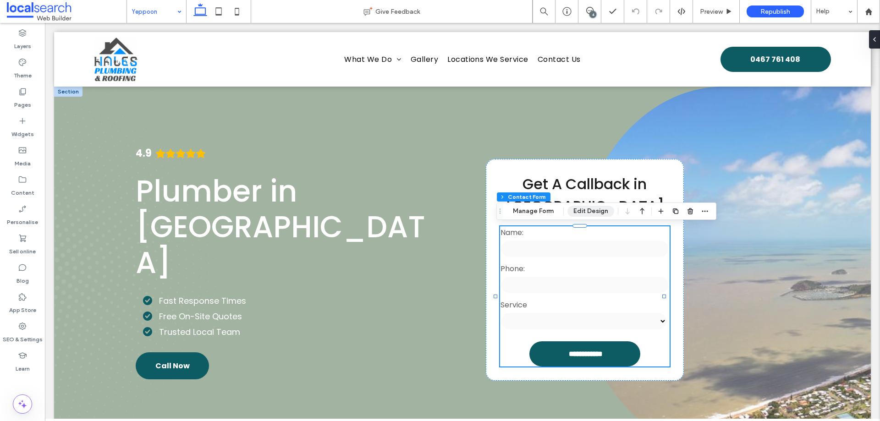
click at [598, 211] on button "Edit Design" at bounding box center [590, 211] width 47 height 11
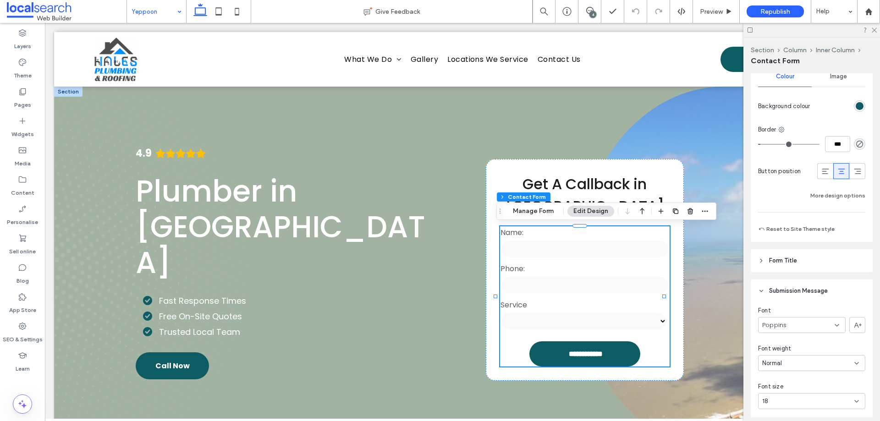
scroll to position [931, 0]
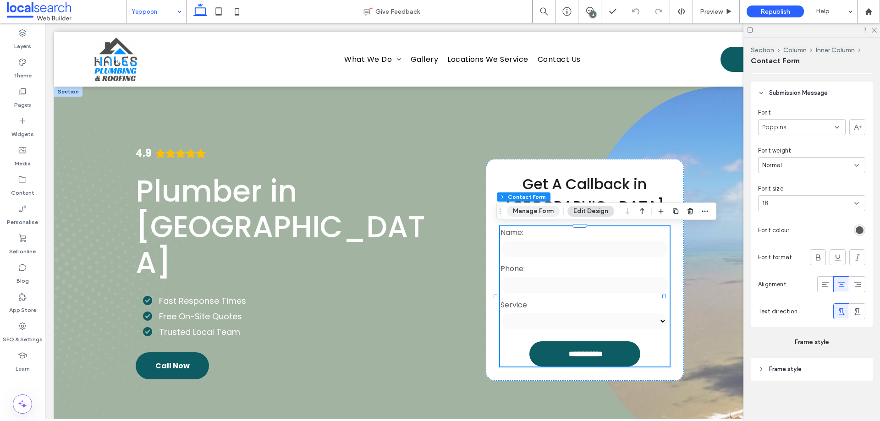
click at [536, 209] on button "Manage Form" at bounding box center [533, 211] width 53 height 11
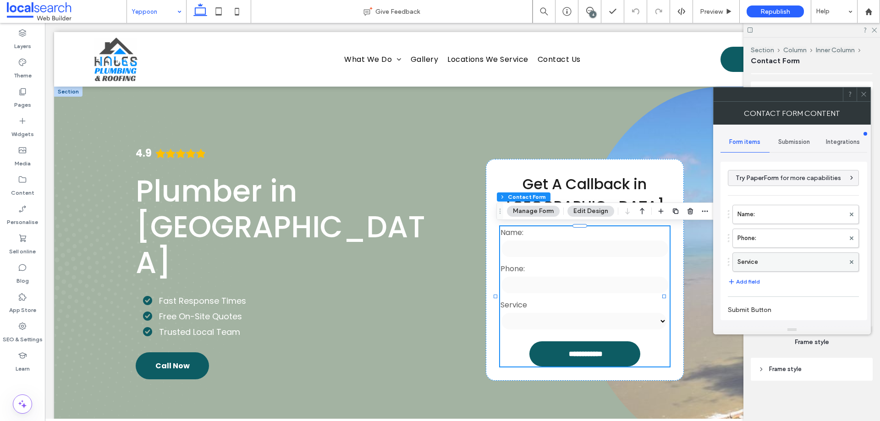
click at [783, 267] on label "Service" at bounding box center [790, 262] width 107 height 18
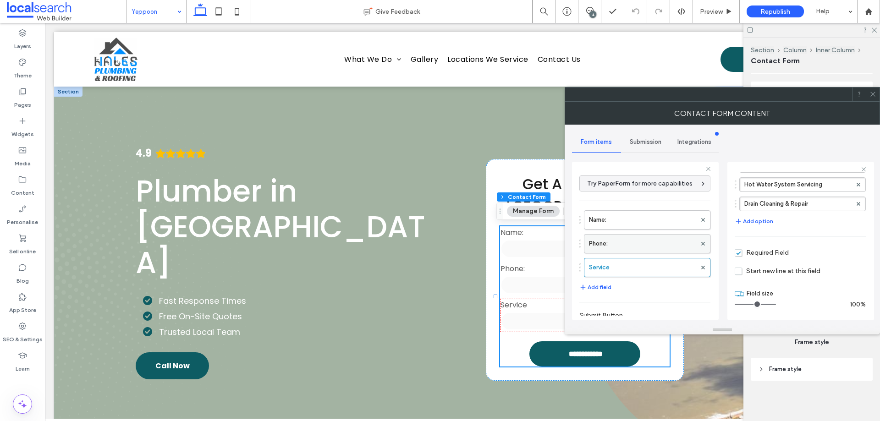
click at [605, 247] on label "Phone:" at bounding box center [642, 244] width 107 height 18
click at [624, 224] on label "Name:" at bounding box center [642, 220] width 107 height 18
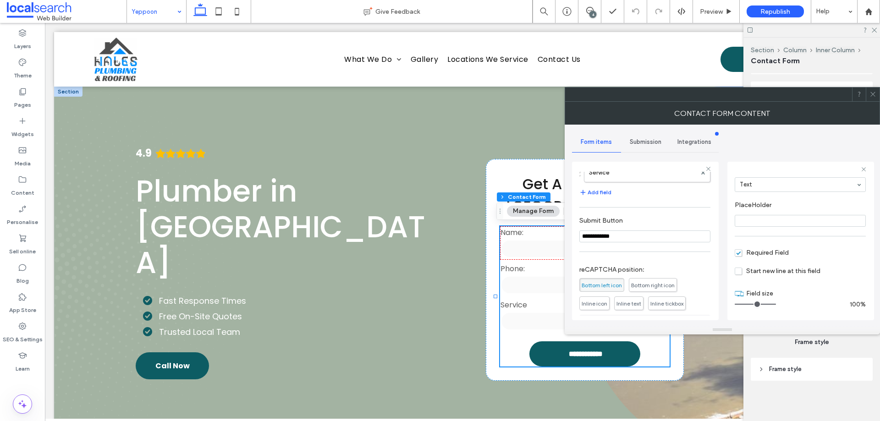
scroll to position [167, 0]
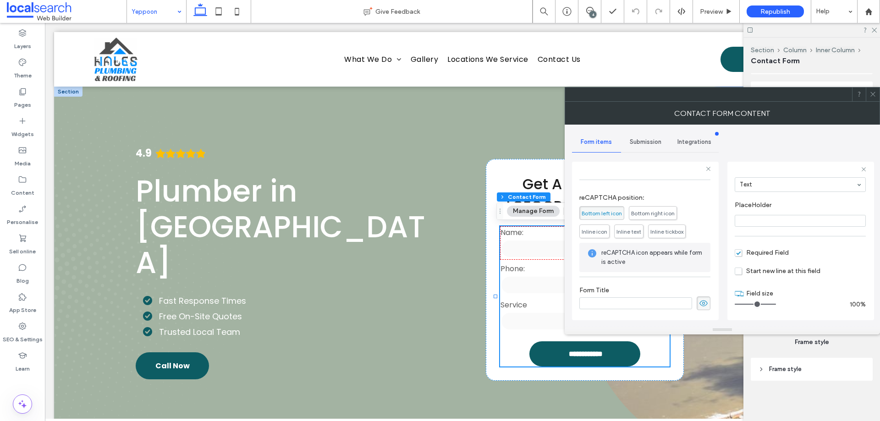
click at [647, 145] on span "Submission" at bounding box center [646, 141] width 32 height 7
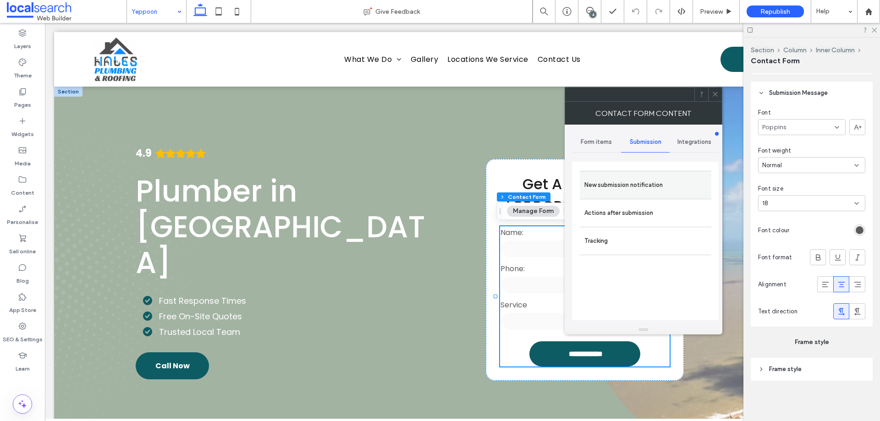
click at [646, 174] on div "New submission notification" at bounding box center [646, 185] width 132 height 28
click at [603, 142] on span "Form items" at bounding box center [596, 141] width 31 height 7
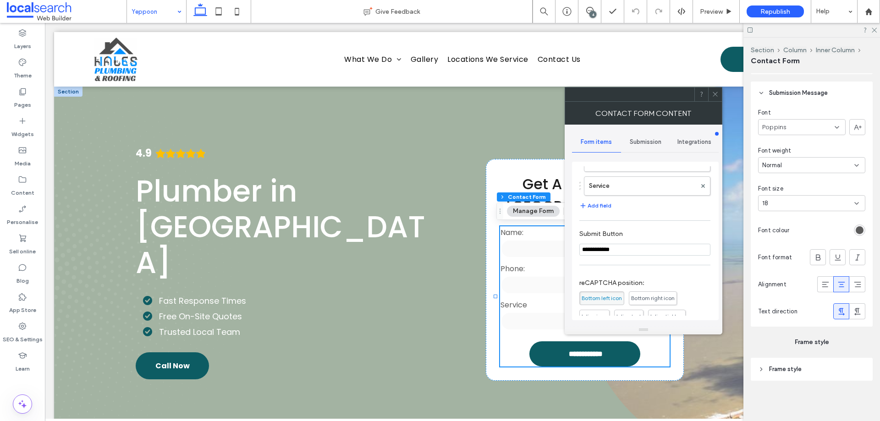
scroll to position [162, 0]
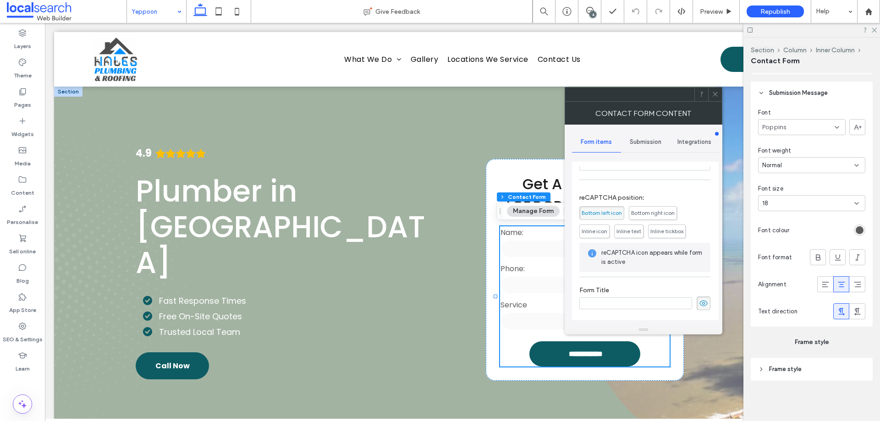
click at [642, 142] on span "Submission" at bounding box center [646, 141] width 32 height 7
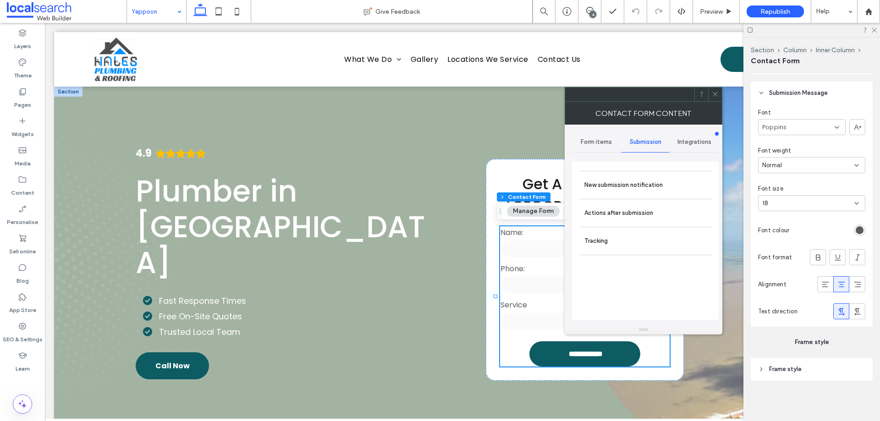
drag, startPoint x: 651, startPoint y: 181, endPoint x: 717, endPoint y: 209, distance: 71.9
click at [651, 181] on label "New submission notification" at bounding box center [645, 185] width 122 height 18
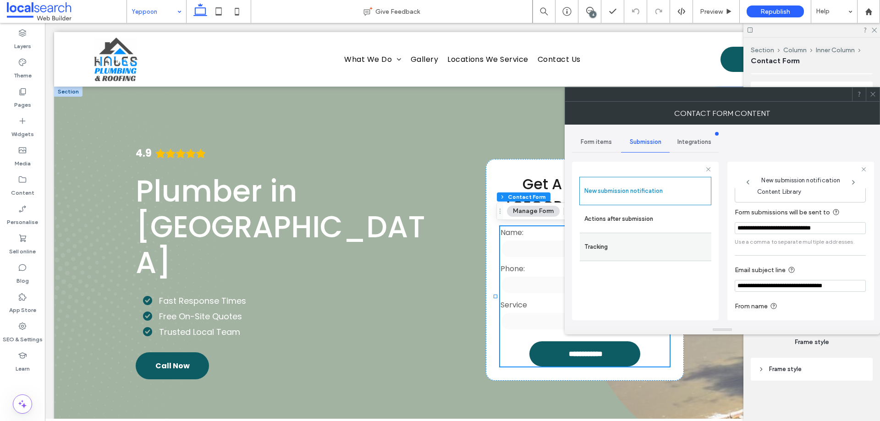
scroll to position [48, 0]
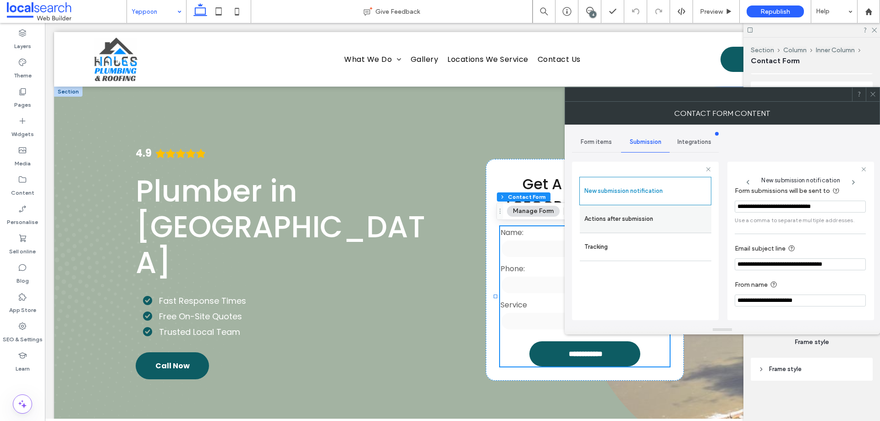
click at [651, 223] on label "Actions after submission" at bounding box center [645, 219] width 122 height 18
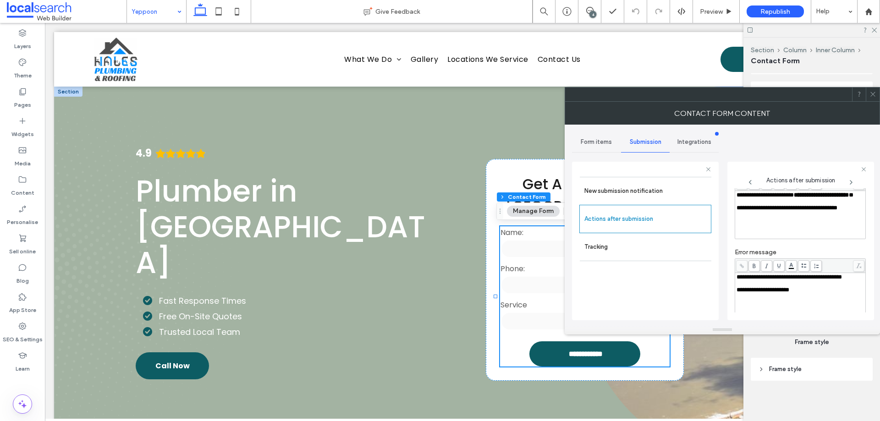
scroll to position [158, 0]
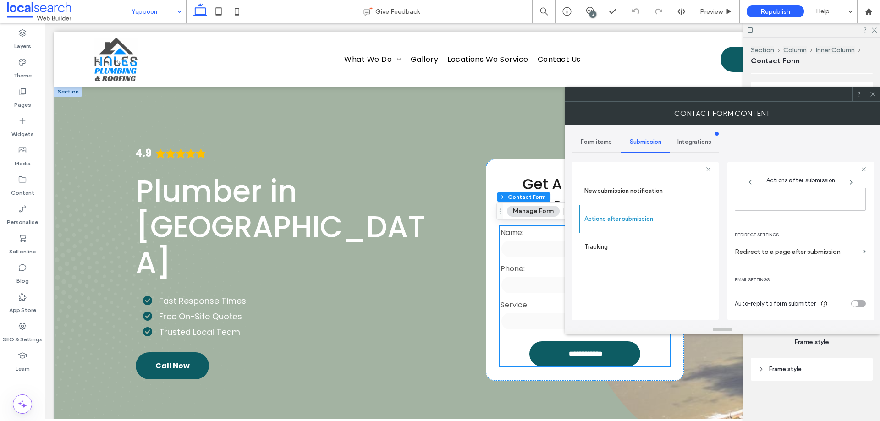
click at [874, 94] on icon at bounding box center [872, 94] width 7 height 7
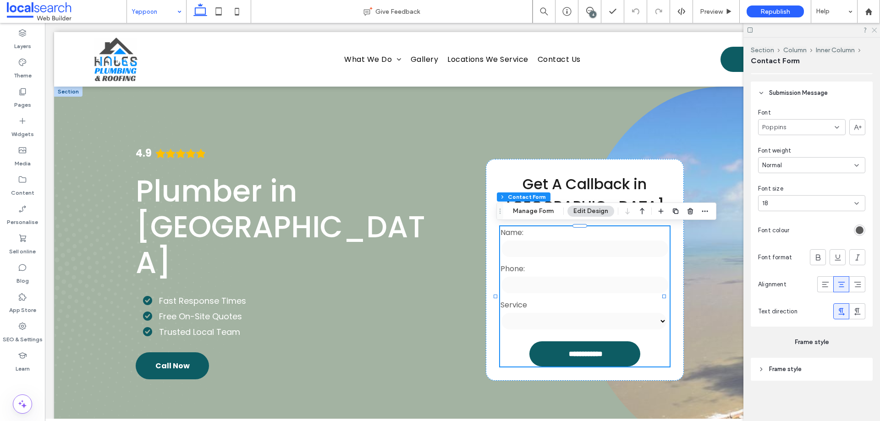
click at [875, 30] on icon at bounding box center [874, 30] width 6 height 6
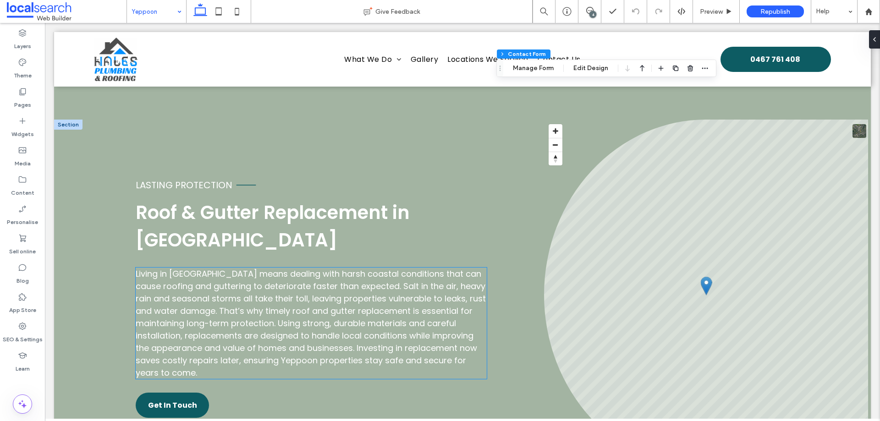
scroll to position [825, 0]
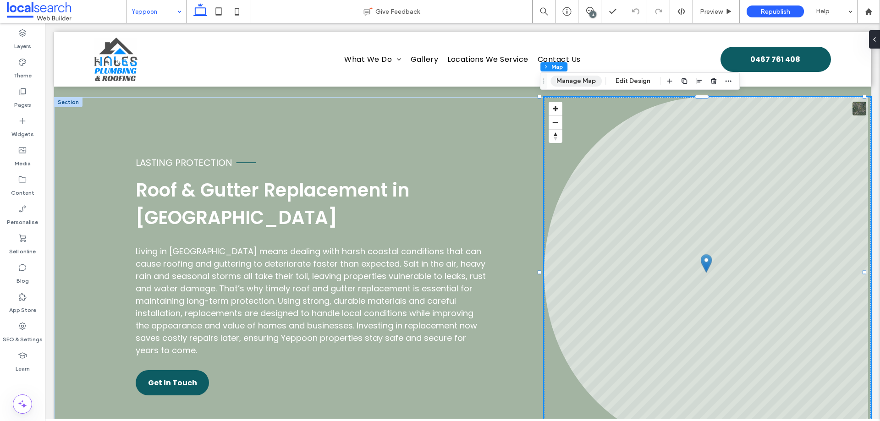
click at [584, 83] on button "Manage Map" at bounding box center [575, 81] width 51 height 11
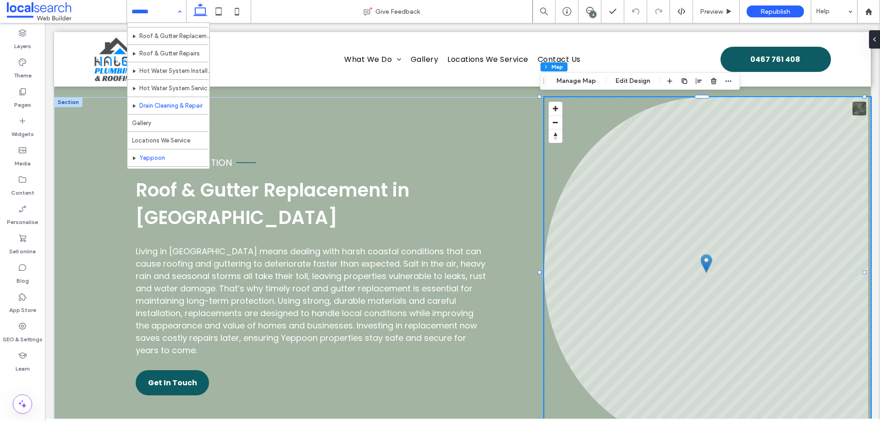
scroll to position [46, 0]
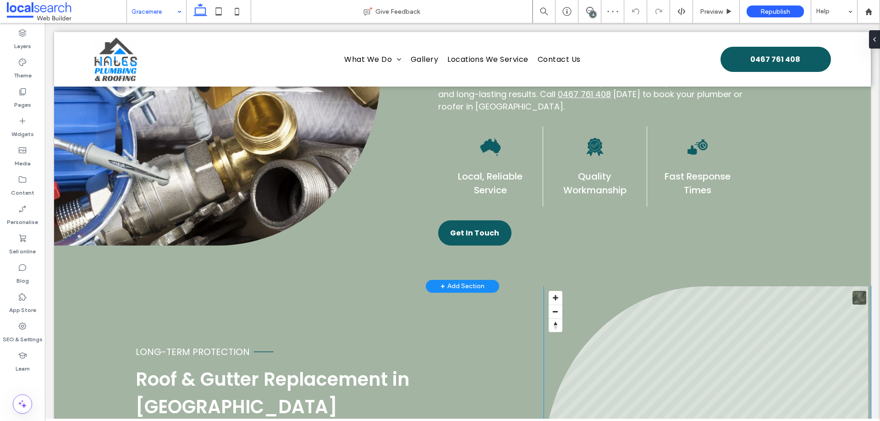
scroll to position [596, 0]
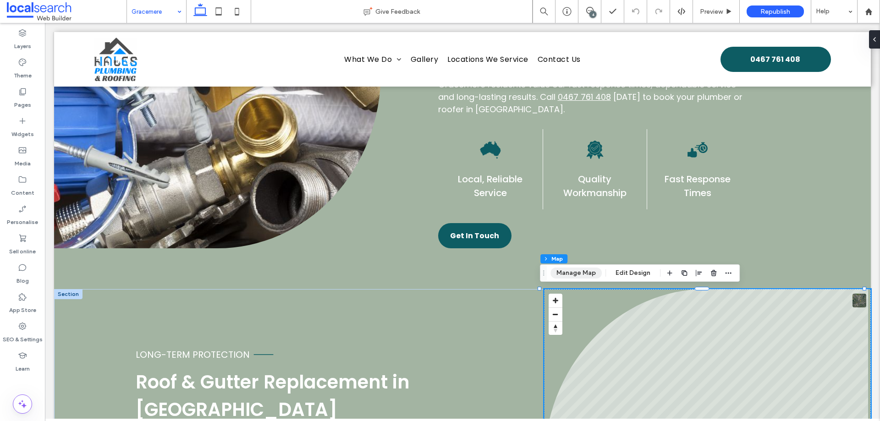
click at [589, 272] on button "Manage Map" at bounding box center [575, 273] width 51 height 11
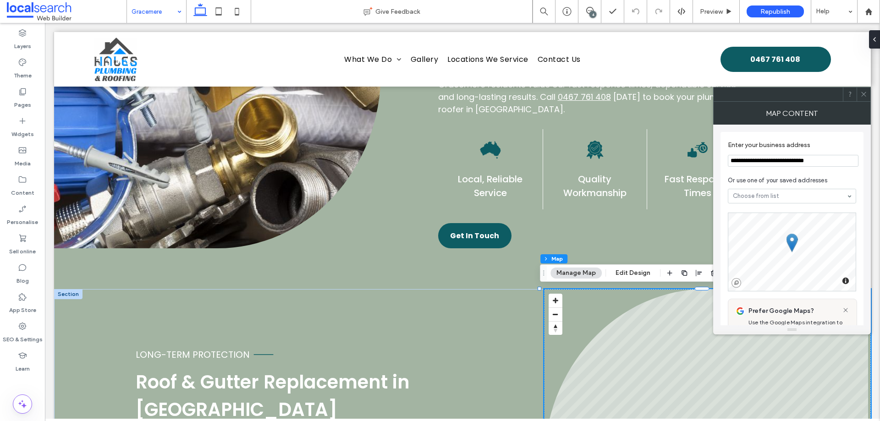
click at [865, 95] on icon at bounding box center [863, 94] width 7 height 7
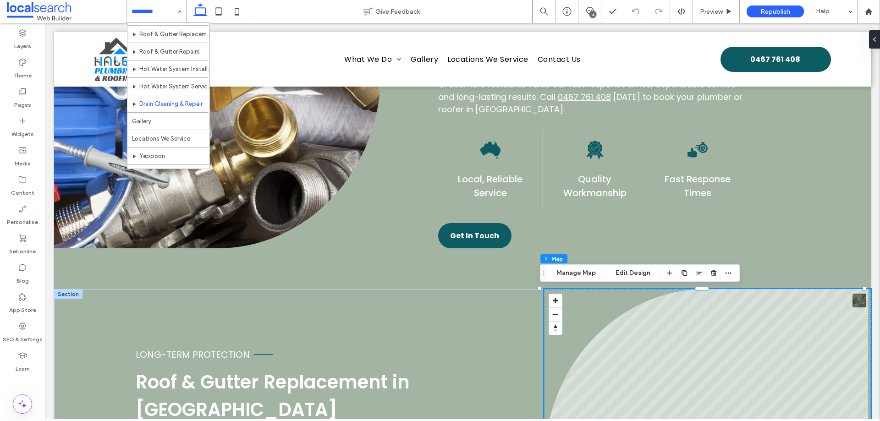
scroll to position [62, 0]
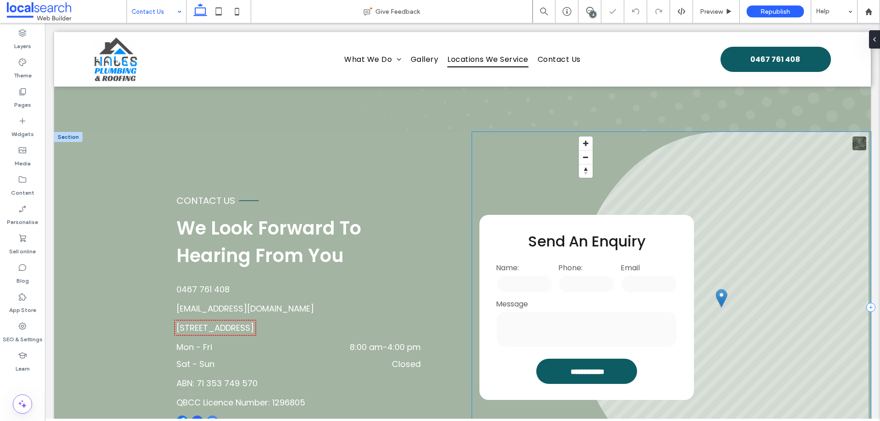
scroll to position [183, 0]
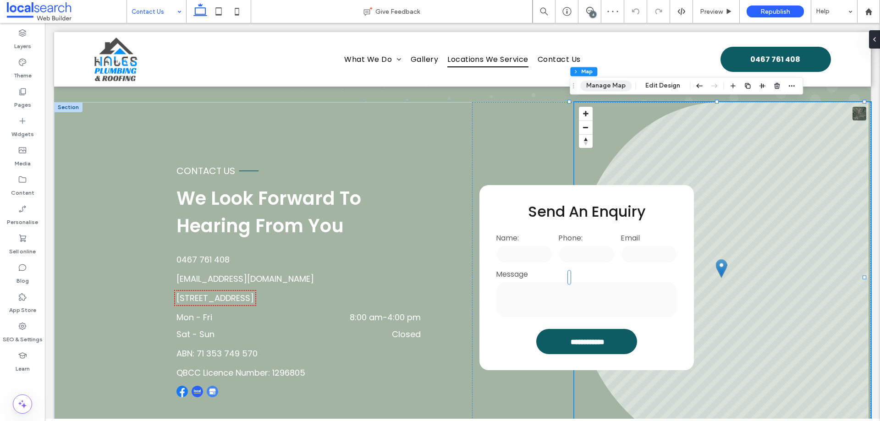
click at [610, 83] on button "Manage Map" at bounding box center [605, 85] width 51 height 11
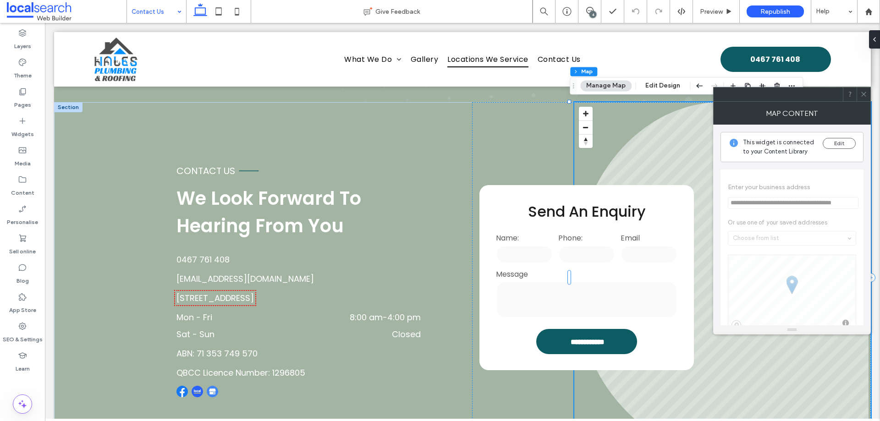
click at [867, 97] on div at bounding box center [864, 95] width 14 height 14
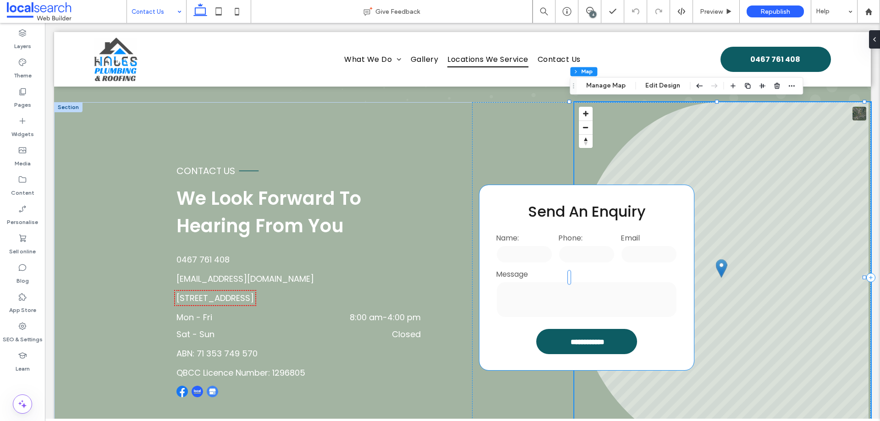
click at [627, 284] on textarea at bounding box center [587, 299] width 182 height 37
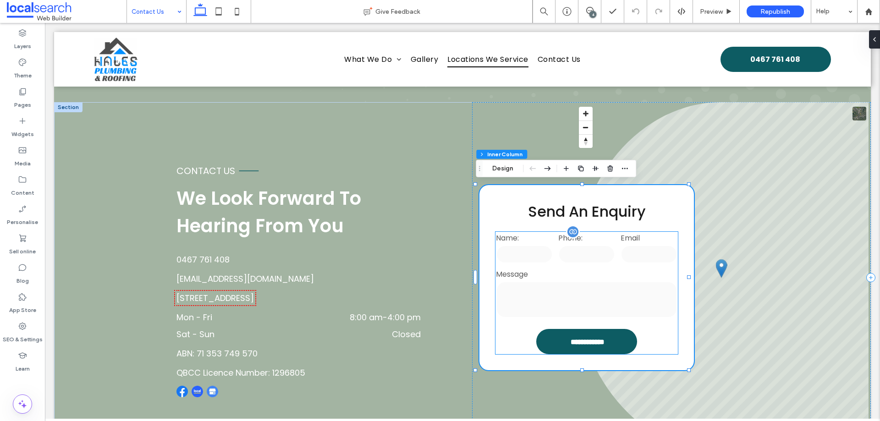
click at [626, 249] on input "text" at bounding box center [649, 254] width 57 height 18
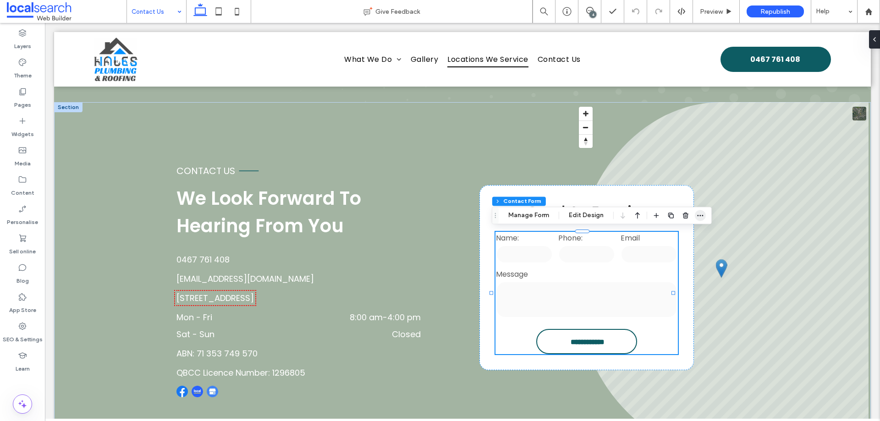
type input "*"
type input "***"
type input "**"
type input "*"
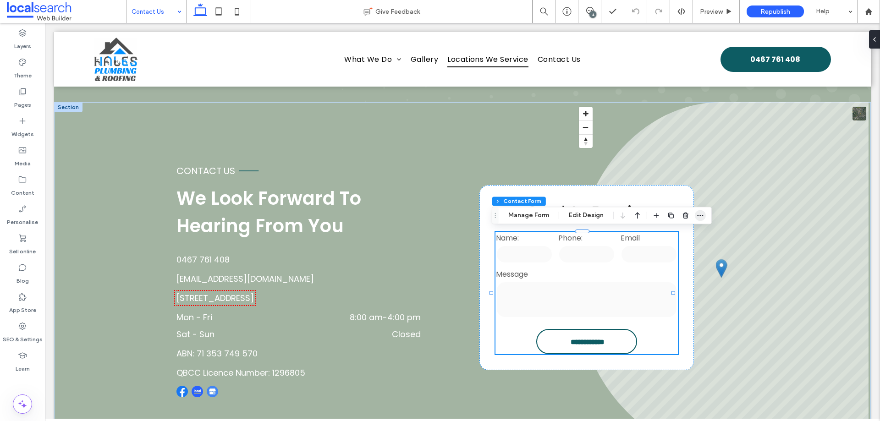
type input "***"
click at [701, 217] on icon "button" at bounding box center [700, 215] width 7 height 7
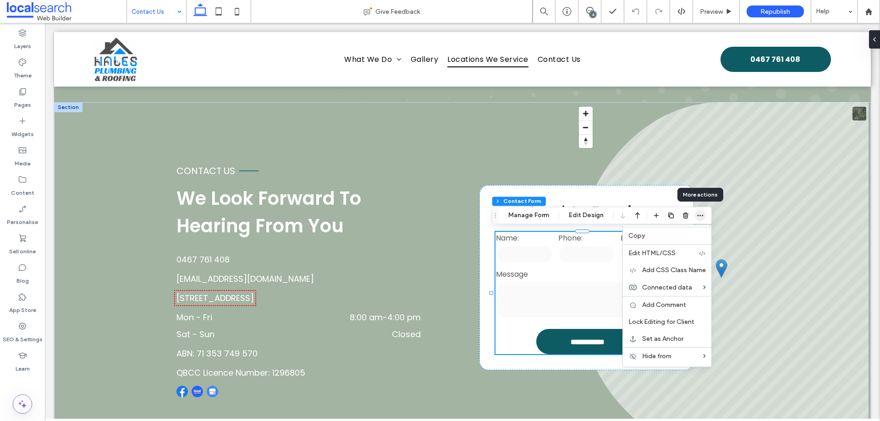
click at [701, 217] on icon "button" at bounding box center [700, 215] width 7 height 7
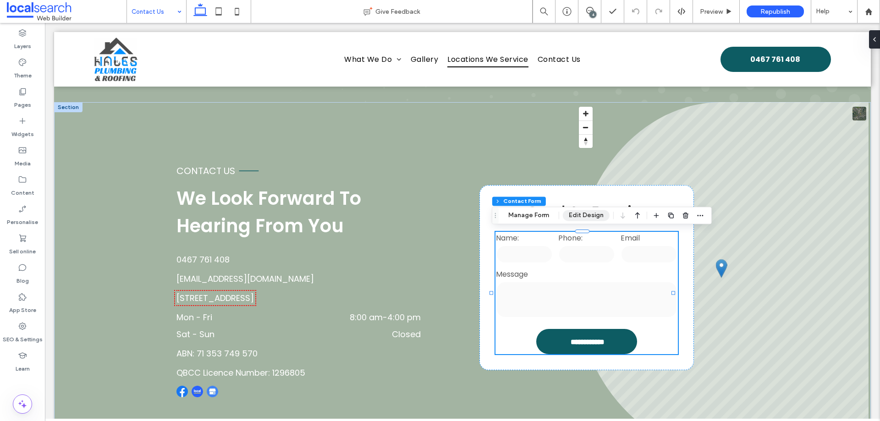
click at [588, 213] on button "Edit Design" at bounding box center [586, 215] width 47 height 11
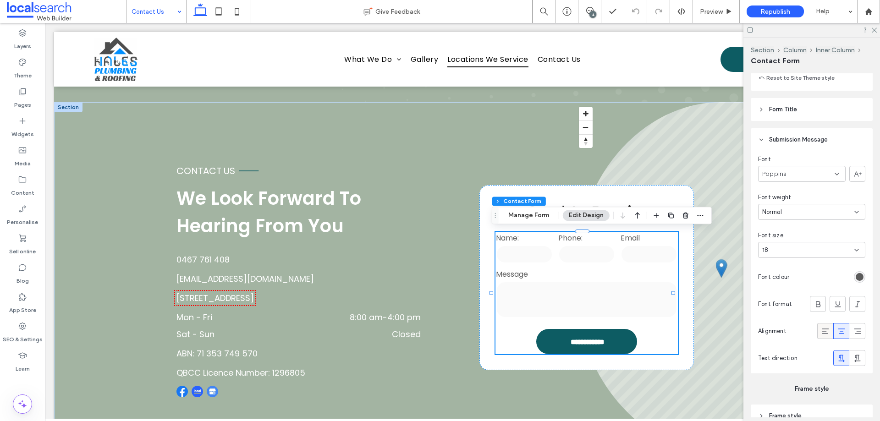
scroll to position [931, 0]
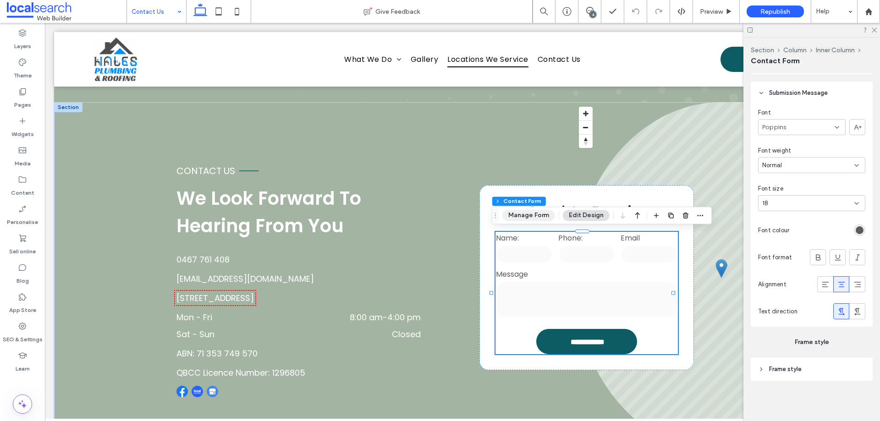
drag, startPoint x: 547, startPoint y: 215, endPoint x: 589, endPoint y: 218, distance: 41.3
click at [547, 215] on button "Manage Form" at bounding box center [528, 215] width 53 height 11
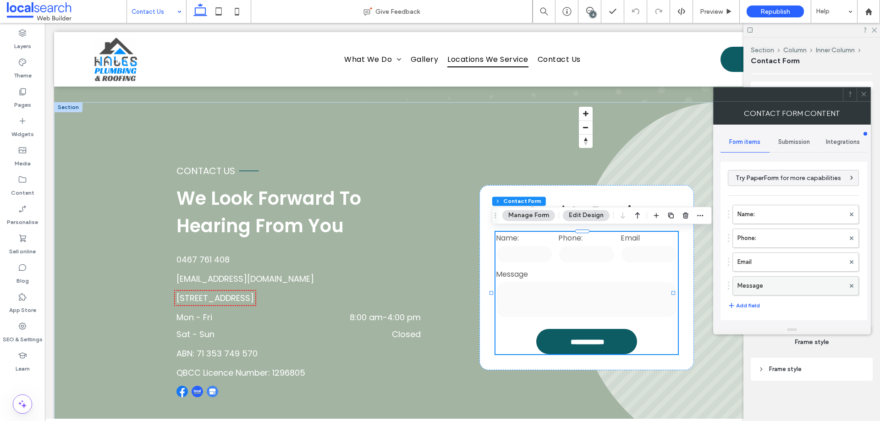
click at [783, 284] on label "Message" at bounding box center [790, 286] width 107 height 18
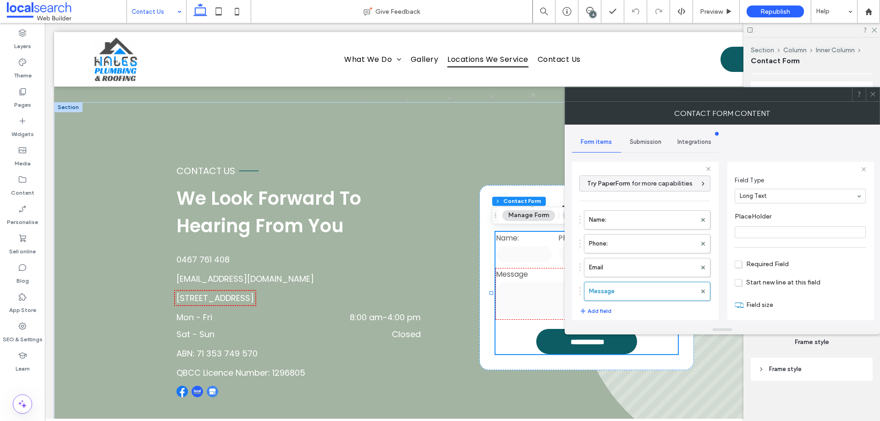
scroll to position [64, 0]
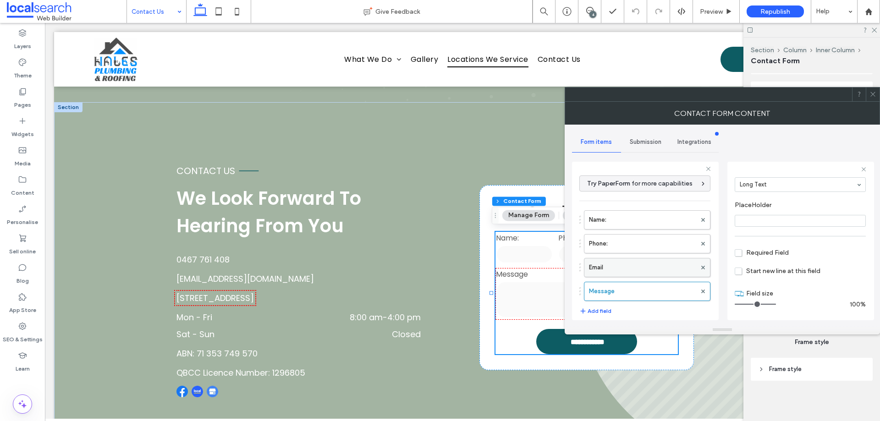
click at [614, 264] on label "Email" at bounding box center [642, 268] width 107 height 18
type input "*"
click at [633, 246] on label "Phone:" at bounding box center [642, 244] width 107 height 18
click at [641, 226] on label "Name:" at bounding box center [642, 220] width 107 height 18
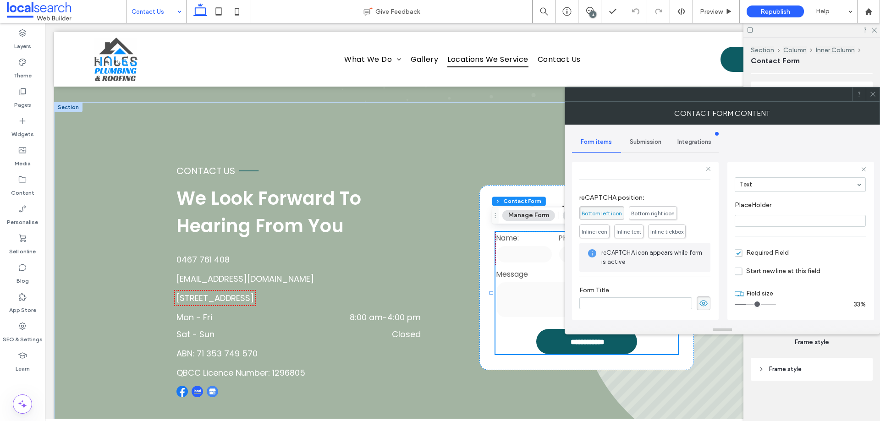
click at [644, 148] on div "Submission" at bounding box center [645, 142] width 49 height 20
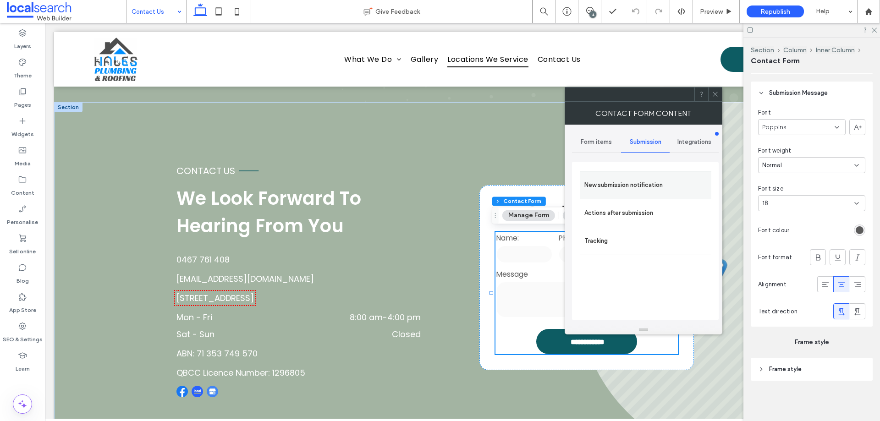
click at [653, 185] on label "New submission notification" at bounding box center [645, 185] width 122 height 18
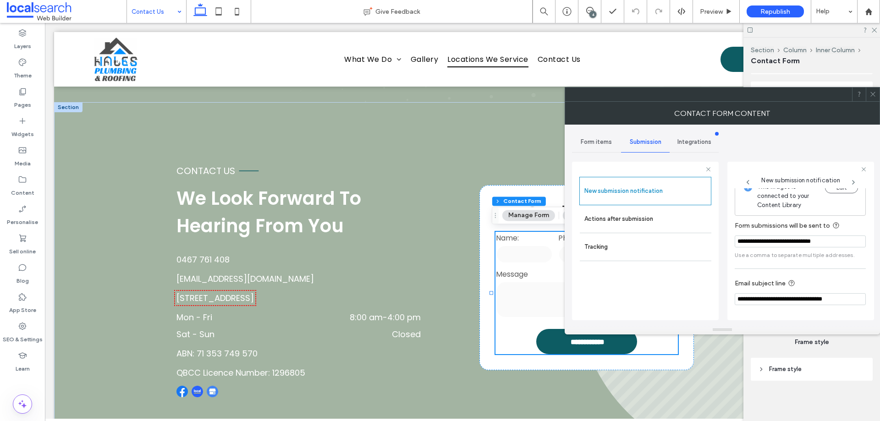
scroll to position [48, 0]
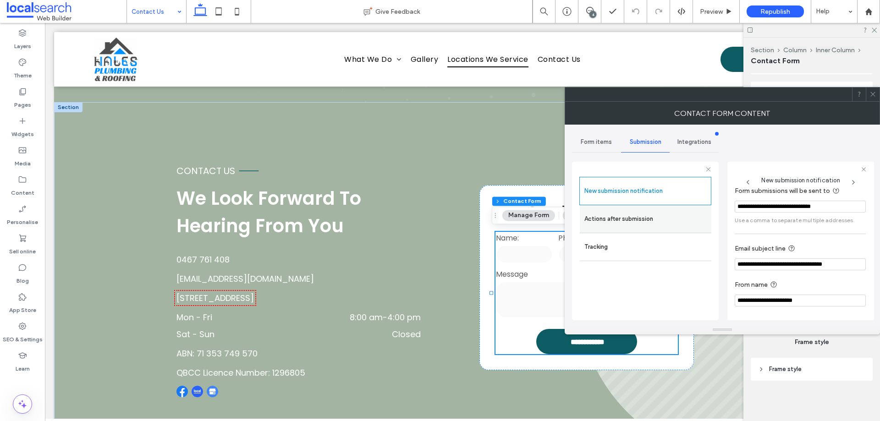
click at [644, 219] on label "Actions after submission" at bounding box center [645, 219] width 122 height 18
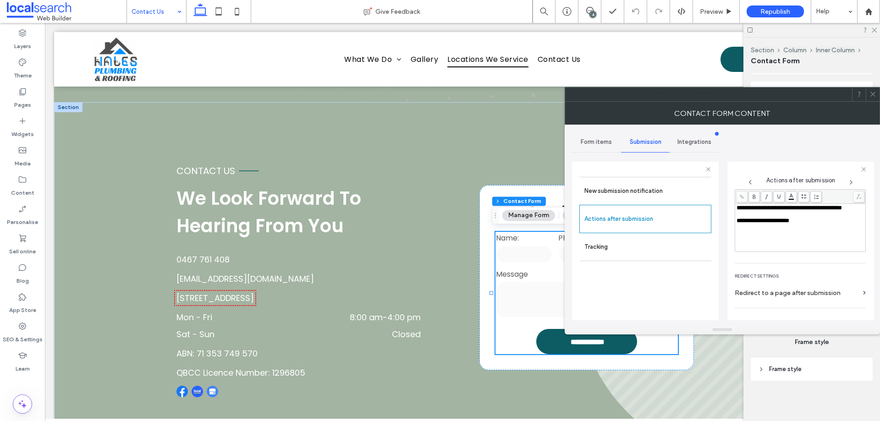
scroll to position [158, 0]
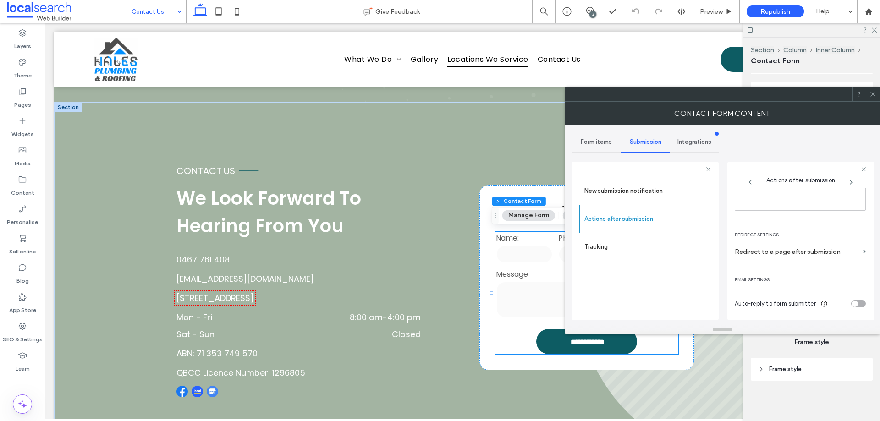
click at [874, 93] on use at bounding box center [872, 94] width 5 height 5
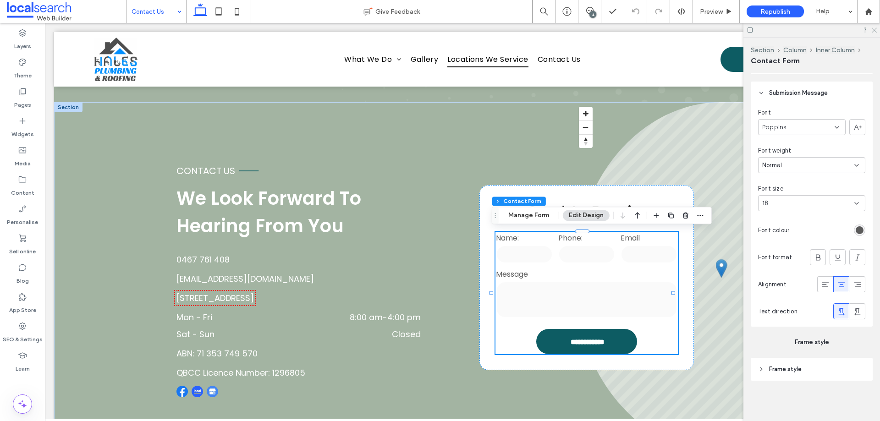
click at [875, 29] on icon at bounding box center [874, 30] width 6 height 6
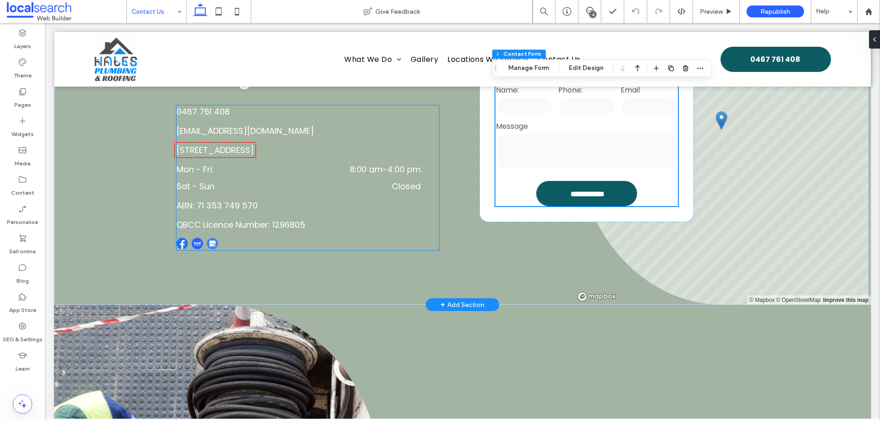
scroll to position [183, 0]
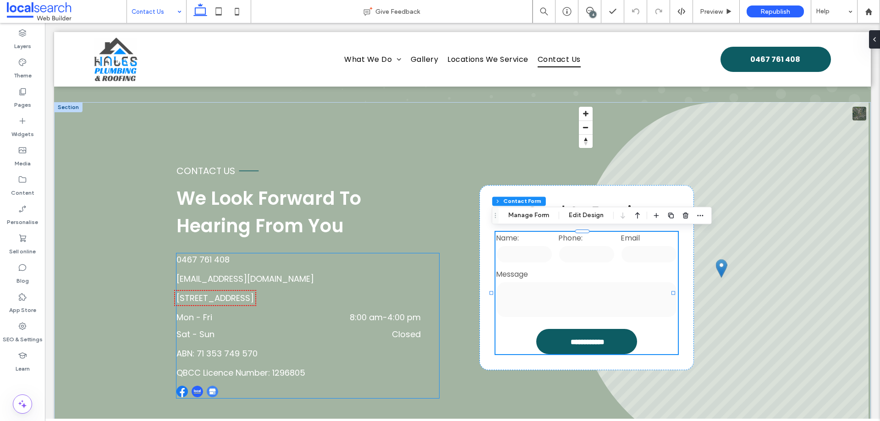
click at [392, 323] on div "Mon - Fri 8:00 am - 4:00 pm" at bounding box center [298, 319] width 244 height 17
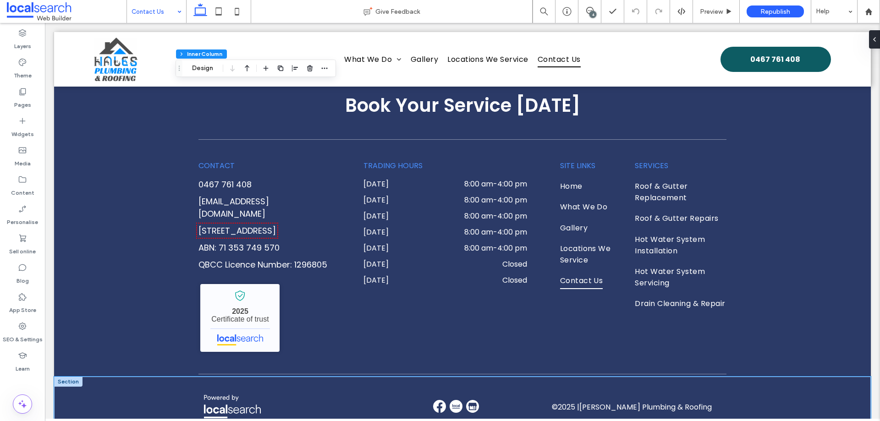
scroll to position [1061, 0]
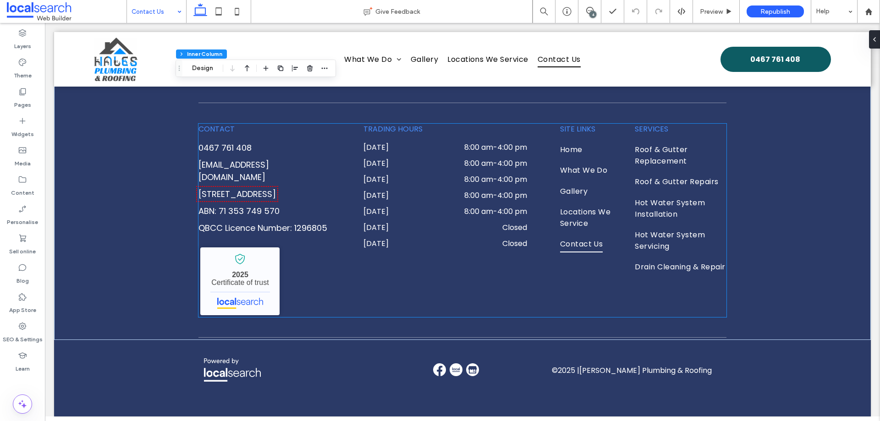
click at [464, 190] on time "8:00 am" at bounding box center [478, 195] width 29 height 11
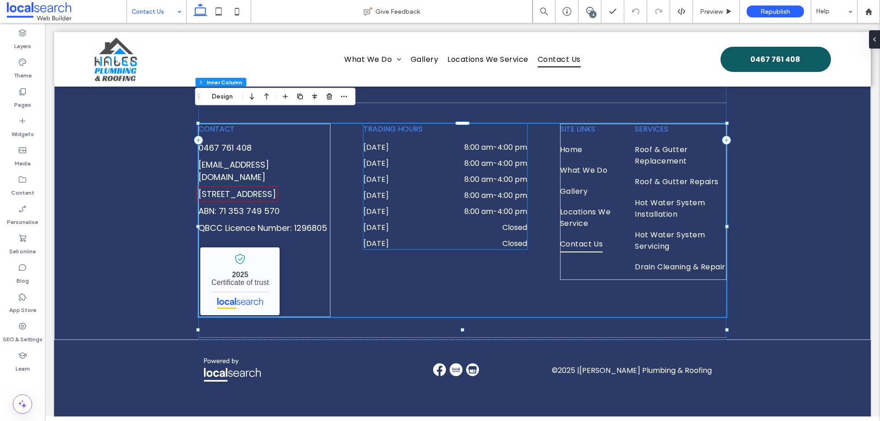
click at [452, 174] on div "[DATE] 8:00 am - 4:00 pm" at bounding box center [445, 182] width 164 height 16
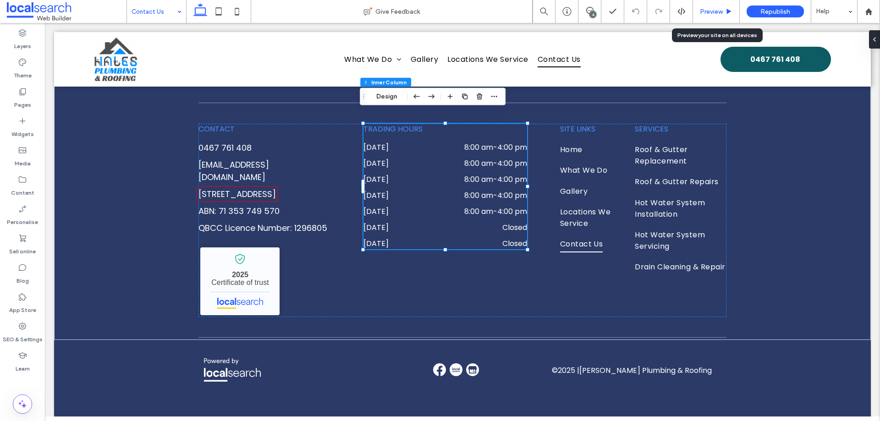
click at [710, 11] on span "Preview" at bounding box center [711, 12] width 23 height 8
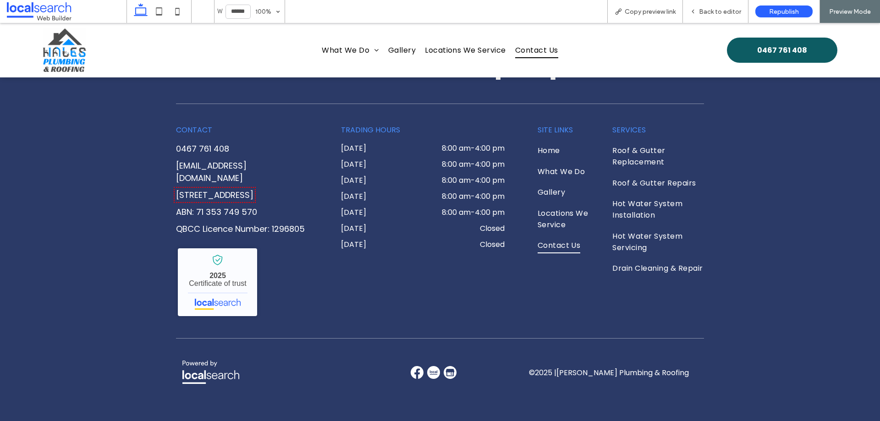
scroll to position [1066, 0]
click at [217, 281] on link "[PERSON_NAME] Plumbing & Roofing - Localsearch verified business" at bounding box center [217, 282] width 79 height 68
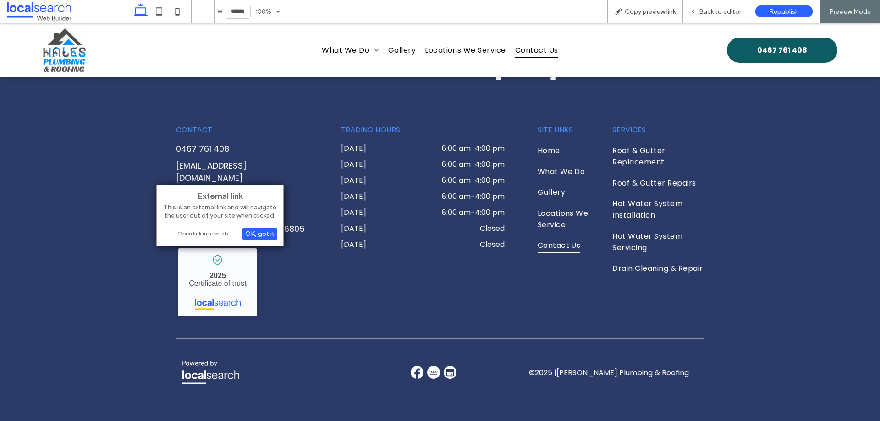
drag, startPoint x: 218, startPoint y: 237, endPoint x: 338, endPoint y: 85, distance: 193.5
click at [218, 237] on div "Open link in new tab" at bounding box center [220, 234] width 115 height 10
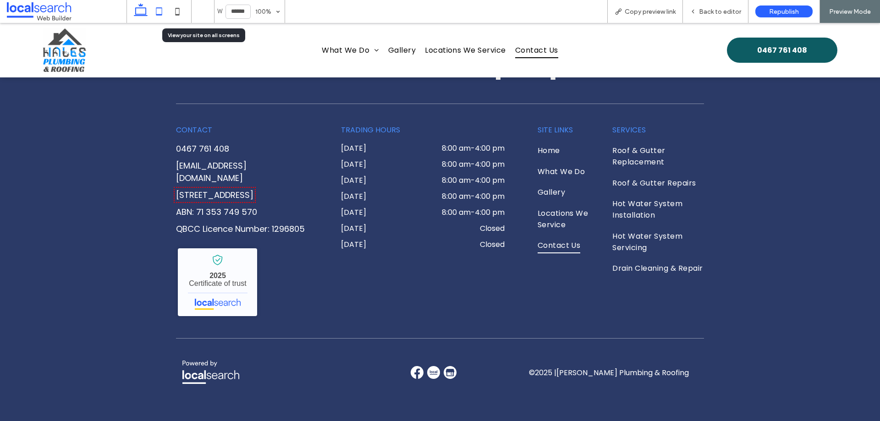
click at [164, 12] on icon at bounding box center [159, 11] width 18 height 18
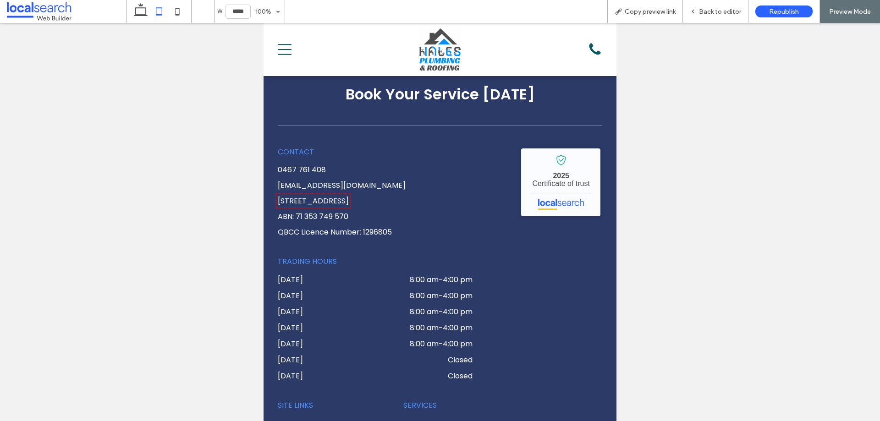
type input "*****"
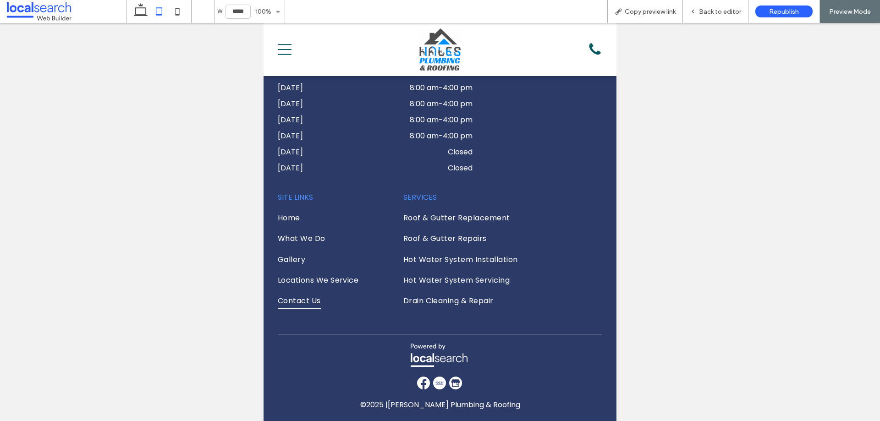
click at [280, 45] on icon "Menu Icon" at bounding box center [285, 50] width 14 height 14
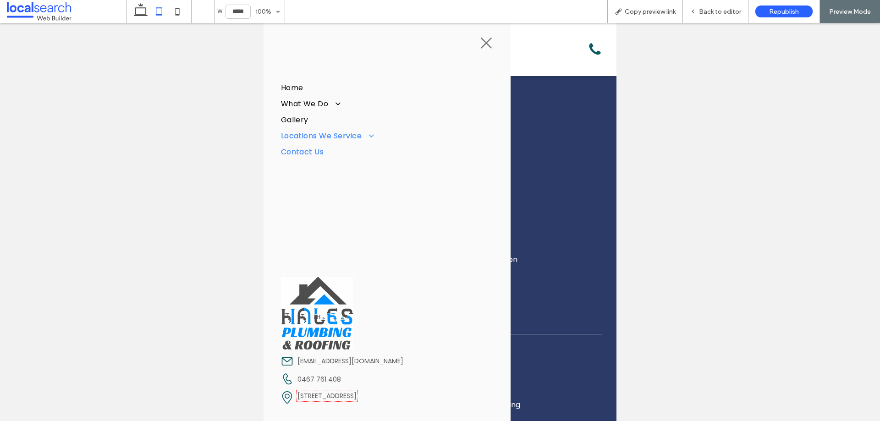
click at [372, 136] on span at bounding box center [368, 136] width 14 height 9
click at [325, 191] on span "[GEOGRAPHIC_DATA]" at bounding box center [328, 190] width 84 height 11
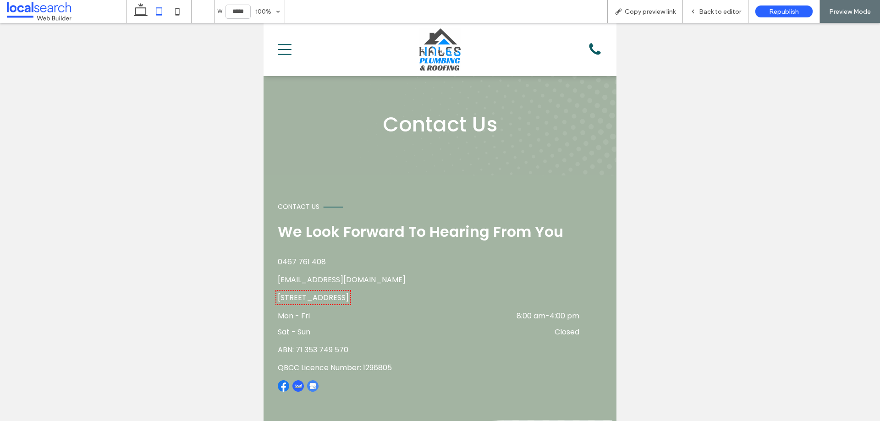
scroll to position [0, 0]
click at [659, 11] on span "Copy preview link" at bounding box center [650, 12] width 51 height 8
